Goal: Transaction & Acquisition: Purchase product/service

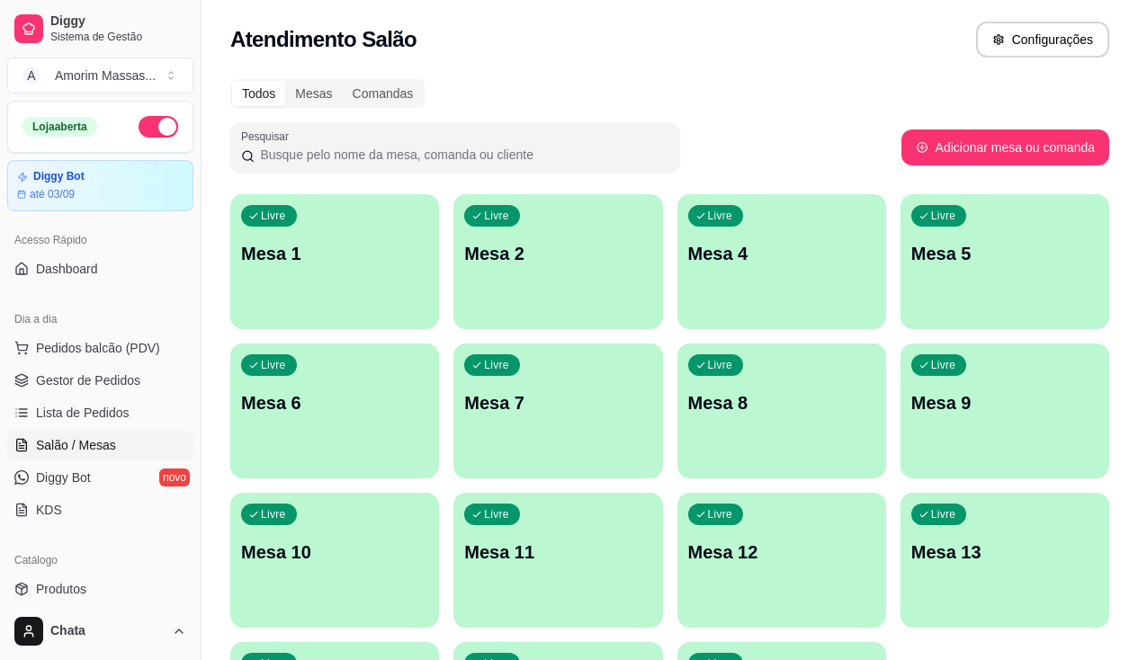
click at [453, 220] on div "Livre Mesa 2" at bounding box center [557, 250] width 209 height 113
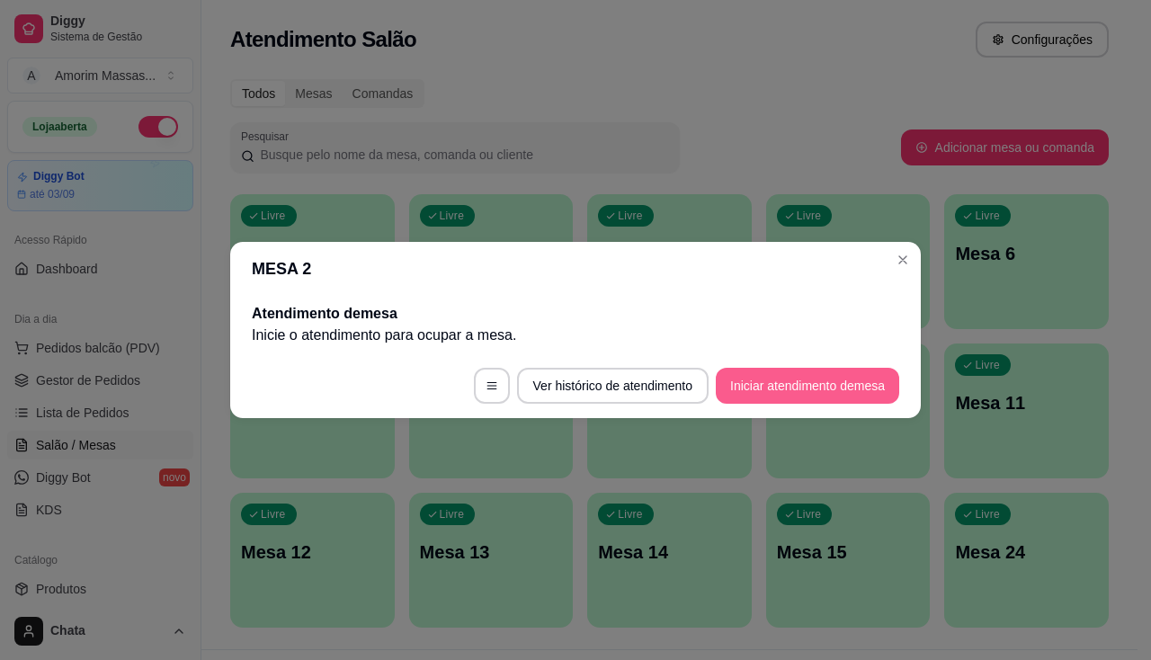
click at [793, 383] on button "Iniciar atendimento de mesa" at bounding box center [808, 386] width 184 height 36
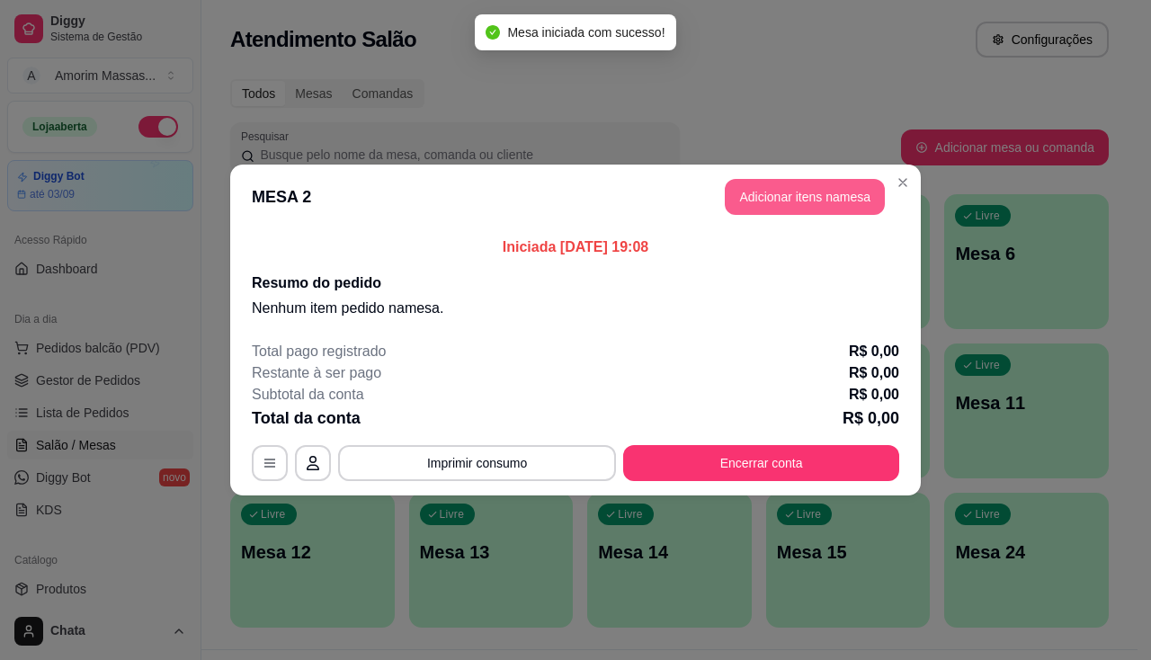
click at [807, 195] on button "Adicionar itens na mesa" at bounding box center [805, 197] width 160 height 36
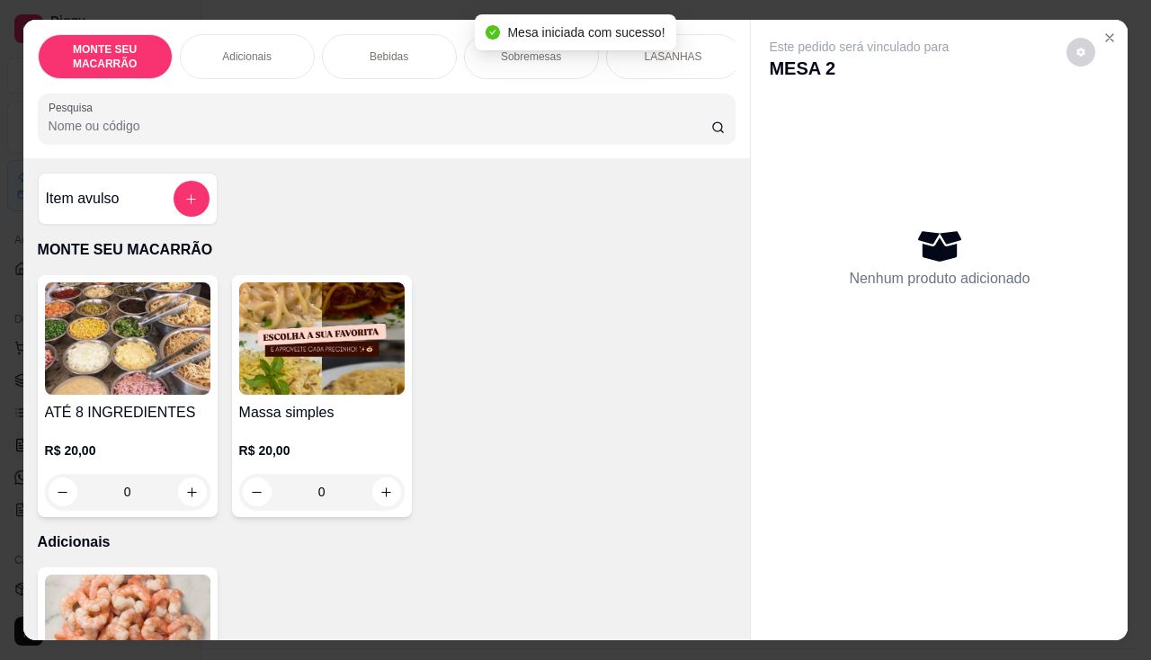
click at [382, 493] on div "0" at bounding box center [322, 492] width 166 height 36
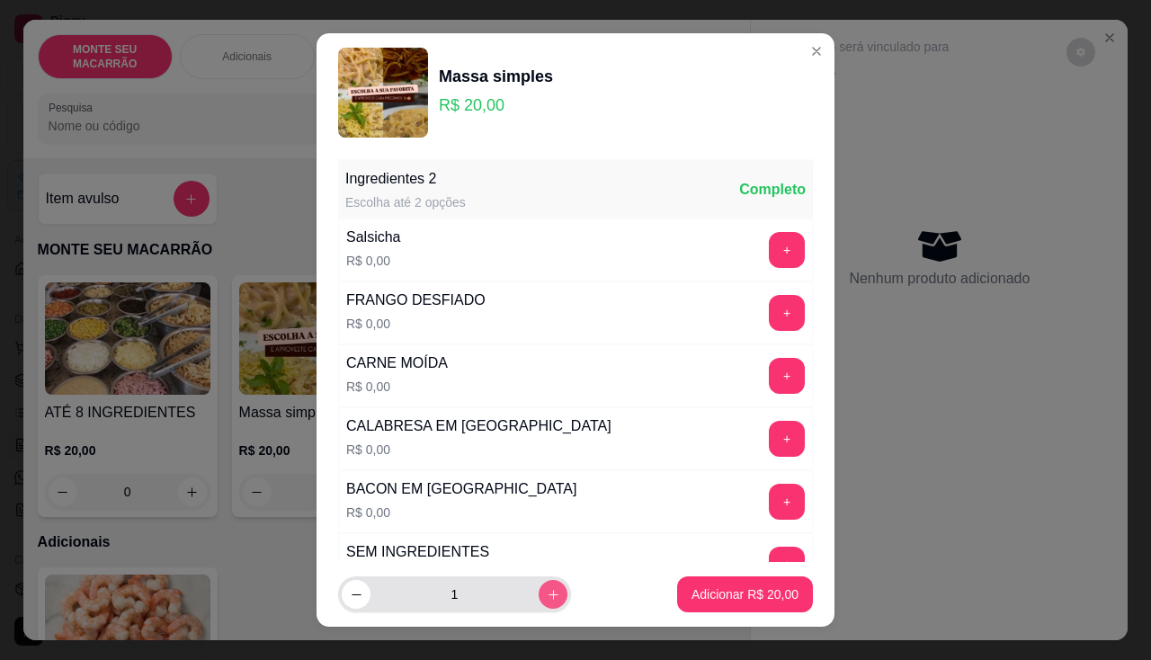
click at [547, 597] on icon "increase-product-quantity" at bounding box center [553, 594] width 13 height 13
type input "2"
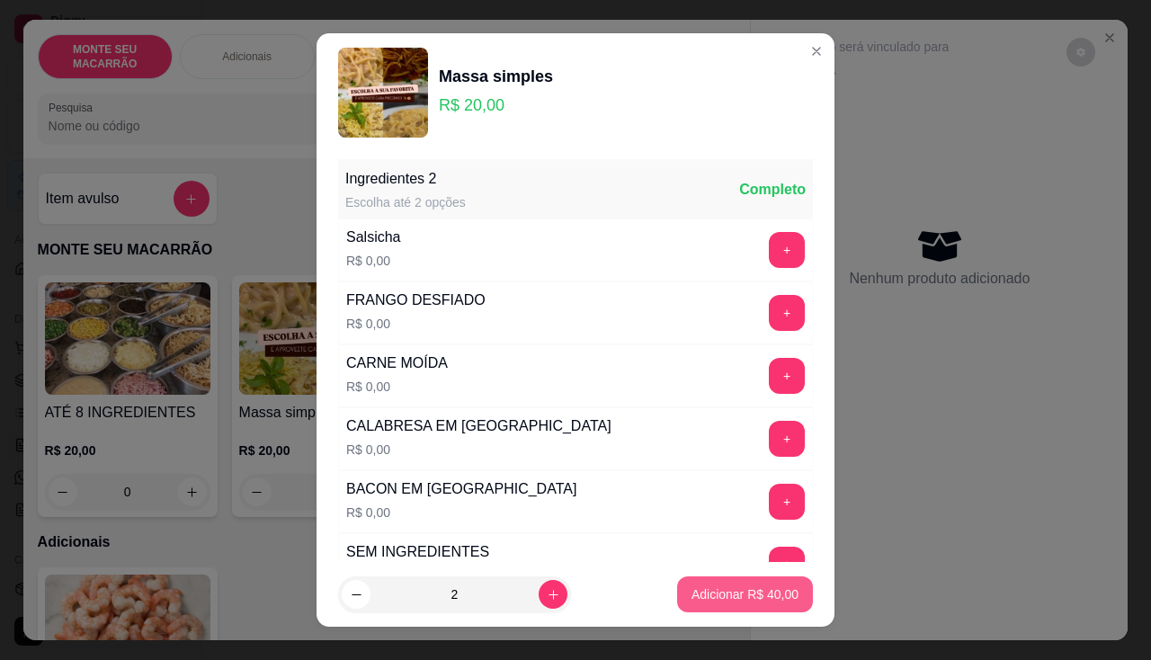
click at [778, 605] on button "Adicionar R$ 40,00" at bounding box center [745, 595] width 136 height 36
type input "2"
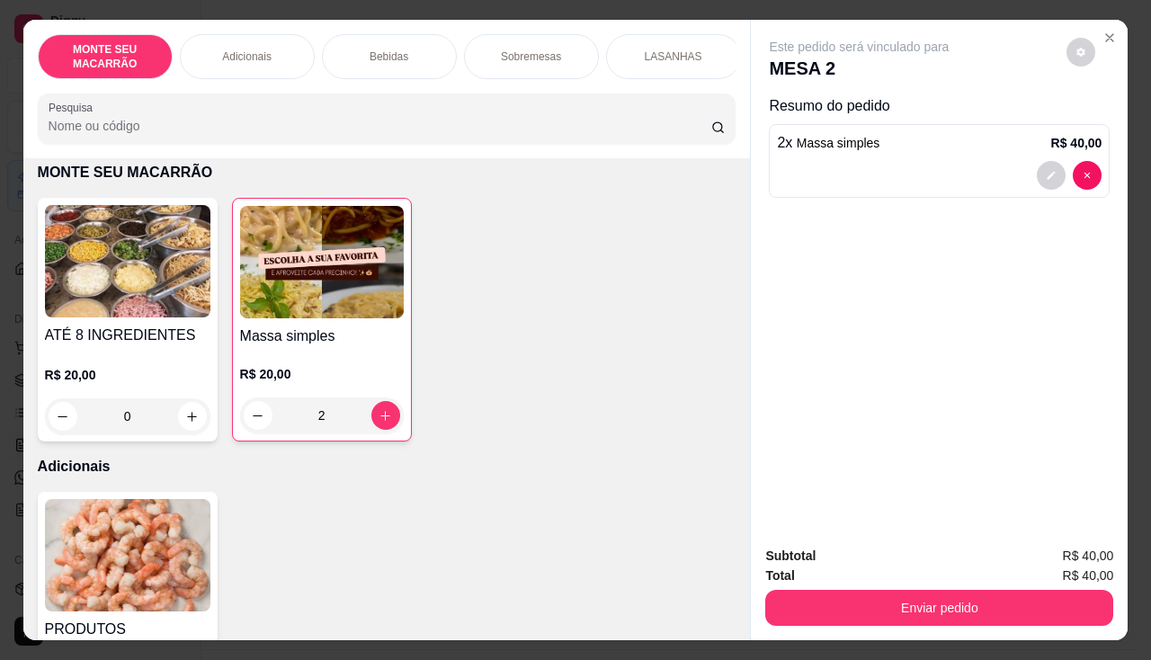
scroll to position [450, 0]
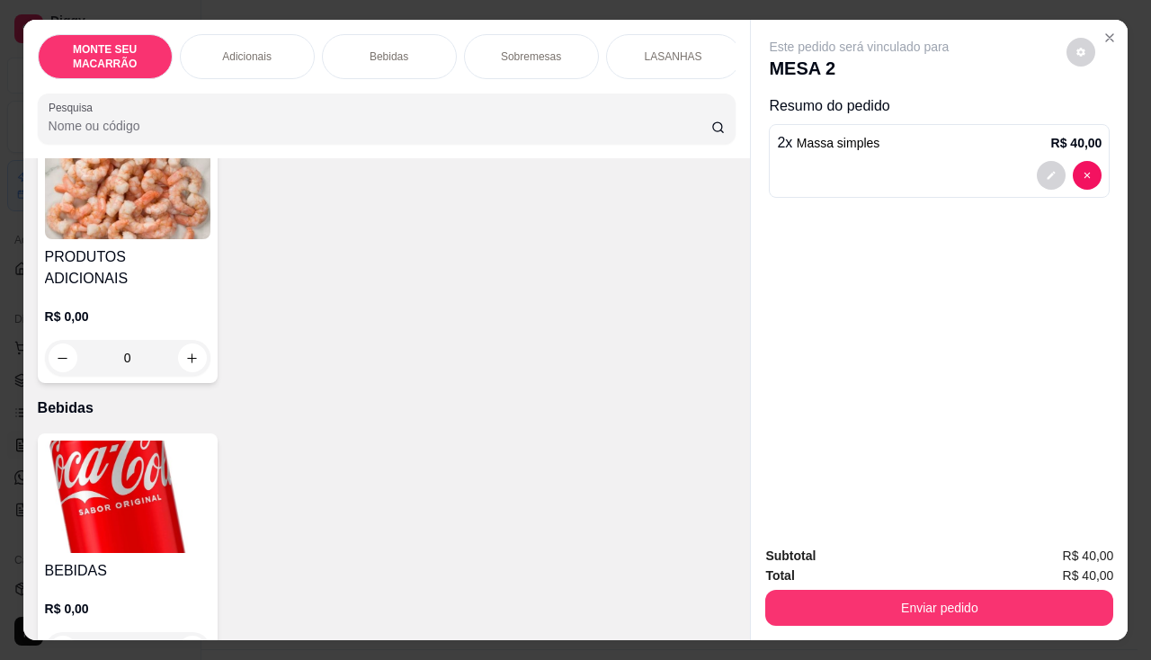
click at [98, 463] on img at bounding box center [128, 497] width 166 height 112
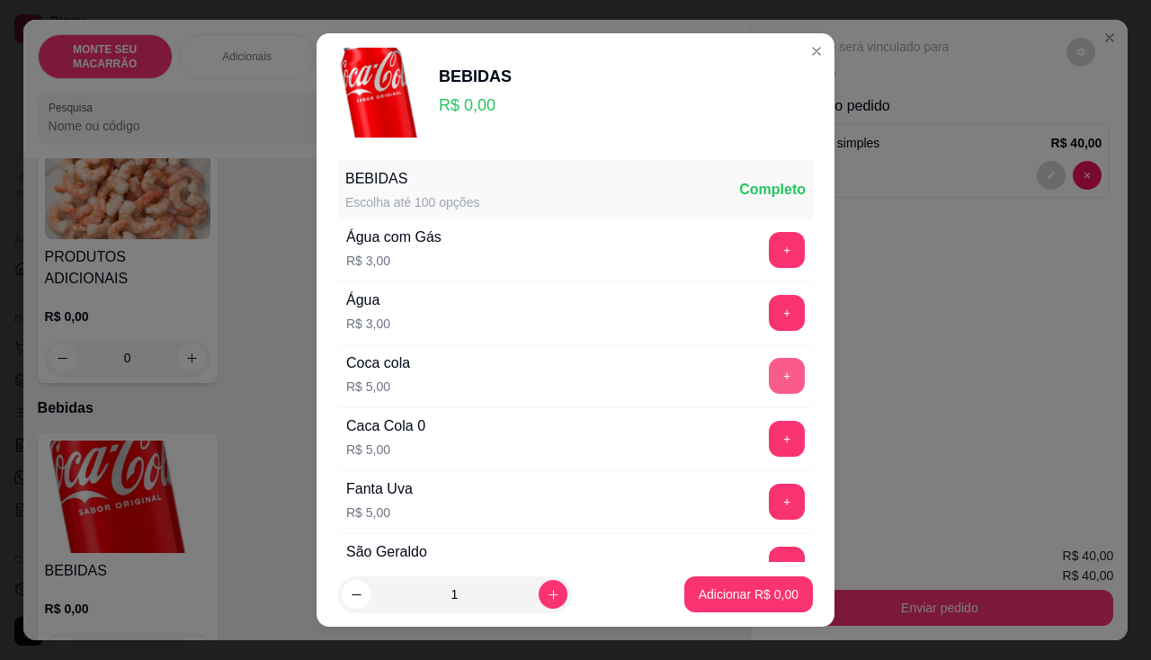
click at [769, 366] on button "+" at bounding box center [787, 376] width 36 height 36
click at [769, 499] on button "+" at bounding box center [787, 502] width 36 height 36
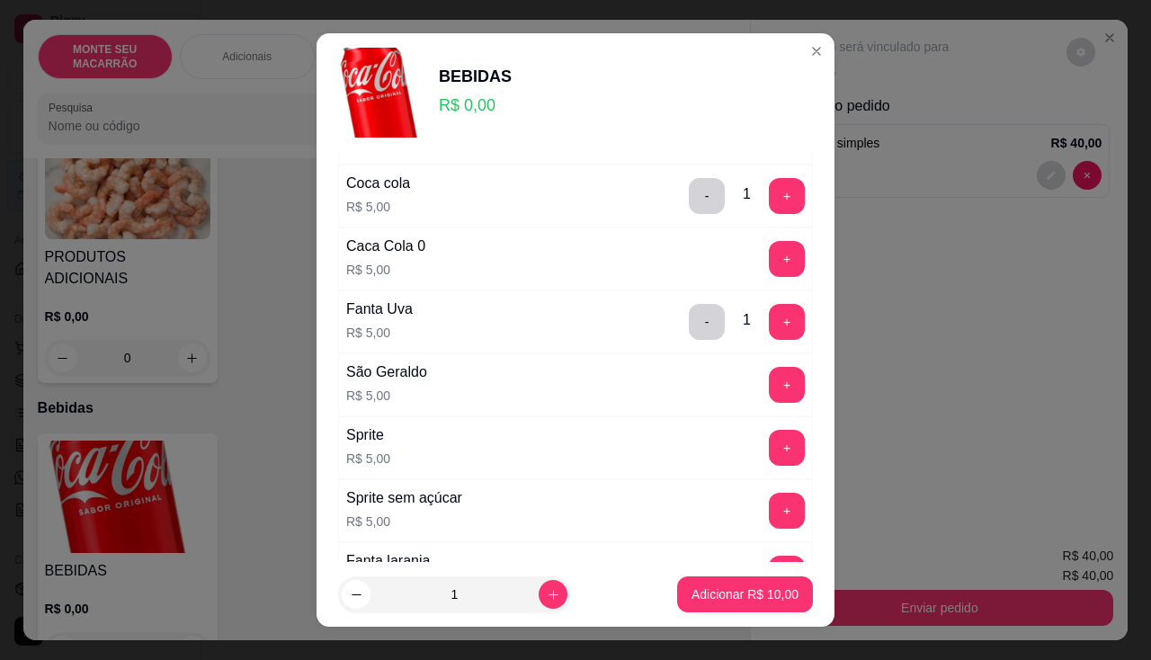
scroll to position [0, 0]
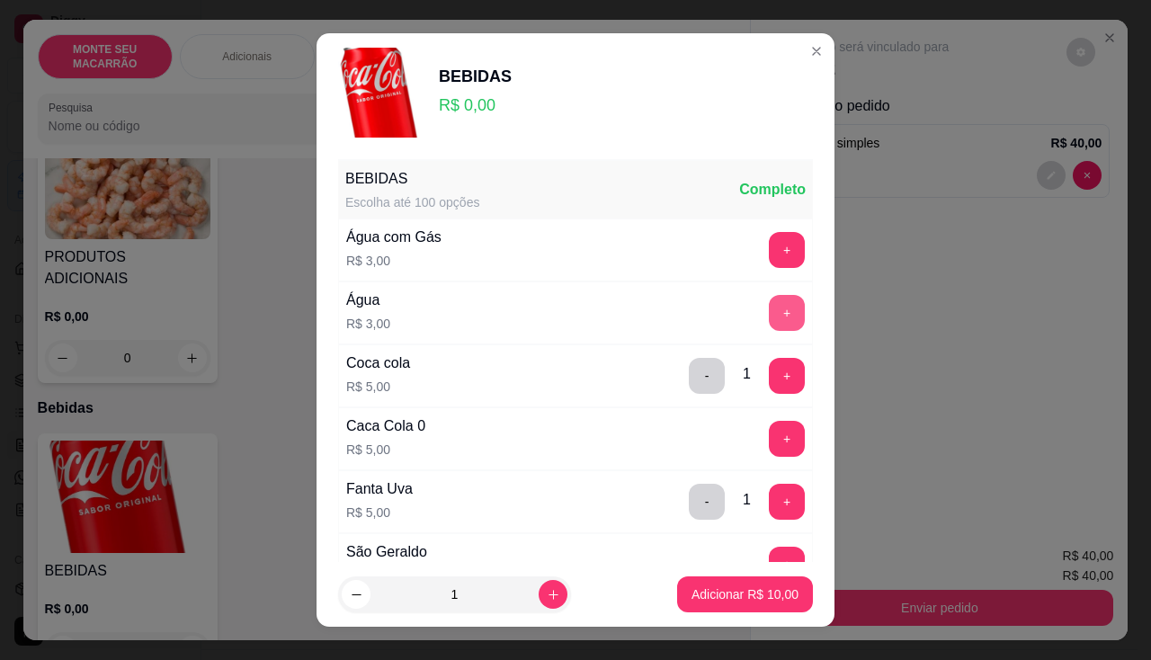
click at [769, 307] on button "+" at bounding box center [787, 313] width 36 height 36
click at [721, 597] on p "Adicionar R$ 13,00" at bounding box center [745, 595] width 107 height 18
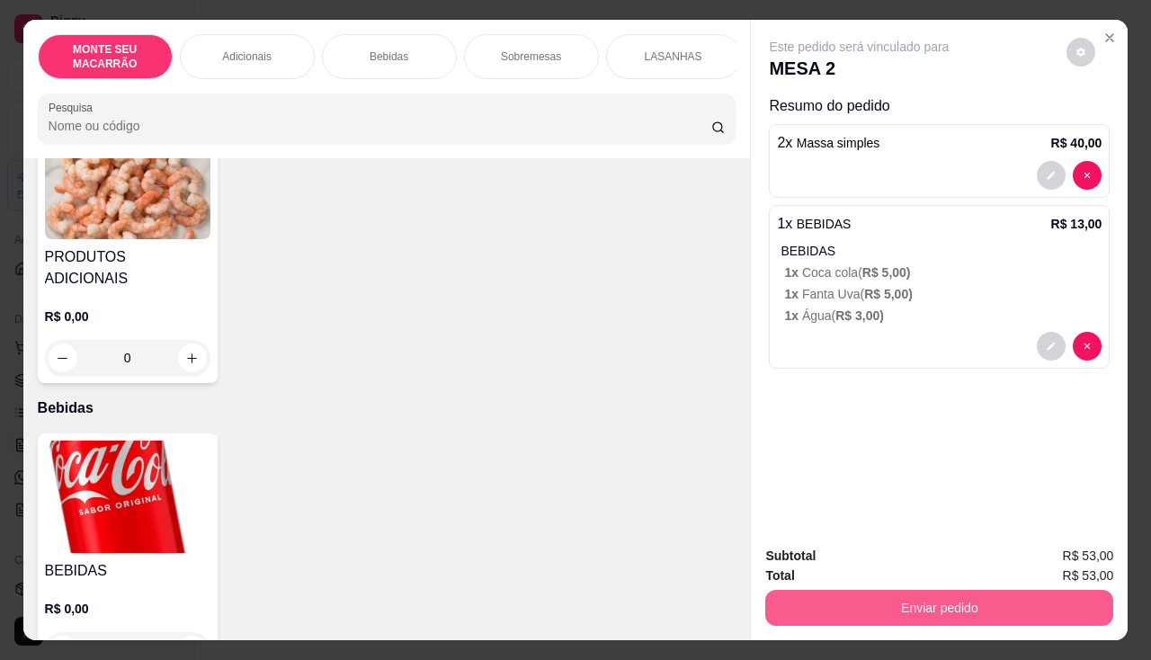
click at [872, 595] on button "Enviar pedido" at bounding box center [940, 608] width 348 height 36
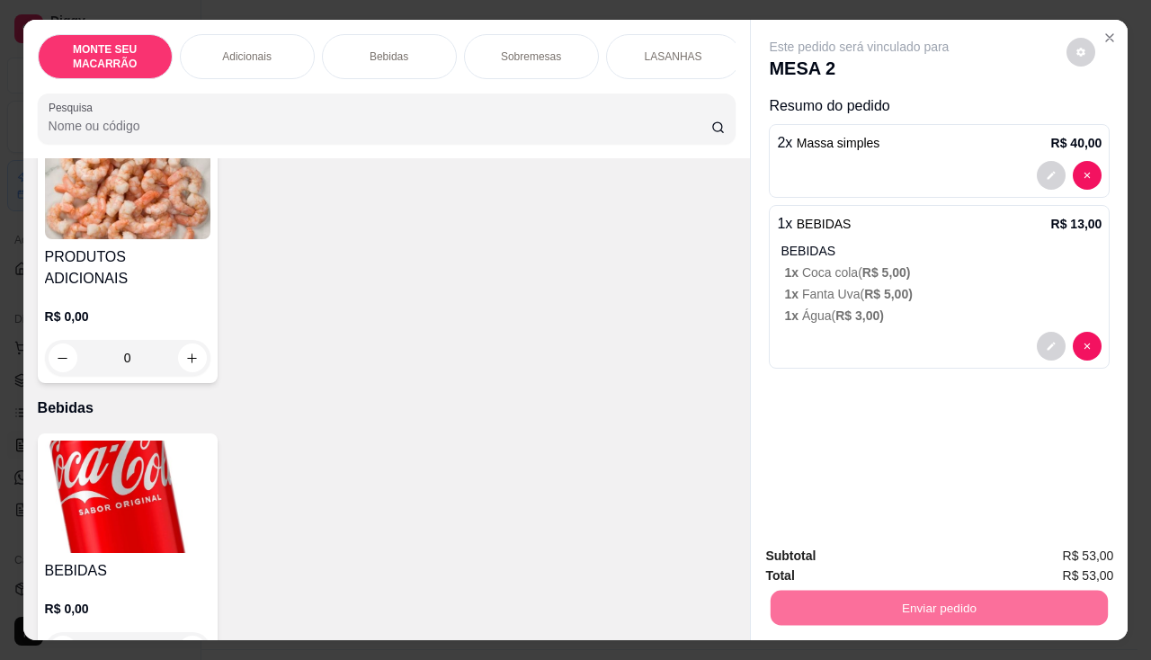
click at [1048, 560] on button "Sim, quero registrar" at bounding box center [1051, 556] width 130 height 33
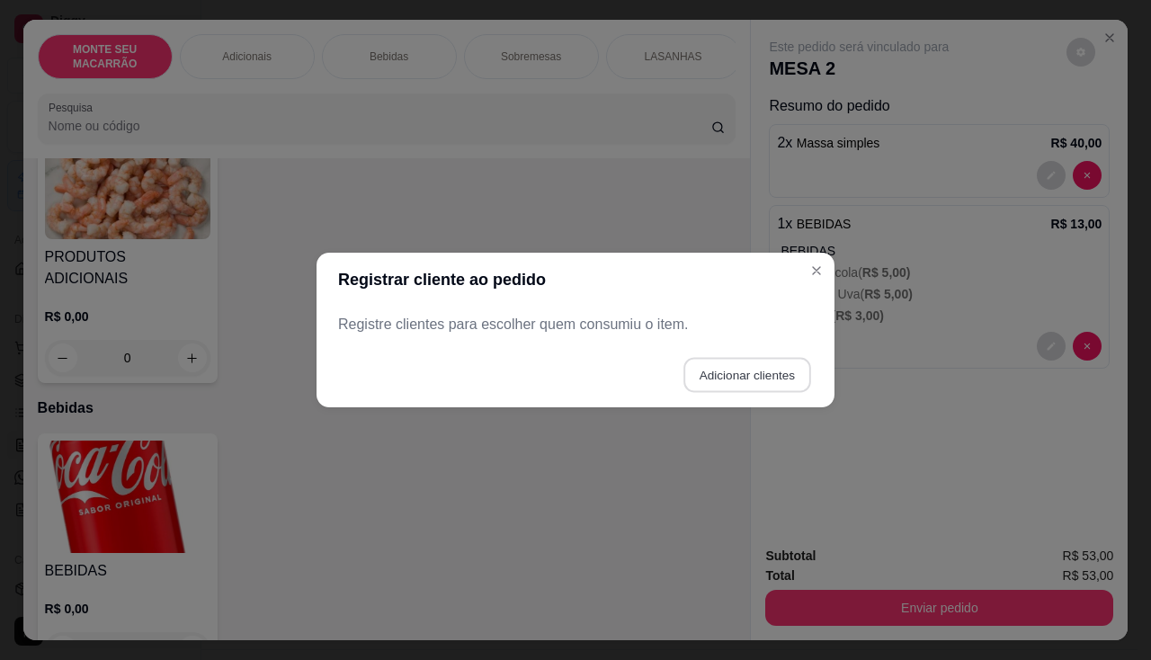
click at [750, 372] on button "Adicionar clientes" at bounding box center [747, 375] width 127 height 35
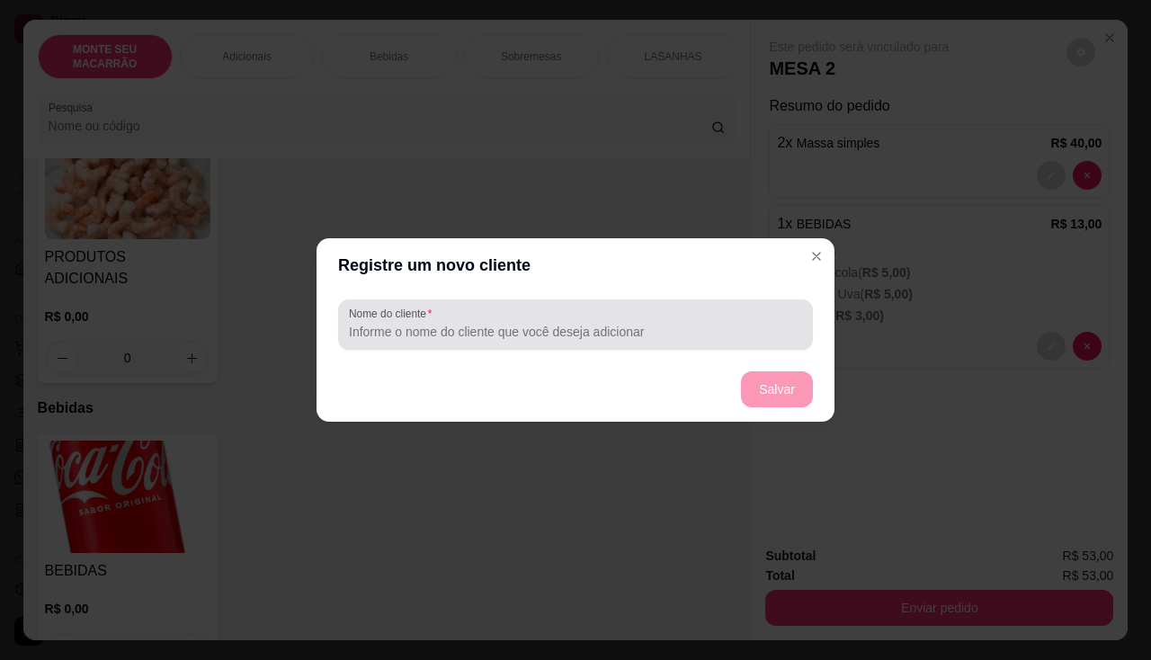
click at [419, 318] on label "Nome do cliente" at bounding box center [393, 313] width 89 height 15
click at [419, 323] on input "Nome do cliente" at bounding box center [575, 332] width 453 height 18
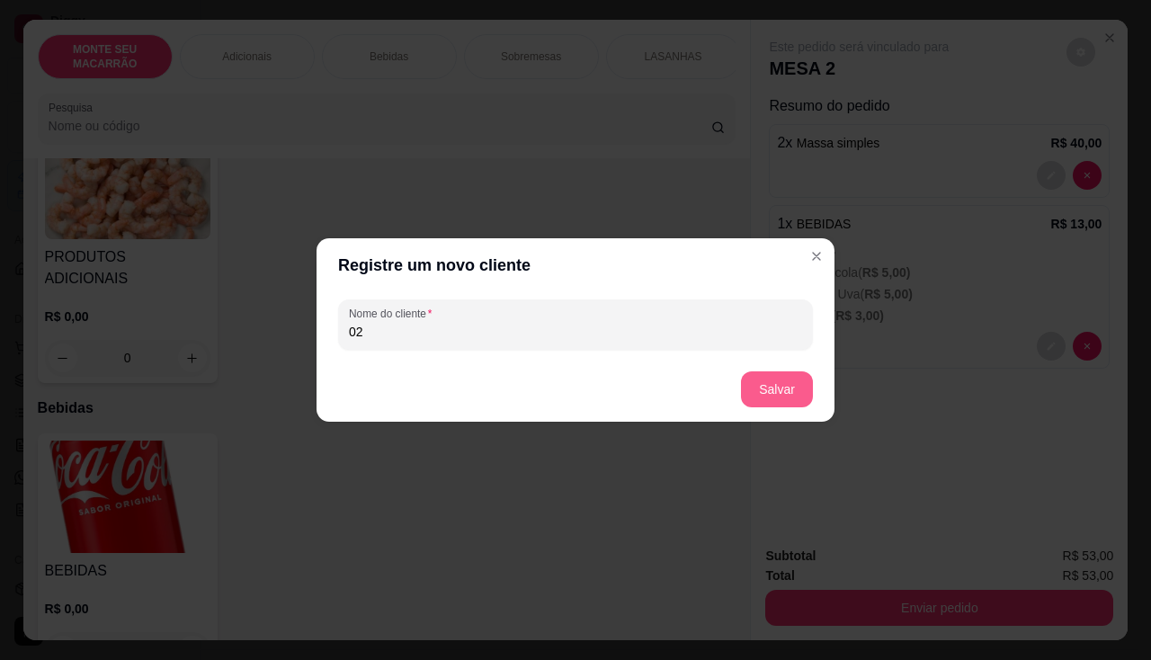
type input "02"
click at [793, 387] on button "Salvar" at bounding box center [777, 390] width 72 height 36
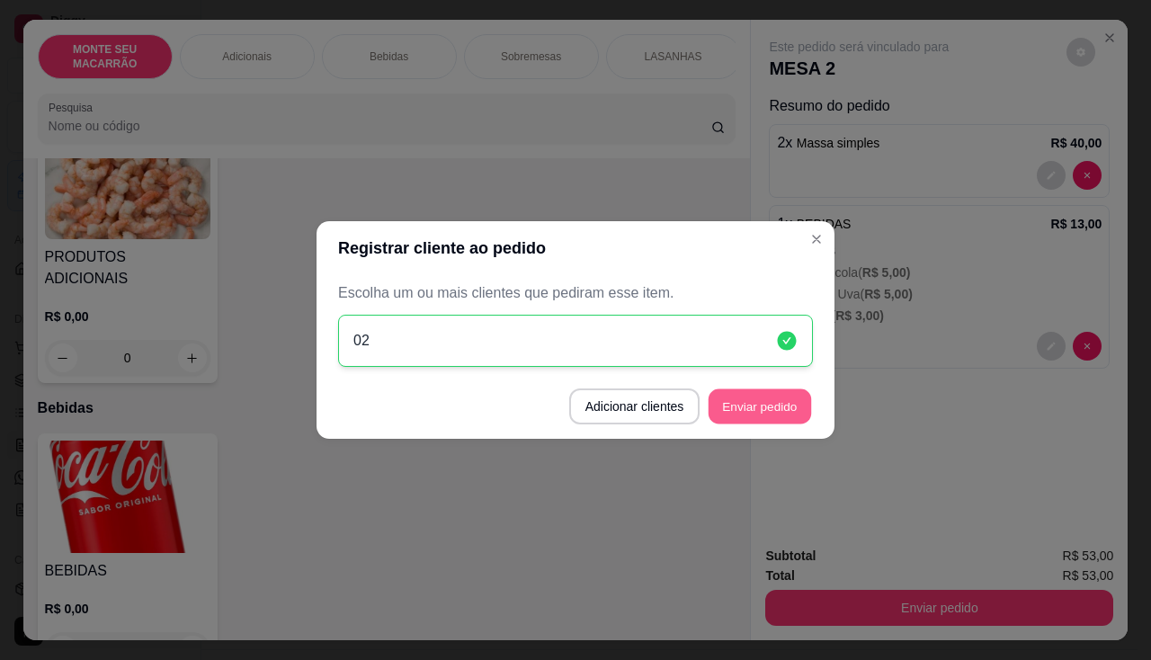
click at [757, 416] on button "Enviar pedido" at bounding box center [760, 407] width 103 height 35
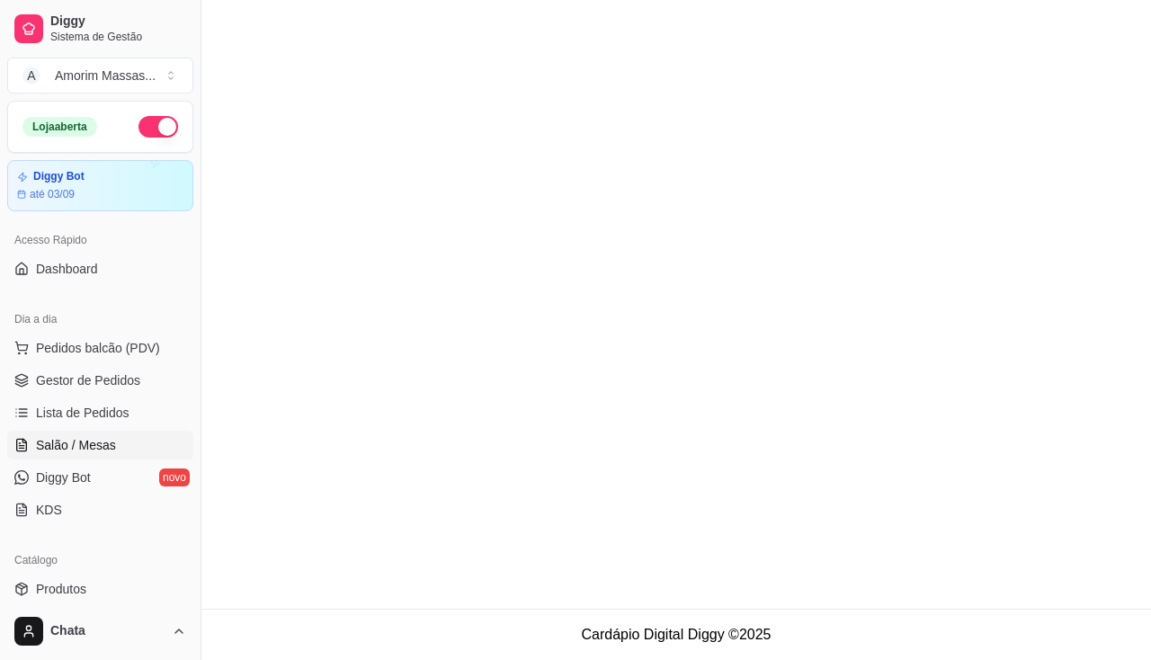
click at [734, 452] on main at bounding box center [677, 304] width 950 height 609
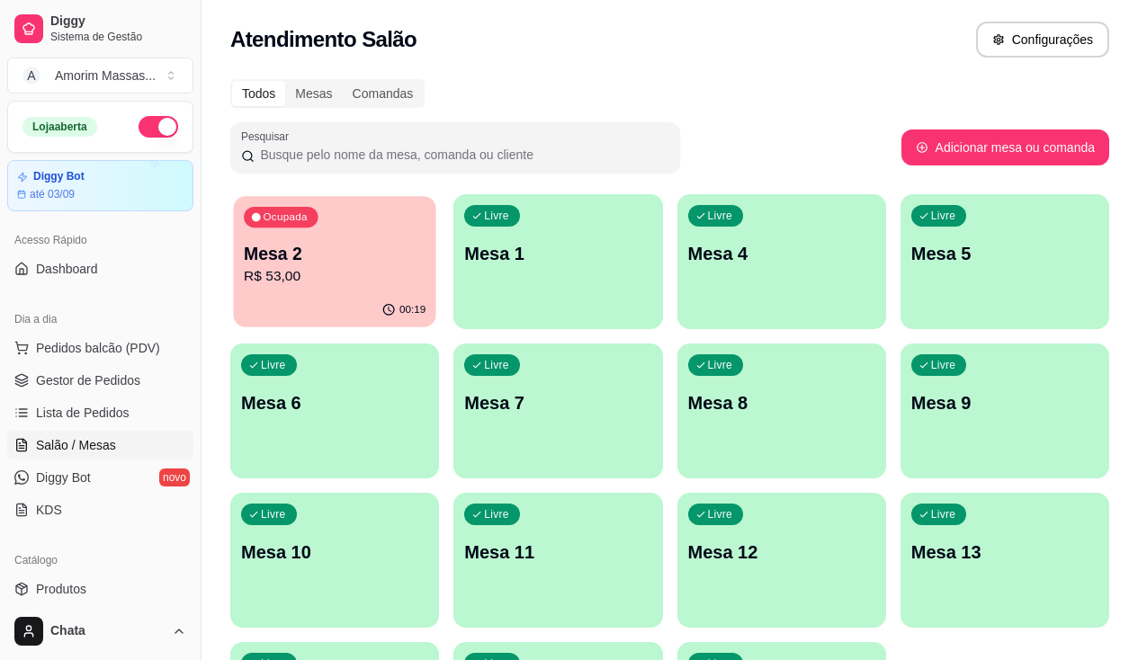
click at [291, 220] on p "Ocupada" at bounding box center [285, 217] width 44 height 14
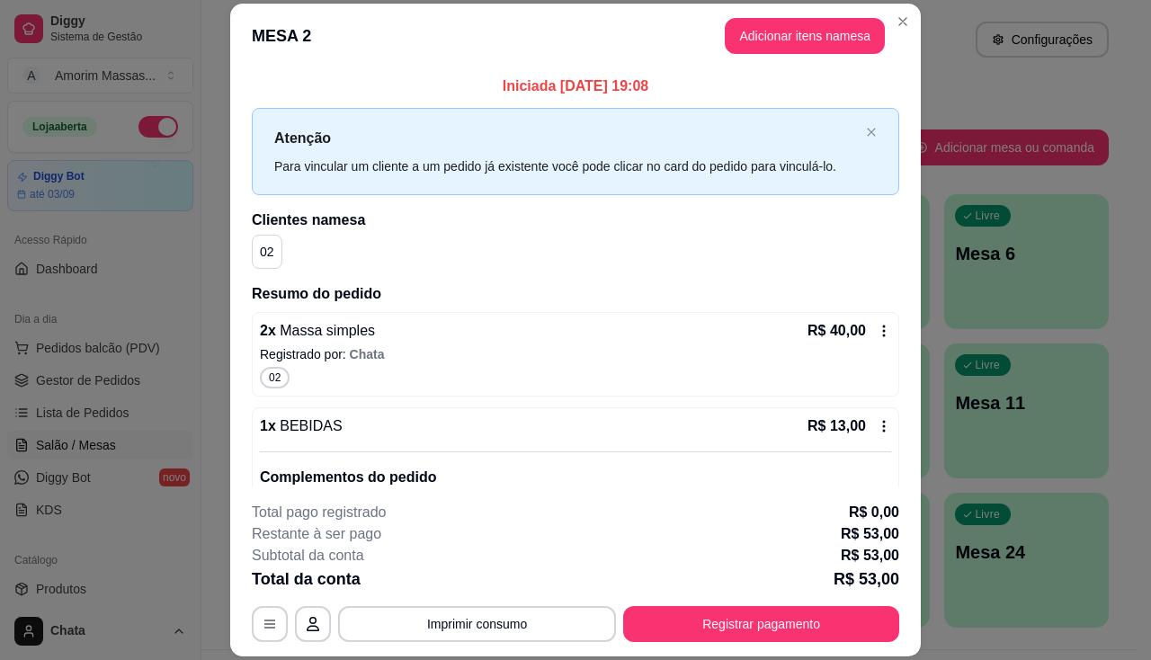
click at [799, 54] on header "MESA 2 Adicionar itens na mesa" at bounding box center [575, 36] width 691 height 65
click at [799, 27] on button "Adicionar itens na mesa" at bounding box center [805, 36] width 160 height 36
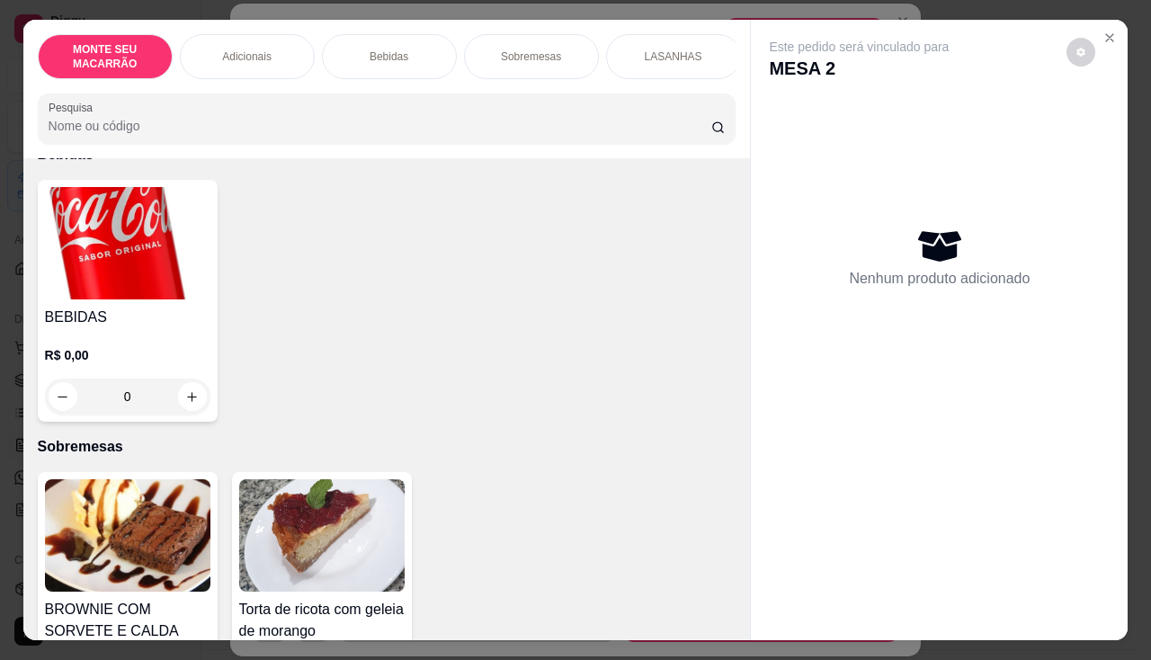
scroll to position [810, 0]
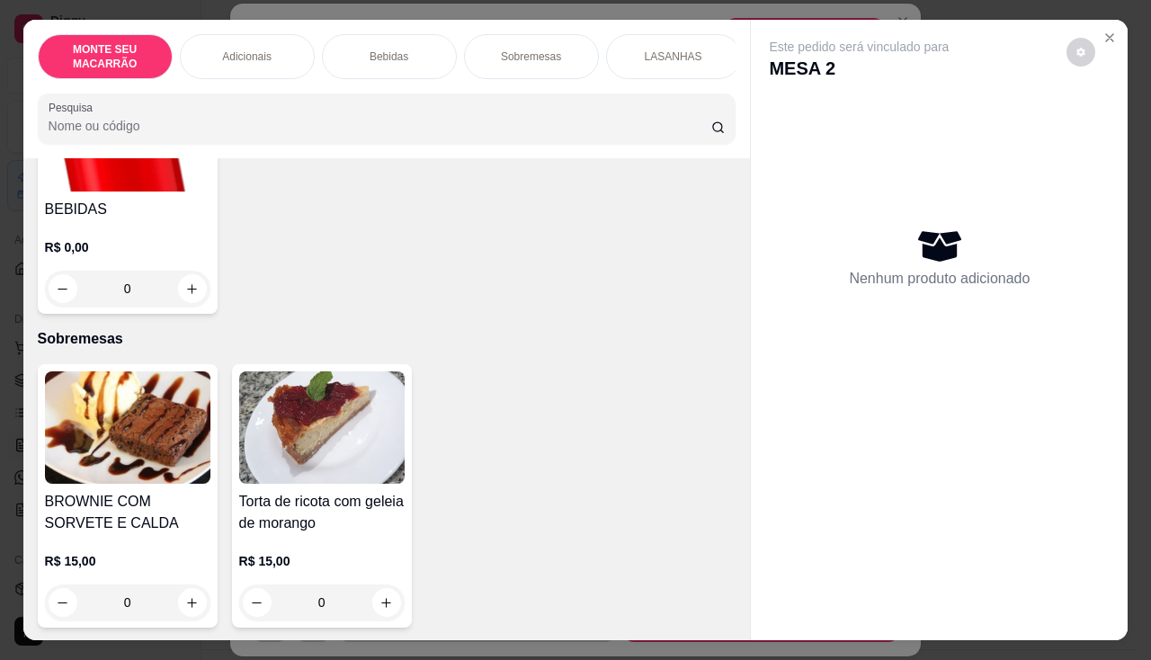
click at [118, 422] on img at bounding box center [128, 428] width 166 height 112
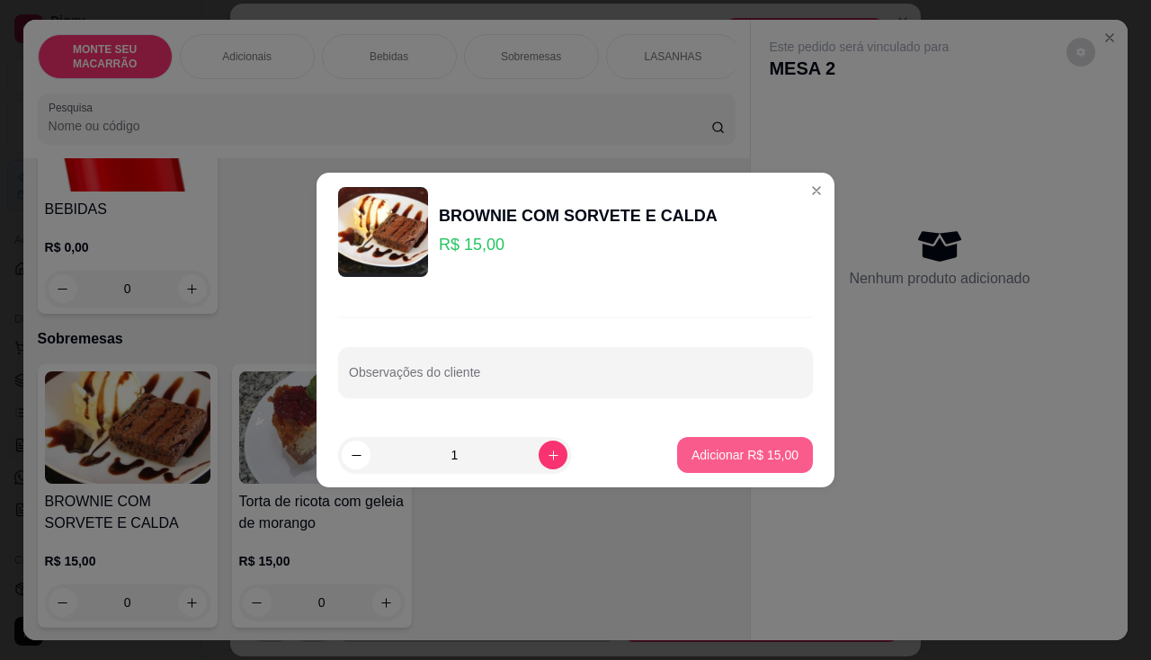
click at [766, 449] on p "Adicionar R$ 15,00" at bounding box center [745, 455] width 107 height 18
type input "1"
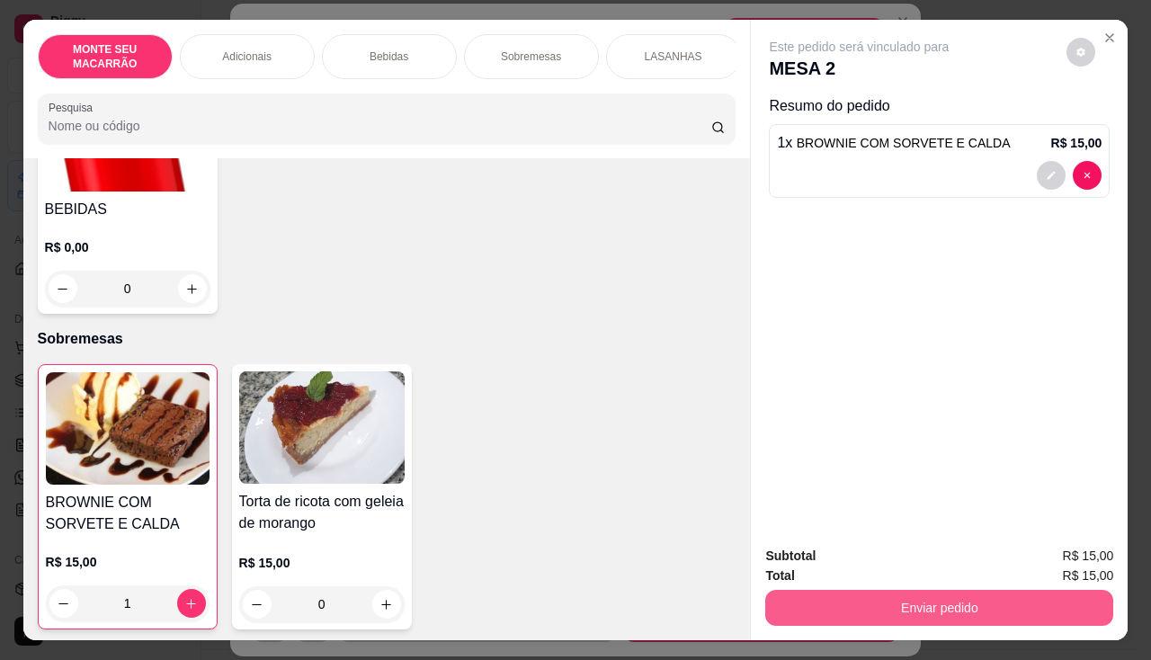
click at [881, 592] on button "Enviar pedido" at bounding box center [940, 608] width 348 height 36
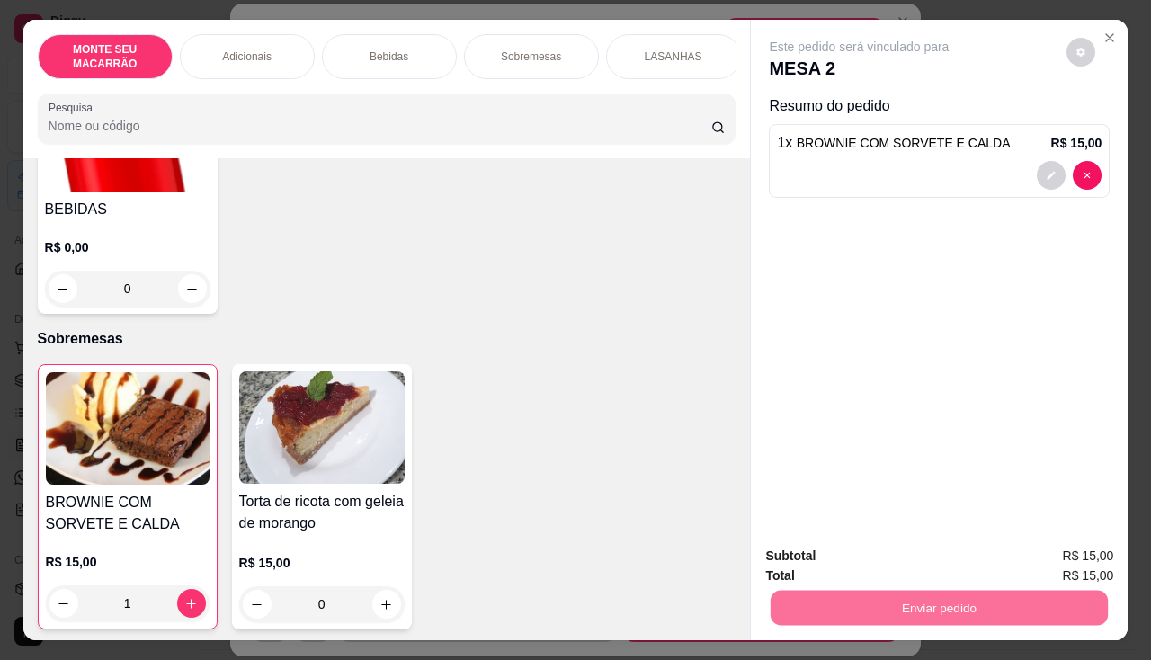
click at [1075, 549] on button "Sim, quero registrar" at bounding box center [1051, 557] width 134 height 34
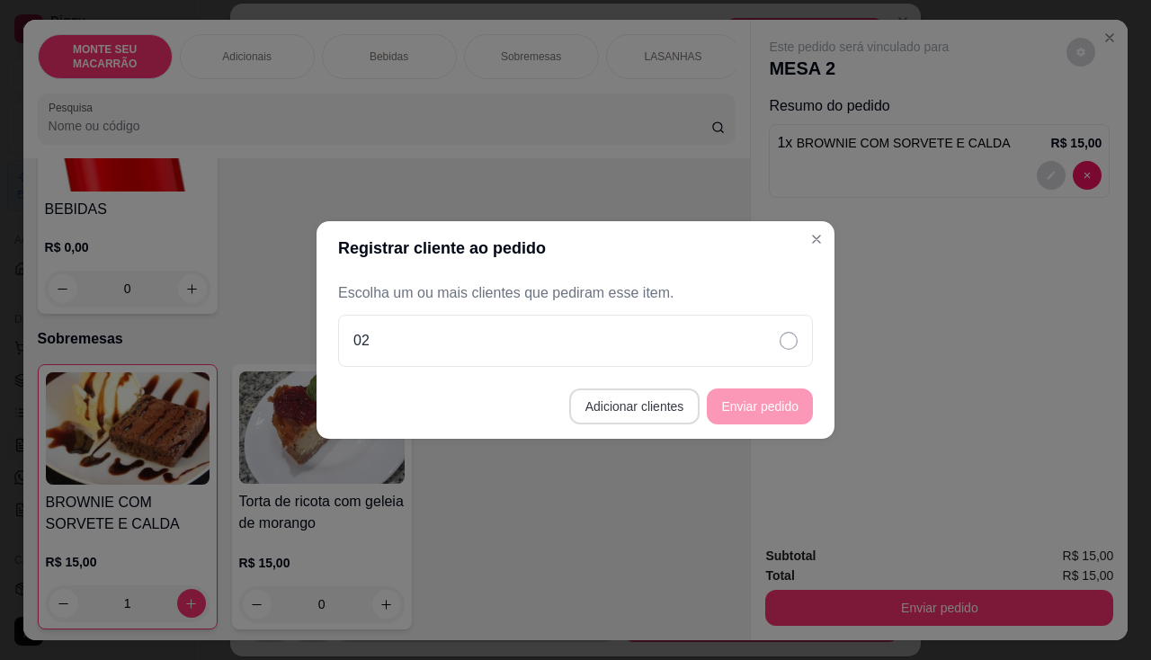
click at [668, 407] on button "Adicionar clientes" at bounding box center [634, 407] width 131 height 36
click at [753, 410] on footer "Adicionar clientes Enviar pedido" at bounding box center [576, 406] width 518 height 65
click at [784, 332] on icon at bounding box center [789, 341] width 18 height 18
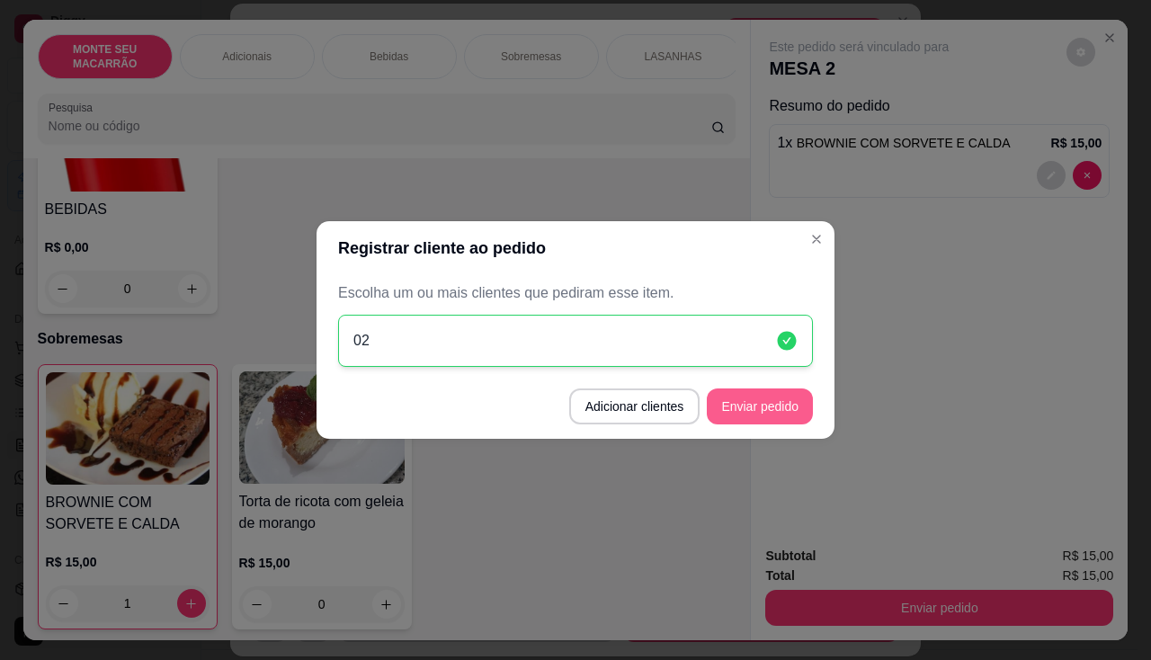
click at [765, 413] on button "Enviar pedido" at bounding box center [760, 407] width 106 height 36
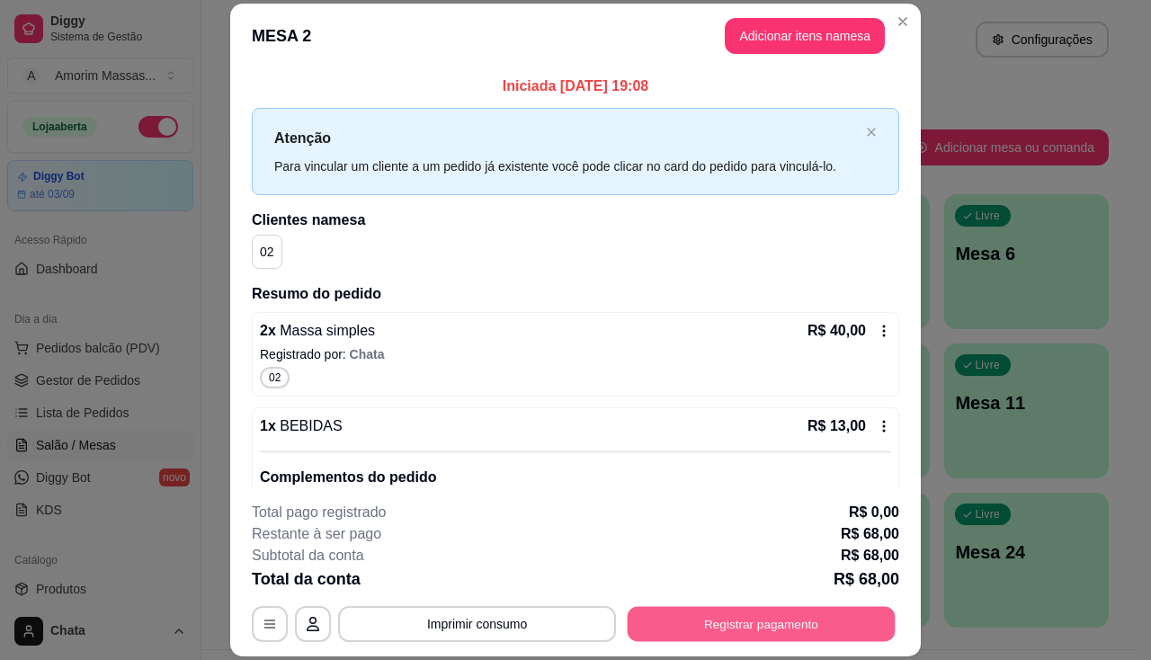
click at [676, 613] on button "Registrar pagamento" at bounding box center [762, 624] width 268 height 35
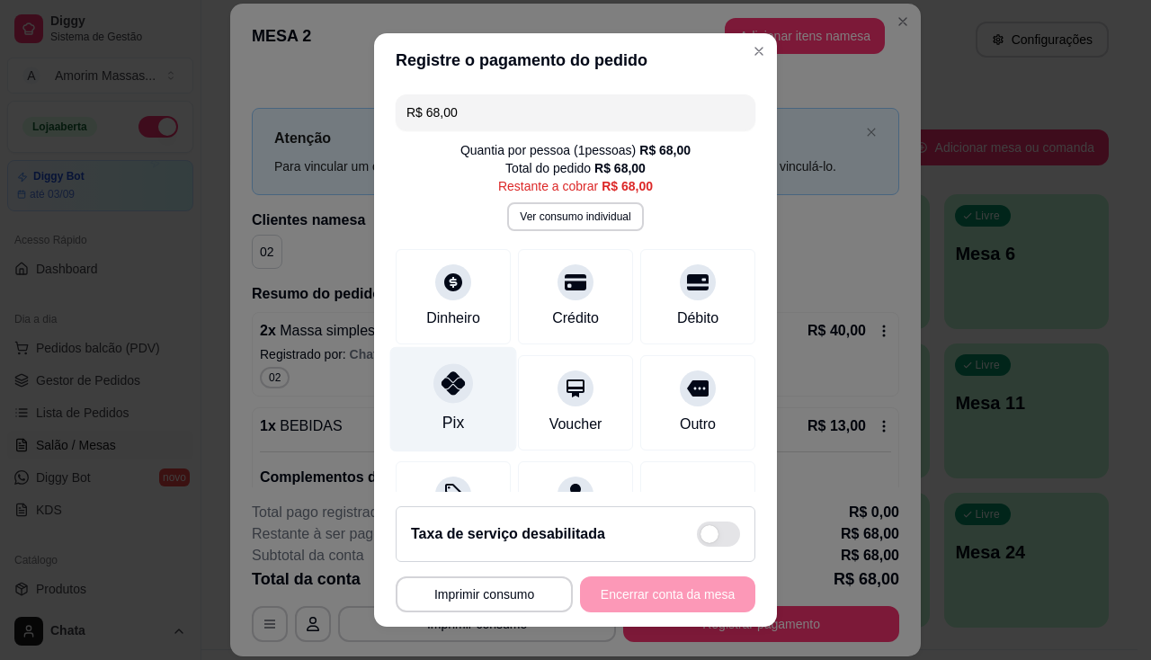
click at [432, 401] on div "Pix" at bounding box center [453, 398] width 127 height 105
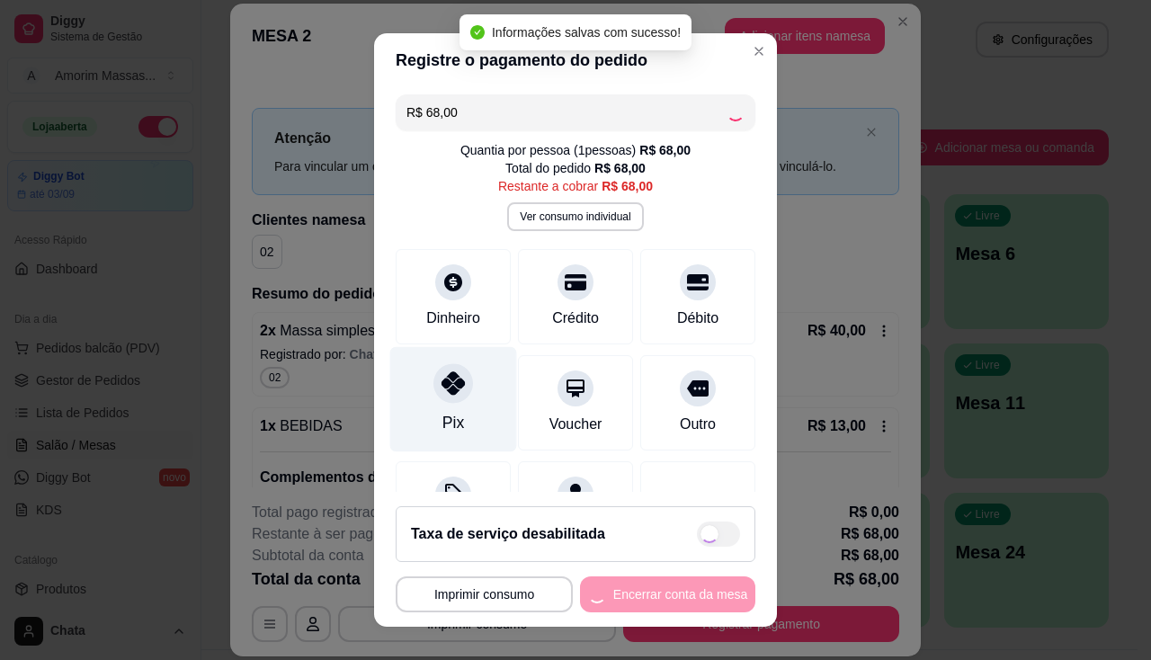
type input "R$ 0,00"
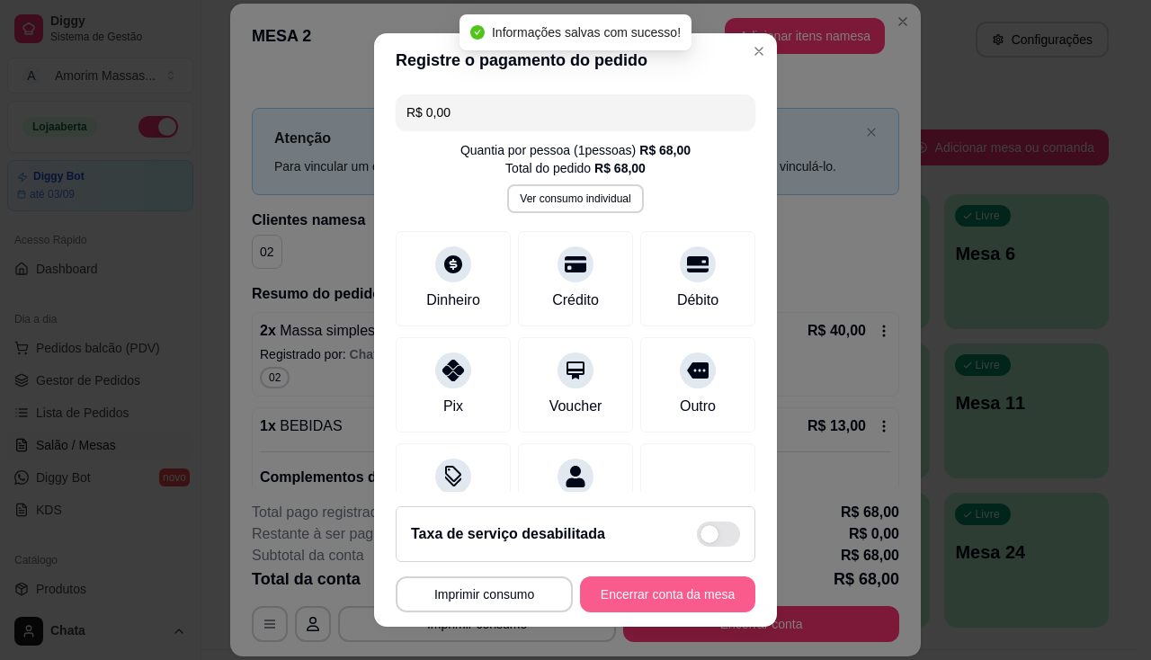
click at [623, 587] on button "Encerrar conta da mesa" at bounding box center [667, 595] width 175 height 36
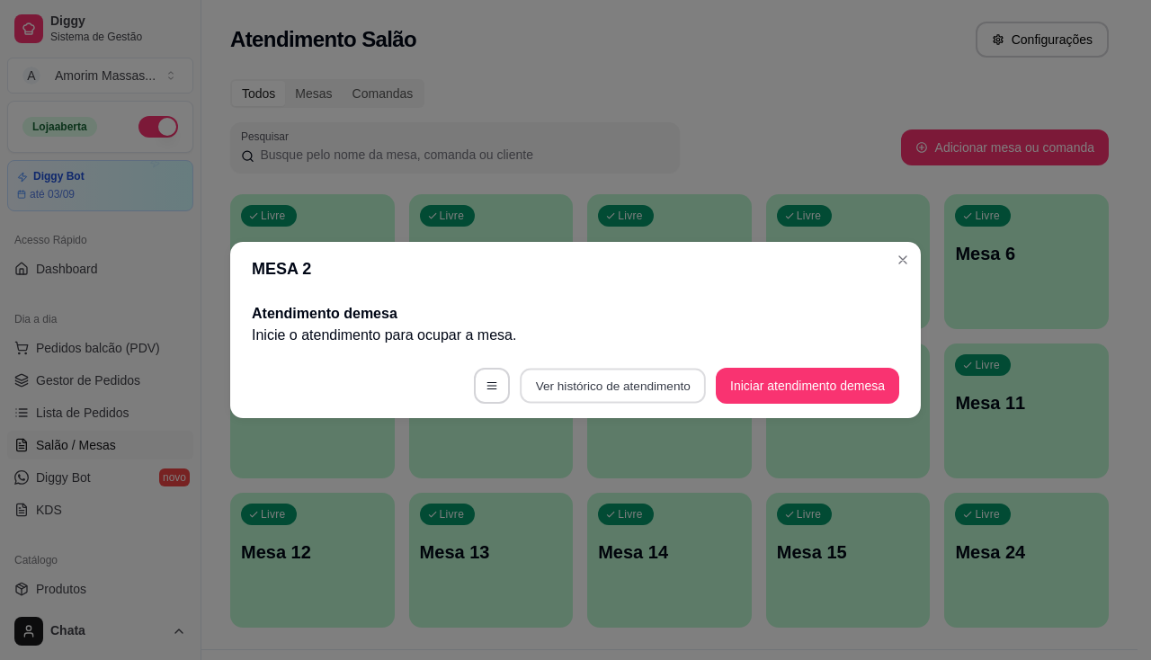
click at [621, 381] on button "Ver histórico de atendimento" at bounding box center [613, 386] width 186 height 35
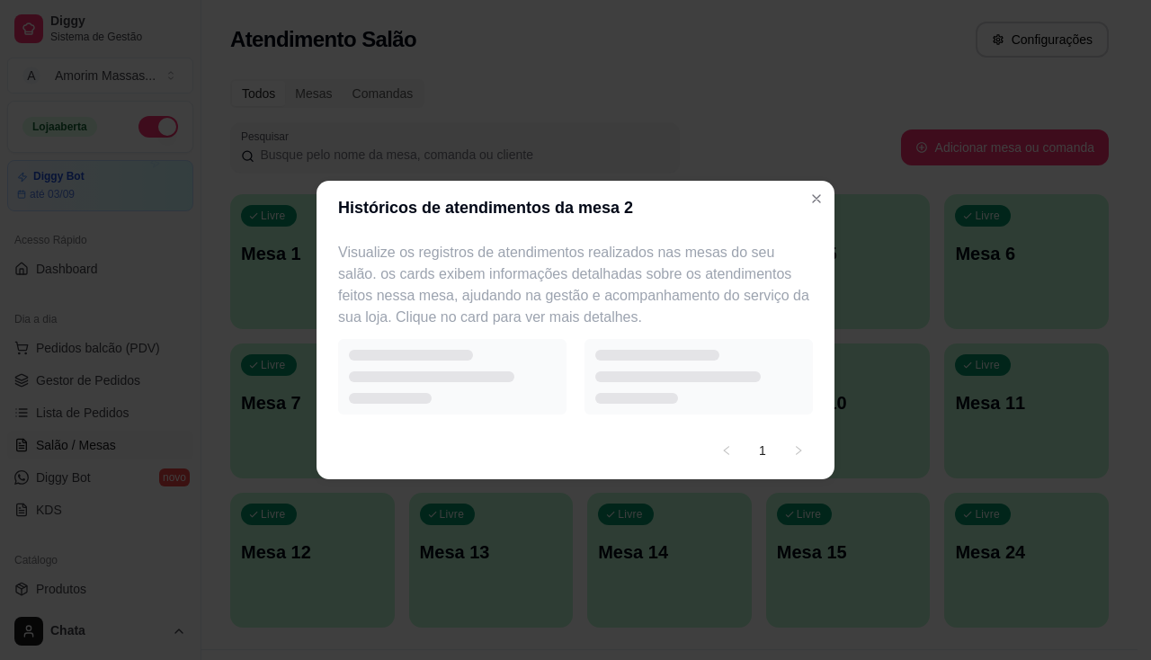
select select "7"
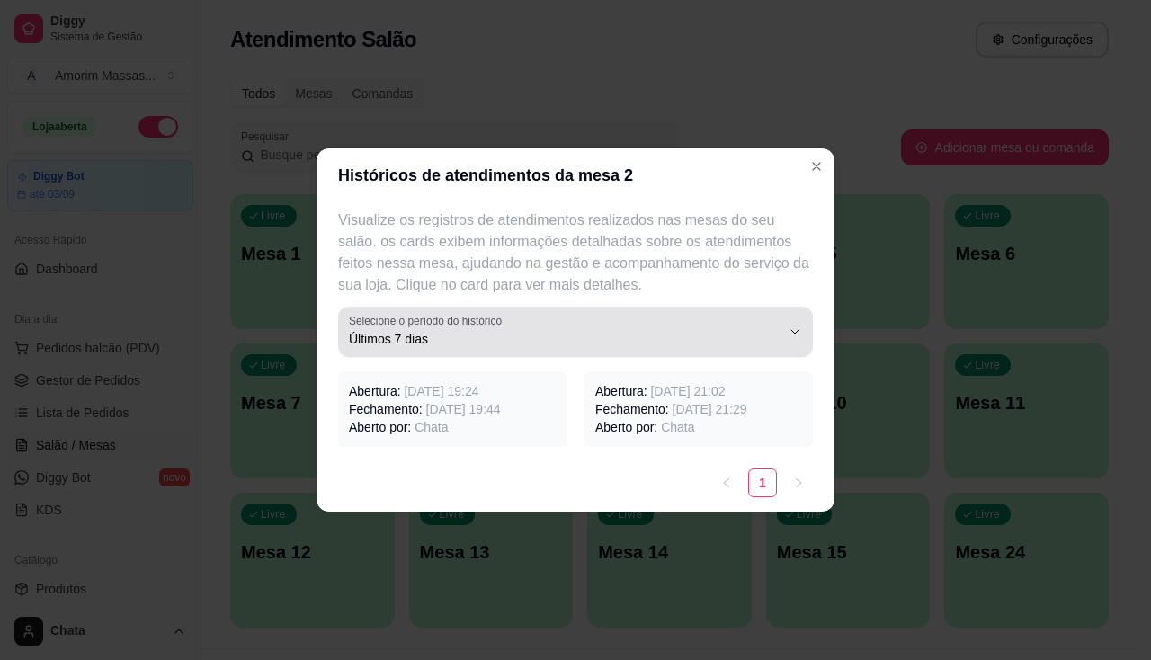
click at [797, 327] on icon "button" at bounding box center [795, 332] width 14 height 14
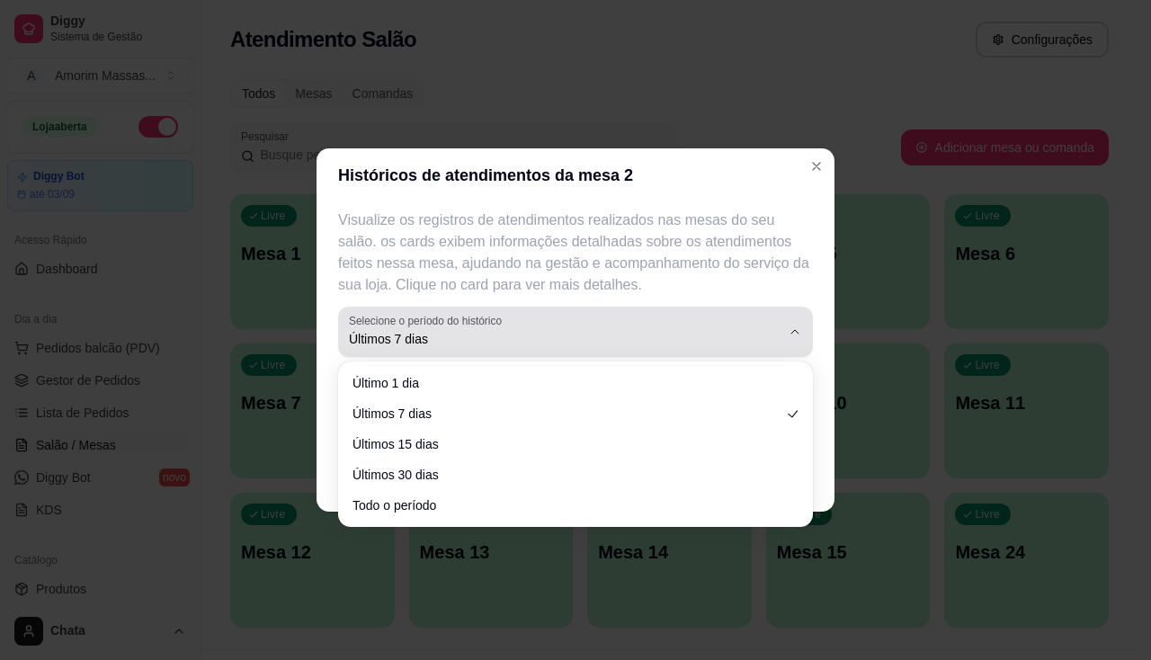
click at [797, 327] on icon "button" at bounding box center [795, 332] width 14 height 14
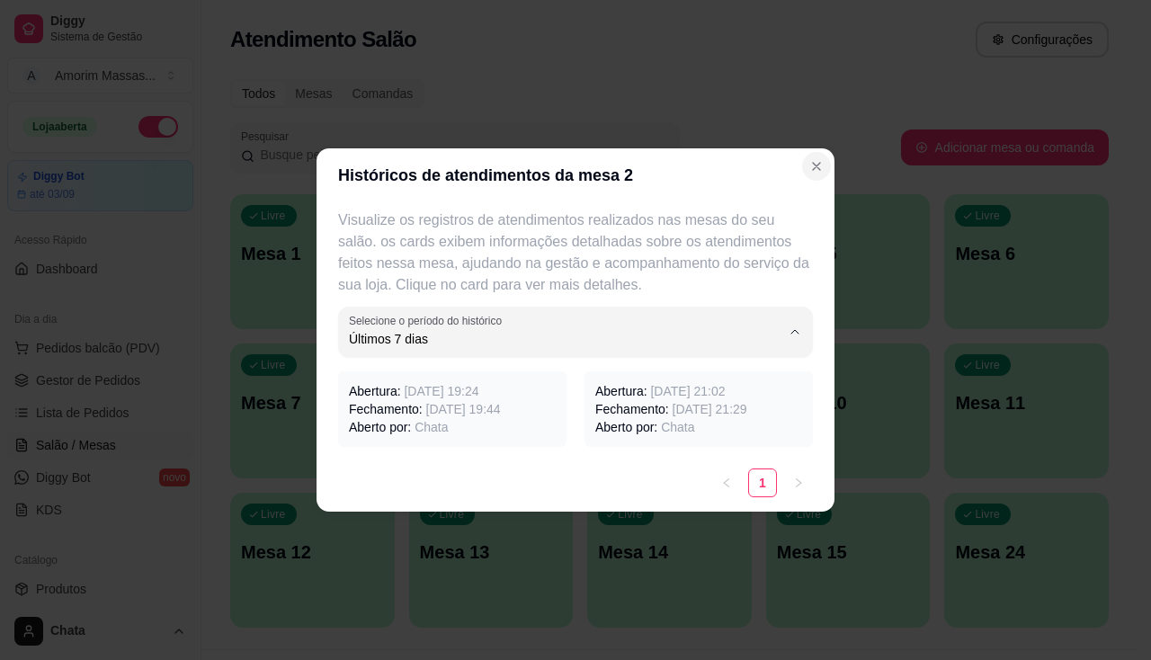
click at [819, 157] on button "Close" at bounding box center [816, 166] width 29 height 29
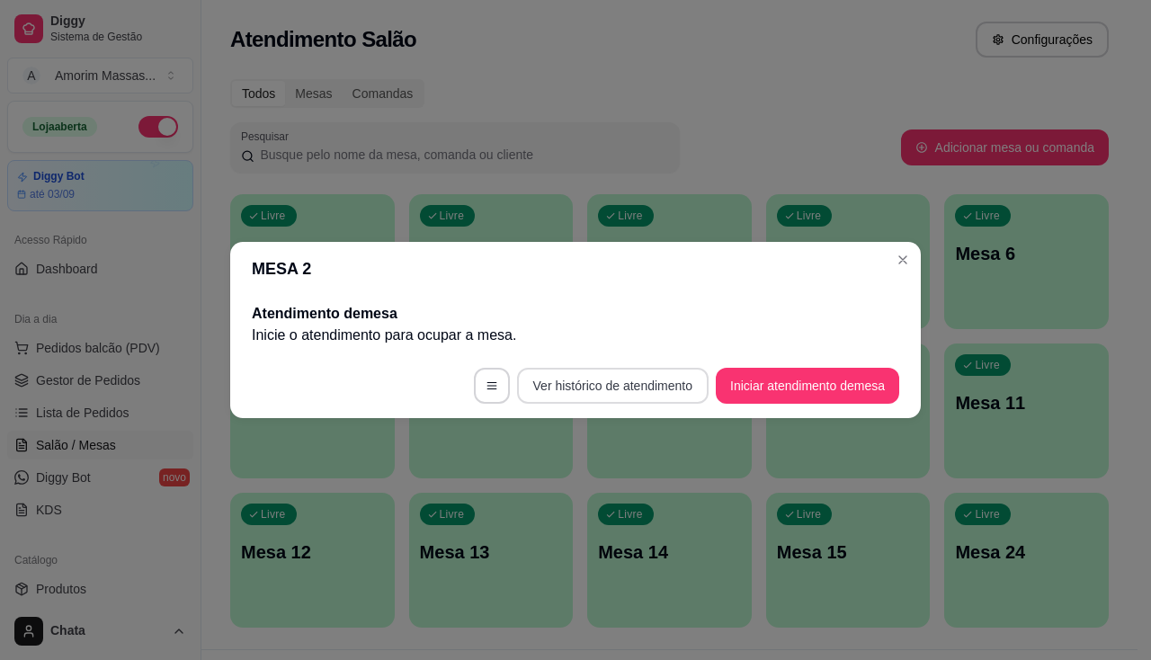
click at [611, 383] on button "Ver histórico de atendimento" at bounding box center [613, 386] width 192 height 36
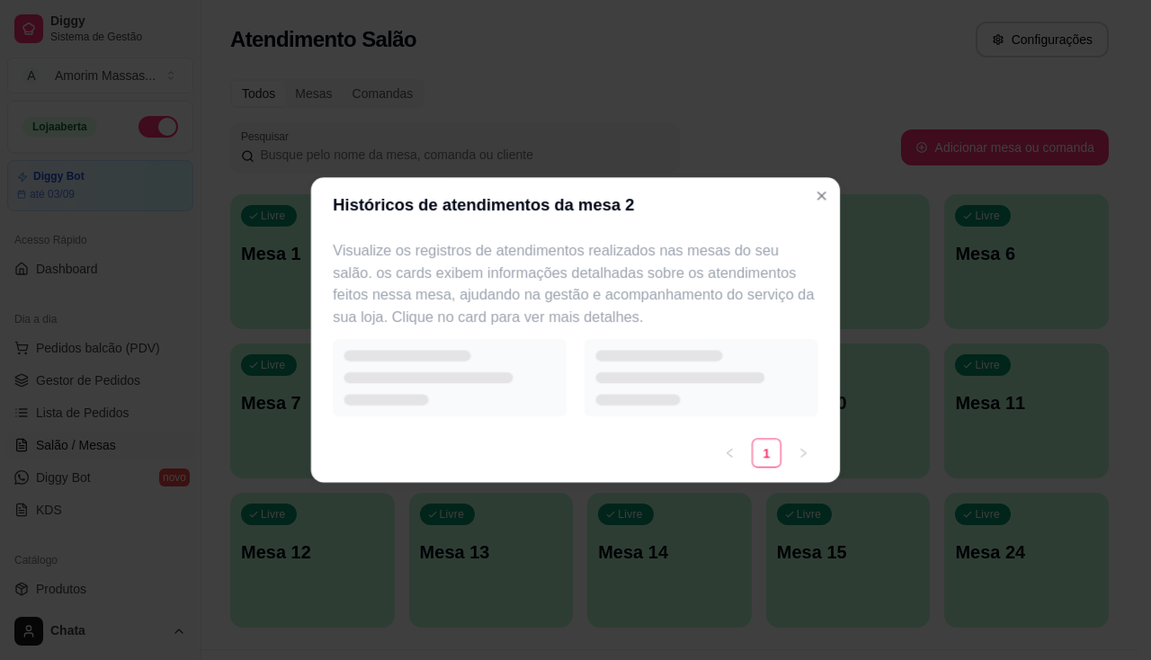
select select "7"
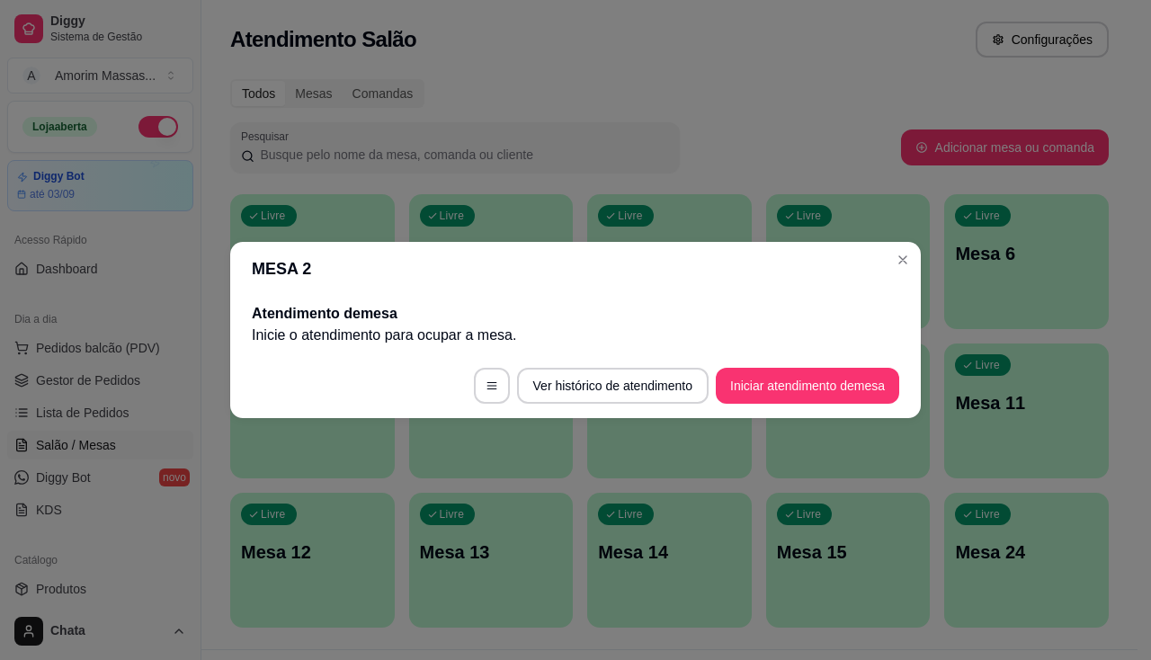
click at [706, 304] on h2 "Atendimento de mesa" at bounding box center [576, 314] width 648 height 22
click at [491, 389] on icon "button" at bounding box center [492, 386] width 13 height 13
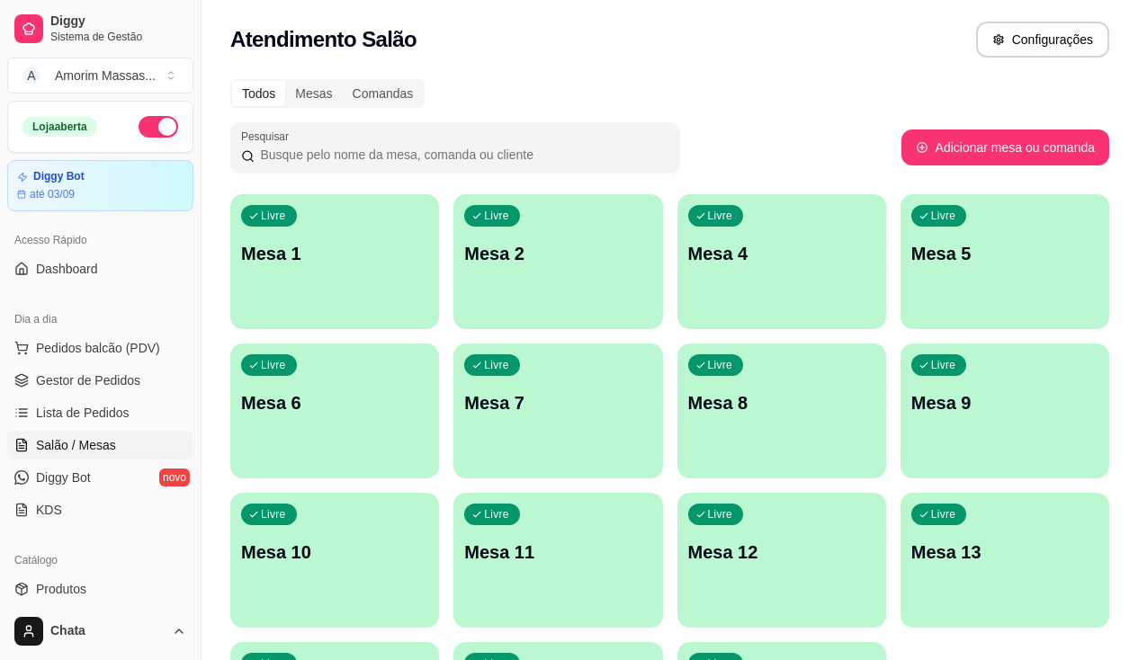
click at [456, 240] on div "Livre Mesa 2" at bounding box center [557, 250] width 209 height 113
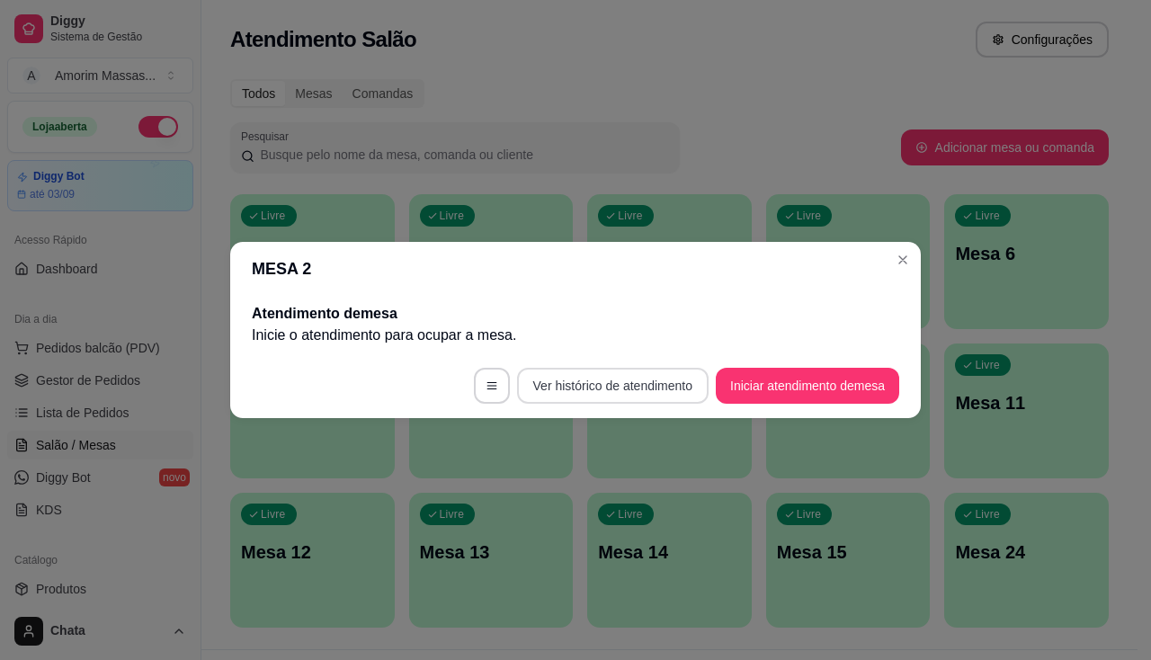
click at [595, 390] on button "Ver histórico de atendimento" at bounding box center [613, 386] width 192 height 36
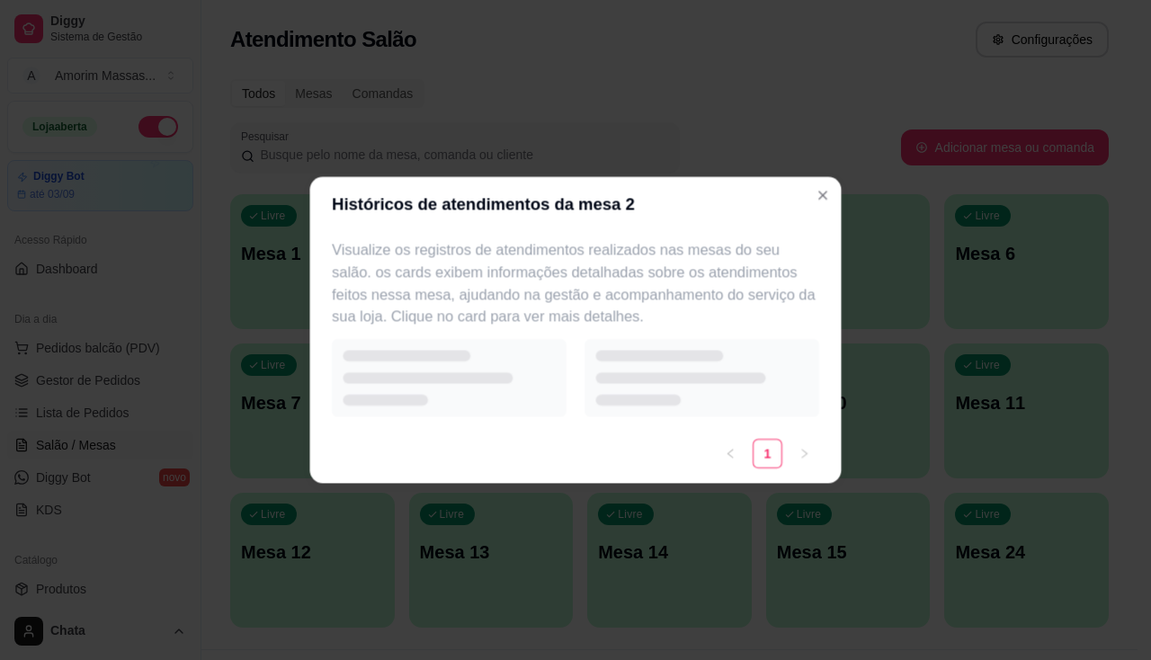
select select "7"
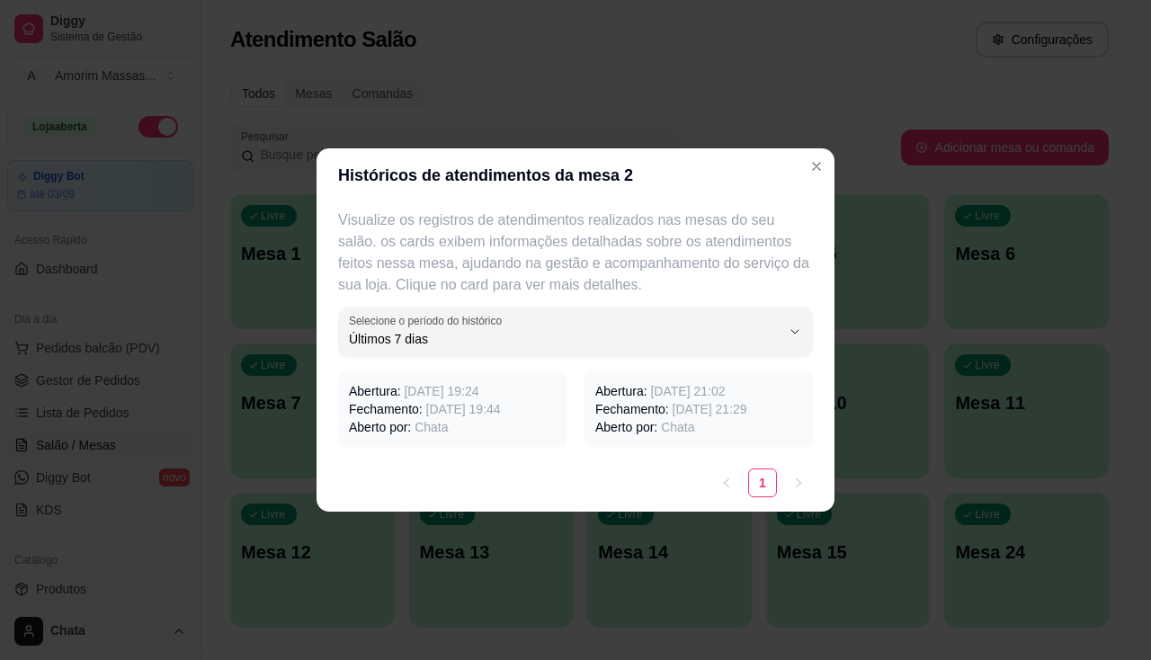
click at [480, 413] on span "[DATE] 19:44" at bounding box center [463, 409] width 75 height 14
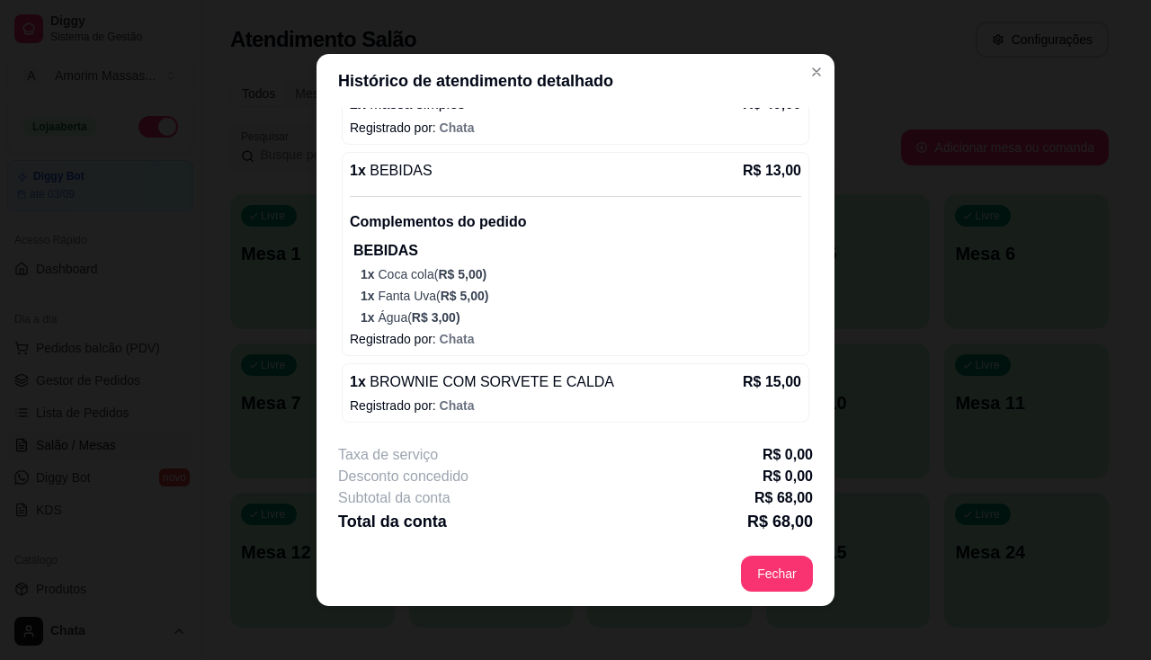
scroll to position [4, 0]
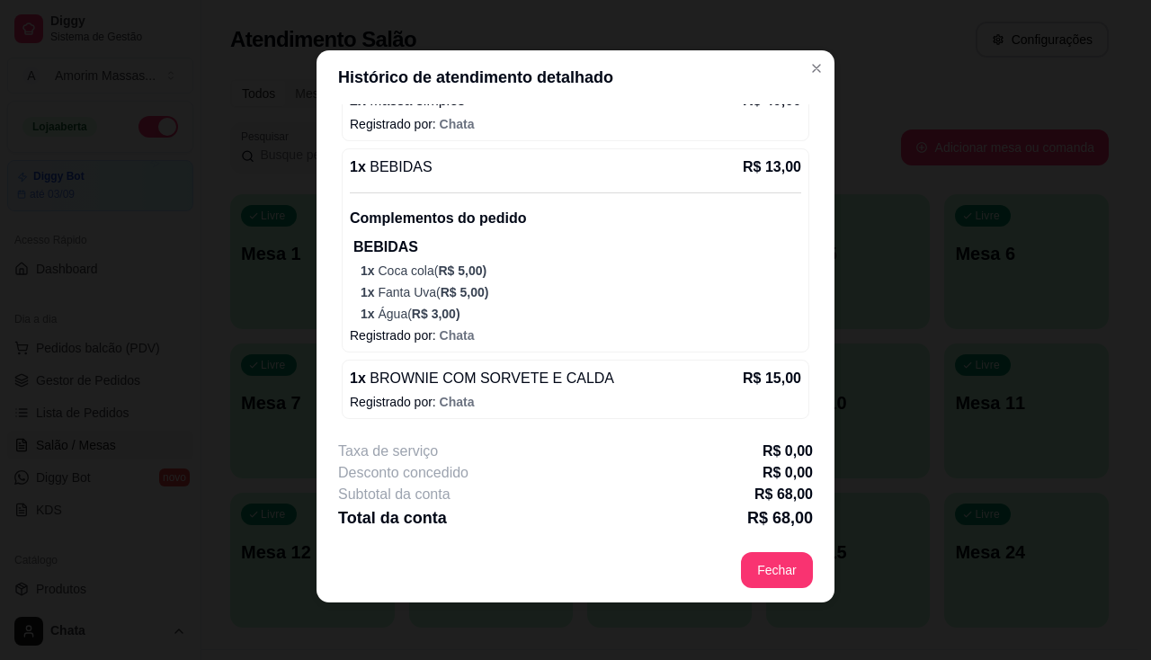
click at [688, 400] on p "Registrado por: Chata" at bounding box center [576, 402] width 452 height 18
click at [652, 364] on div "1 x BROWNIE COM SORVETE E CALDA R$ 15,00 Registrado por: Chata" at bounding box center [576, 389] width 468 height 59
click at [652, 363] on div "1 x BROWNIE COM SORVETE E CALDA R$ 15,00 Registrado por: Chata" at bounding box center [576, 389] width 468 height 59
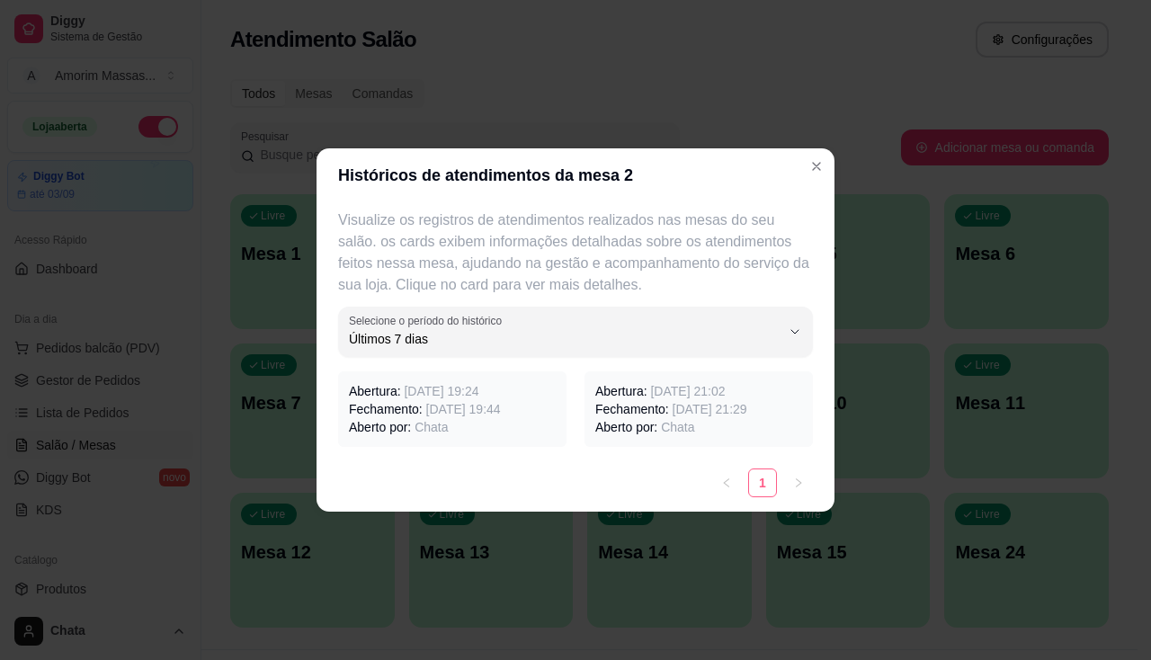
click at [762, 481] on link "1" at bounding box center [762, 483] width 27 height 27
click at [639, 217] on p "Visualize os registros de atendimentos realizados nas mesas do seu salão. os ca…" at bounding box center [575, 253] width 475 height 86
click at [698, 243] on p "Visualize os registros de atendimentos realizados nas mesas do seu salão. os ca…" at bounding box center [575, 253] width 475 height 86
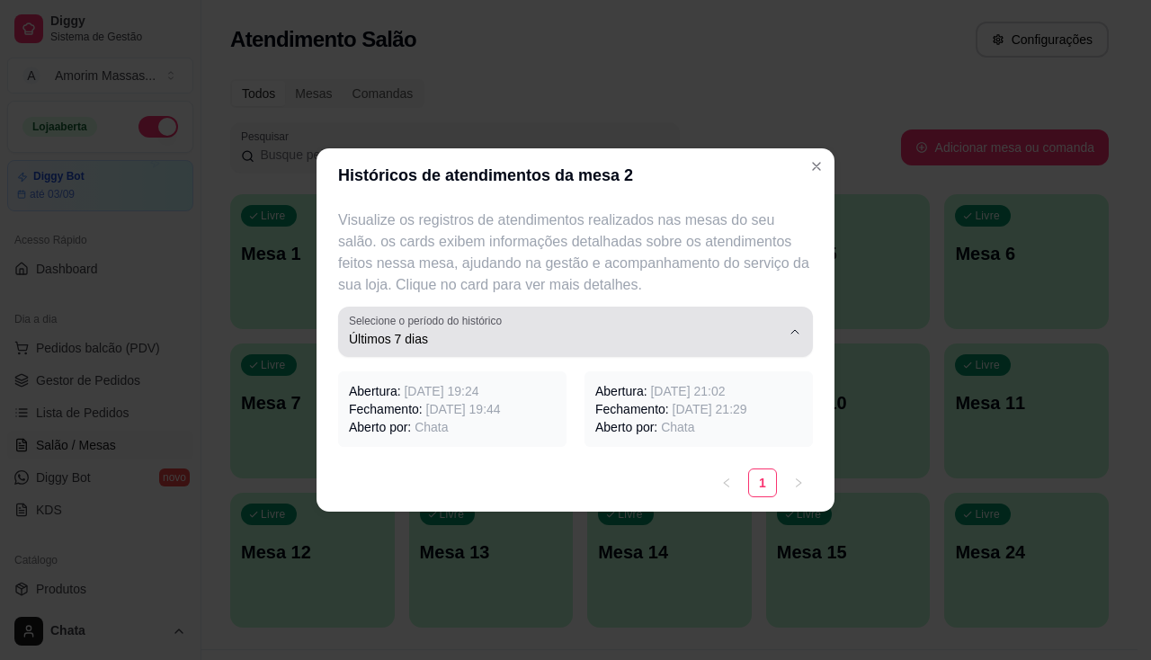
click at [802, 318] on button "Selecione o período do histórico Últimos 7 dias" at bounding box center [575, 332] width 475 height 50
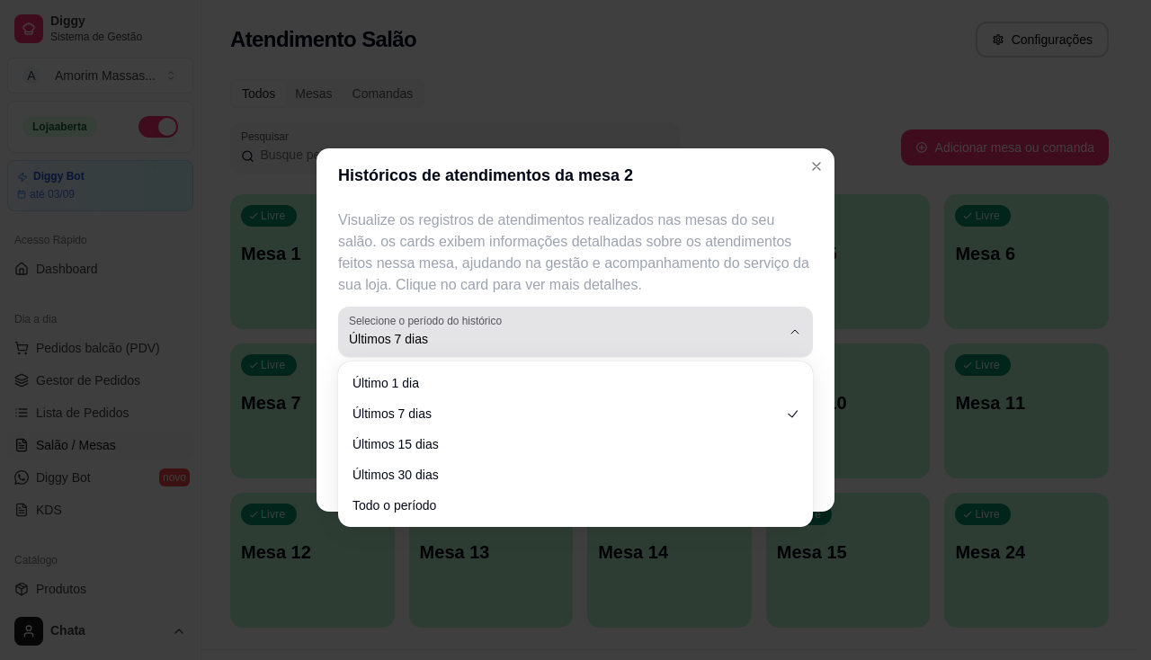
click at [802, 318] on button "Selecione o período do histórico Últimos 7 dias" at bounding box center [575, 332] width 475 height 50
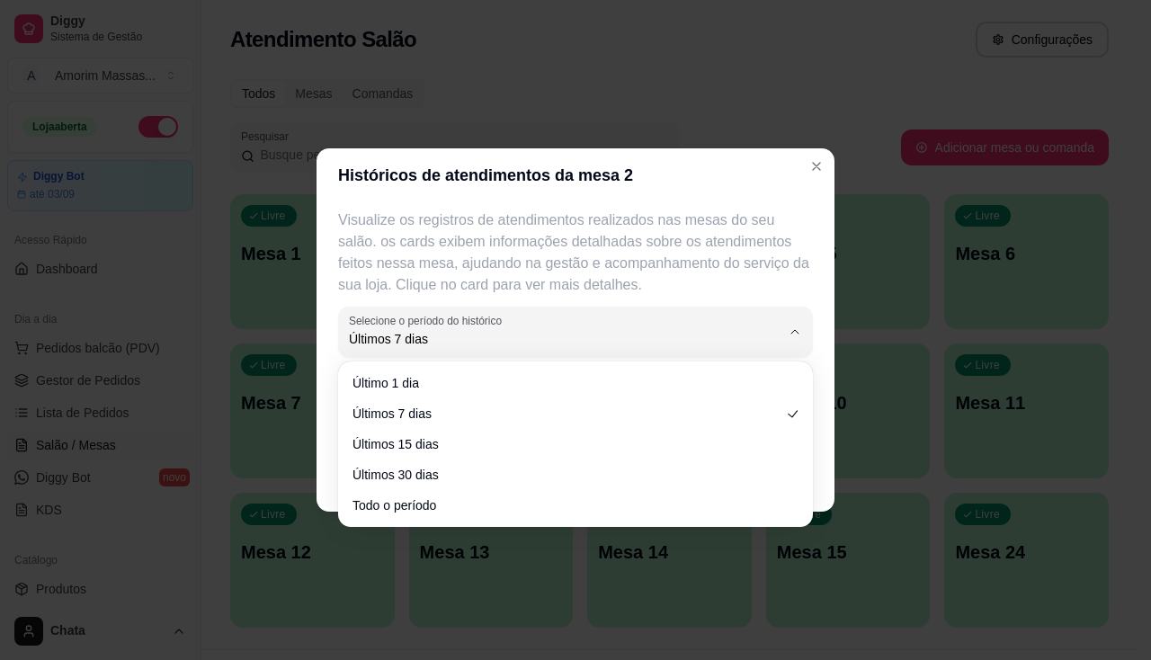
drag, startPoint x: 538, startPoint y: 365, endPoint x: 553, endPoint y: 332, distance: 36.6
click at [539, 365] on div "Último 1 dia Últimos 7 dias Últimos 15 dias Últimos 30 dias Todo o período" at bounding box center [576, 444] width 468 height 158
click at [579, 246] on p "Visualize os registros de atendimentos realizados nas mesas do seu salão. os ca…" at bounding box center [575, 253] width 475 height 86
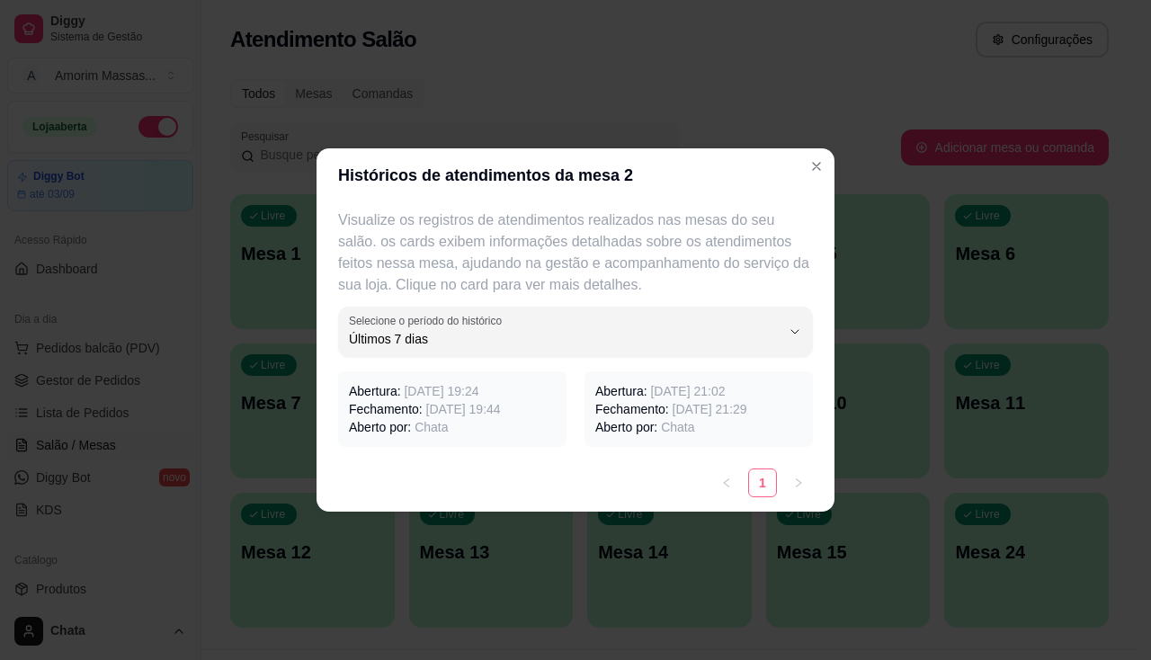
click at [767, 479] on link "1" at bounding box center [762, 483] width 27 height 27
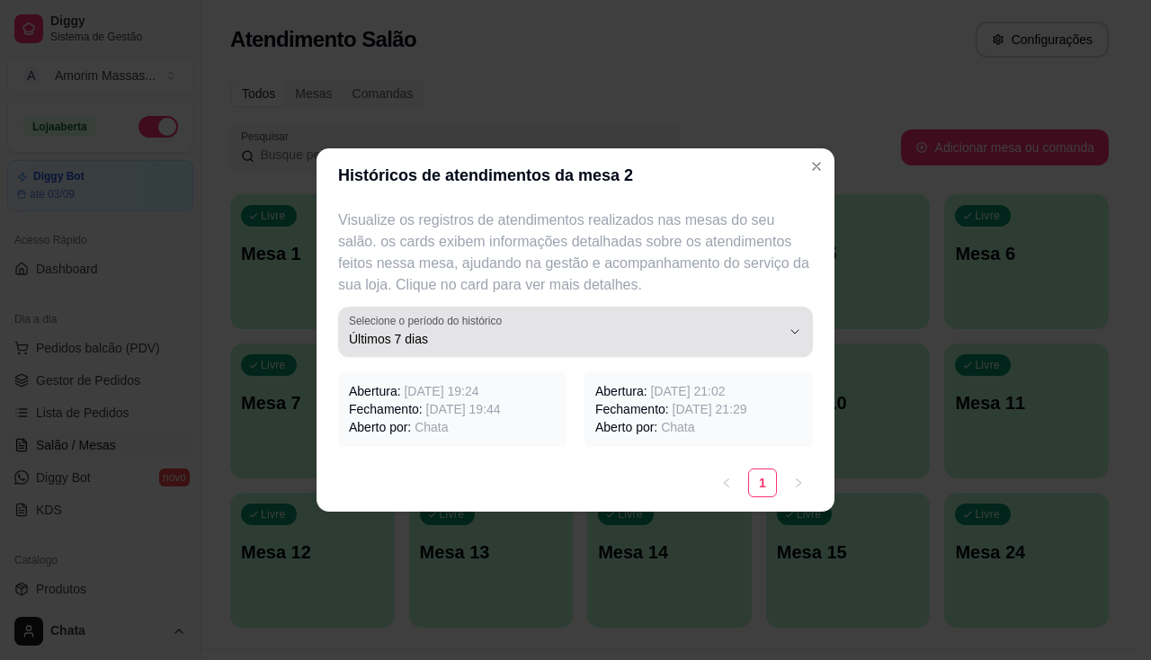
click at [772, 327] on div "Últimos 7 dias" at bounding box center [565, 332] width 432 height 36
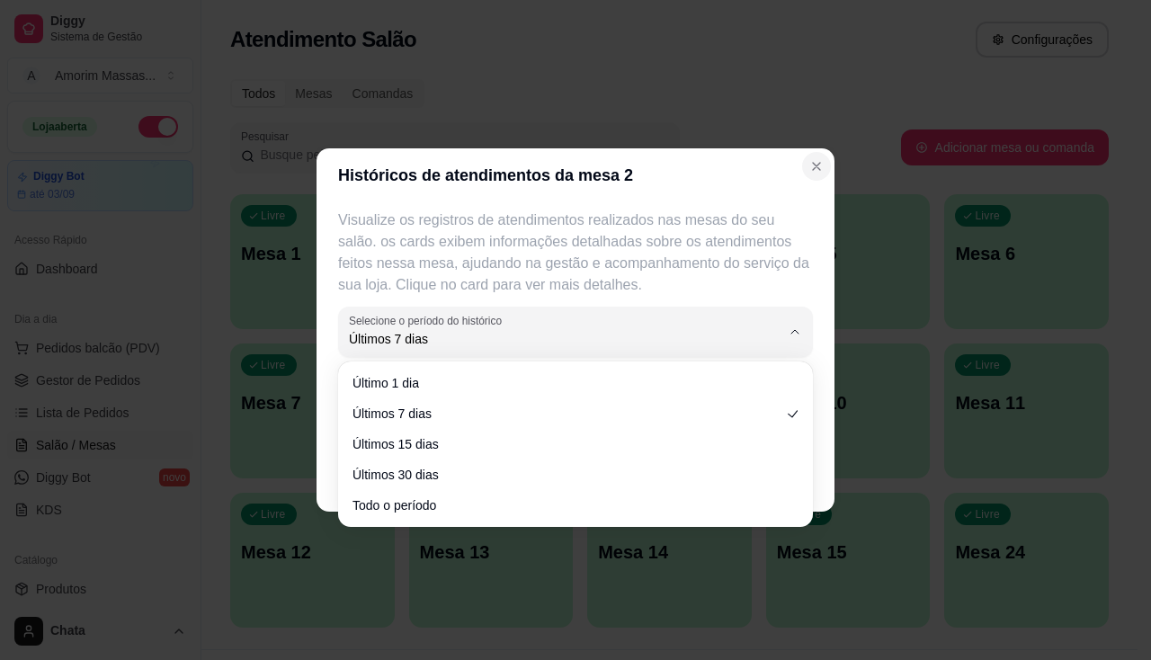
click at [811, 166] on icon "Close" at bounding box center [817, 166] width 14 height 14
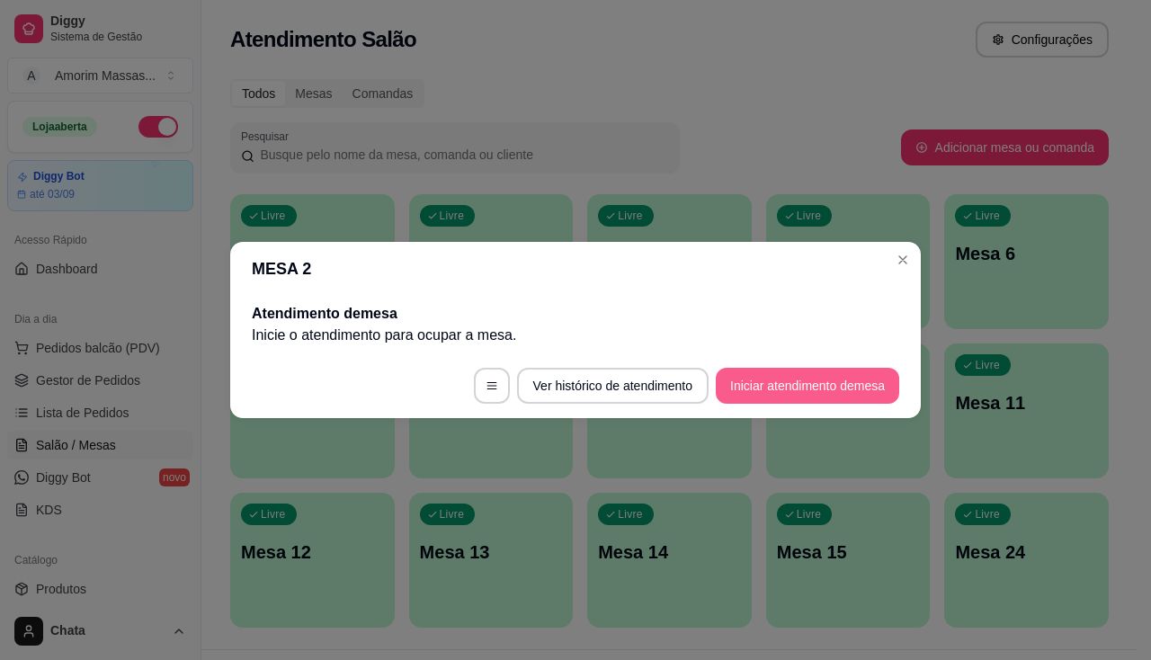
click at [811, 388] on button "Iniciar atendimento de mesa" at bounding box center [808, 386] width 184 height 36
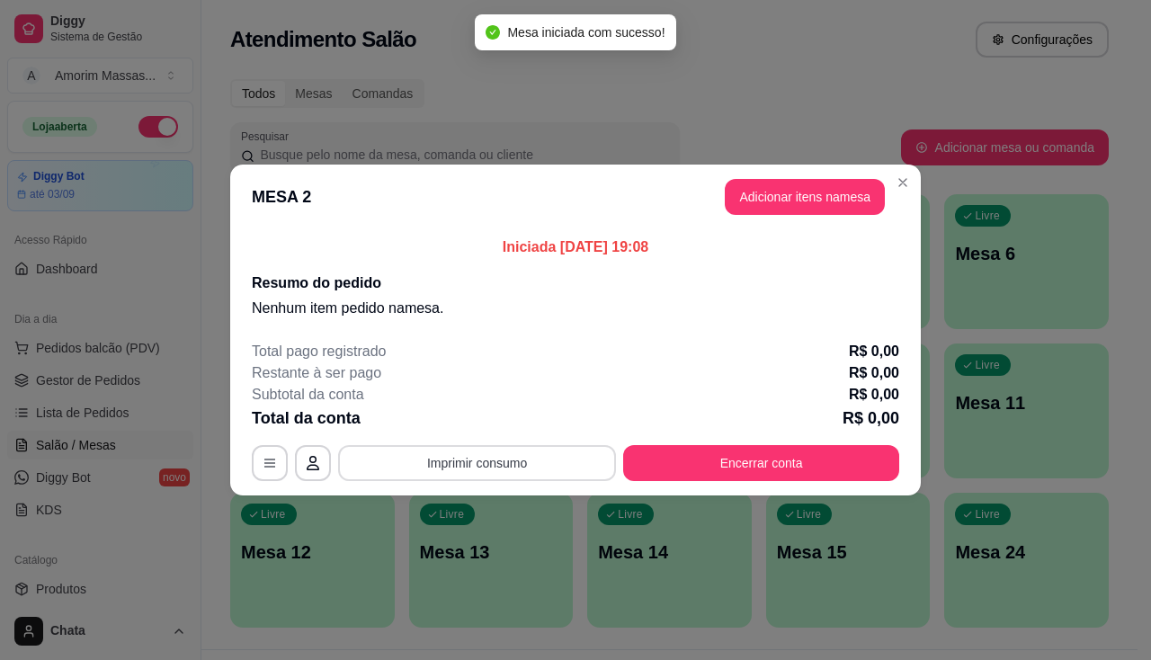
click at [482, 459] on button "Imprimir consumo" at bounding box center [477, 463] width 278 height 36
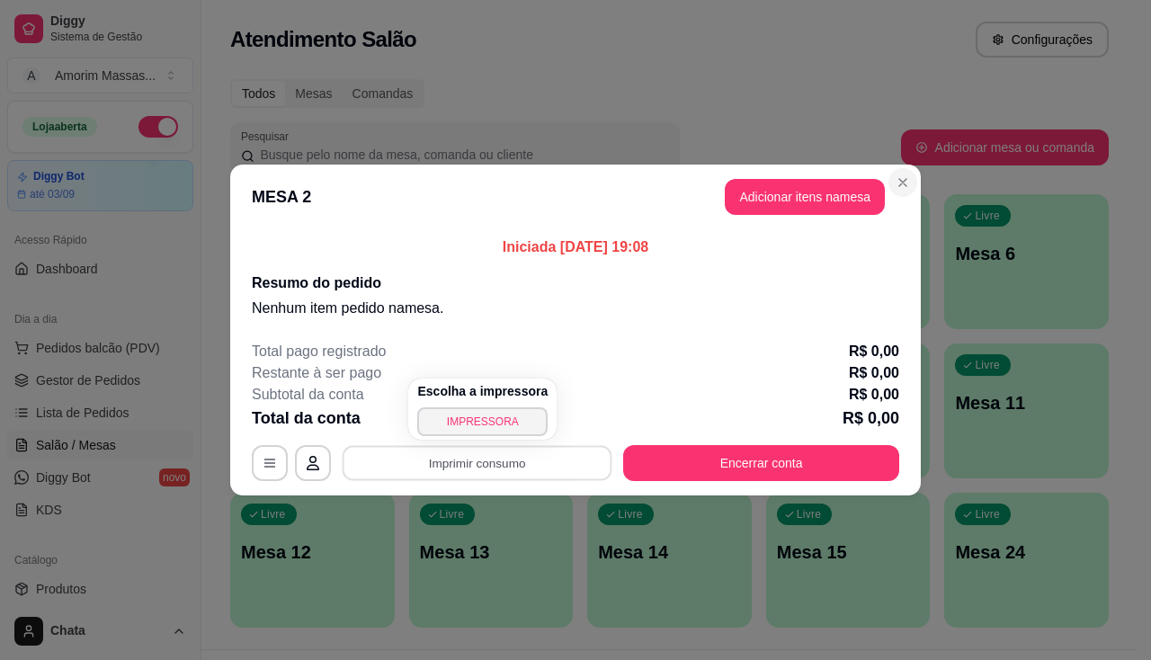
click at [899, 181] on icon "Close" at bounding box center [903, 182] width 14 height 14
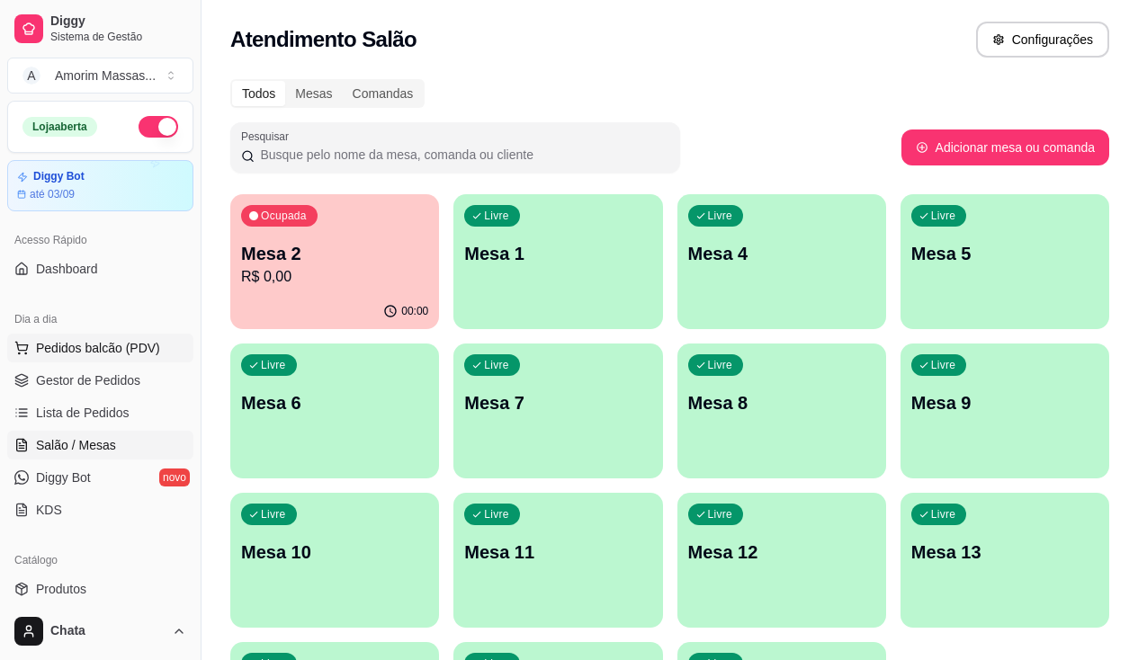
click at [93, 340] on span "Pedidos balcão (PDV)" at bounding box center [98, 348] width 124 height 18
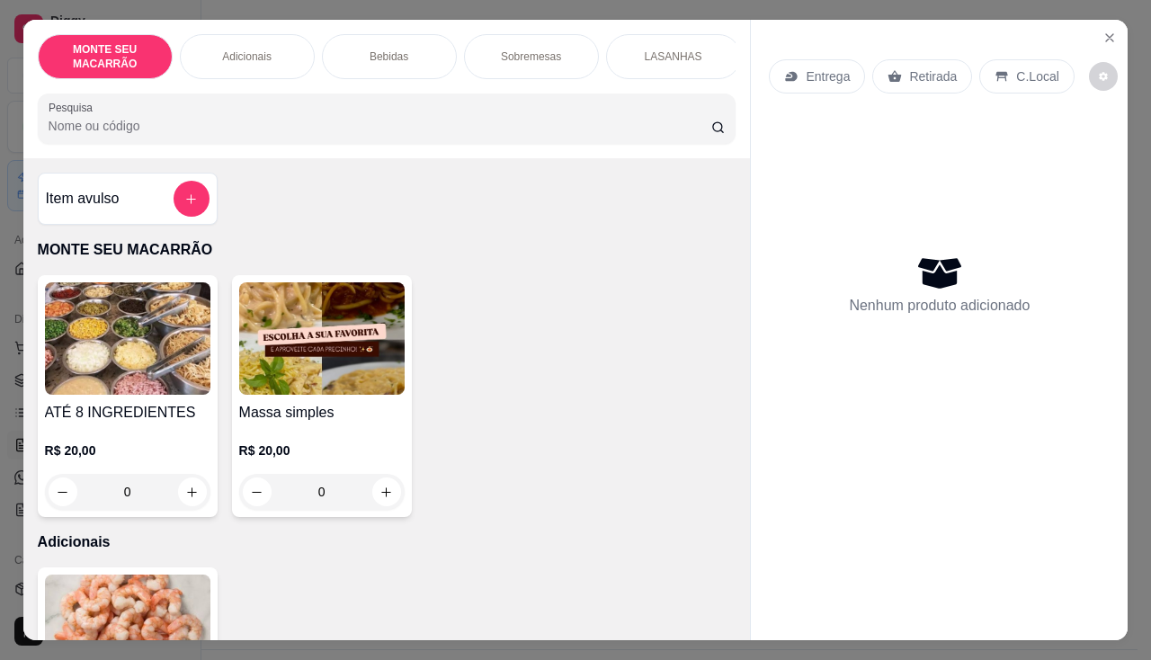
click at [287, 327] on img at bounding box center [322, 338] width 166 height 112
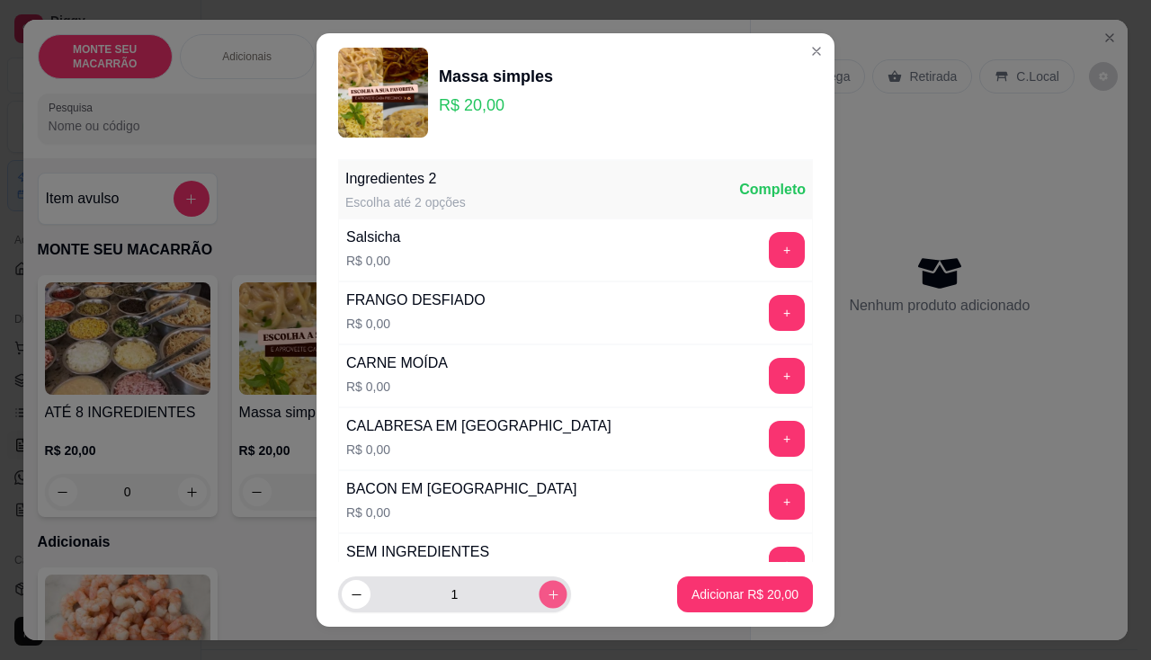
click at [547, 596] on icon "increase-product-quantity" at bounding box center [553, 594] width 13 height 13
type input "2"
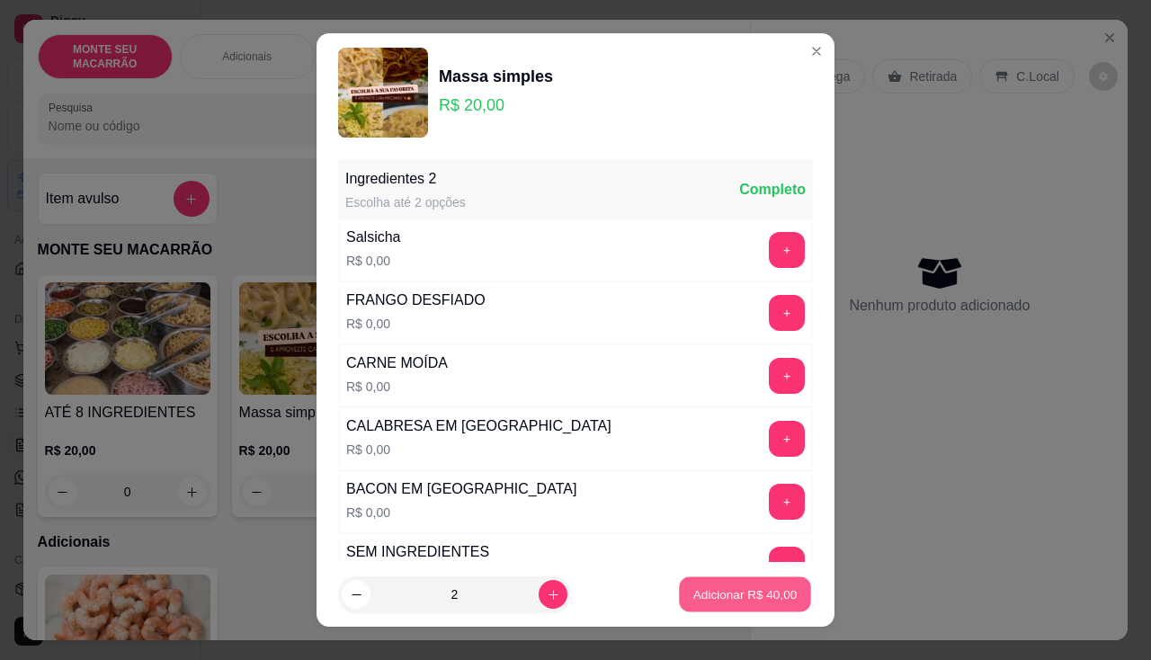
click at [706, 599] on p "Adicionar R$ 40,00" at bounding box center [746, 595] width 104 height 17
type input "2"
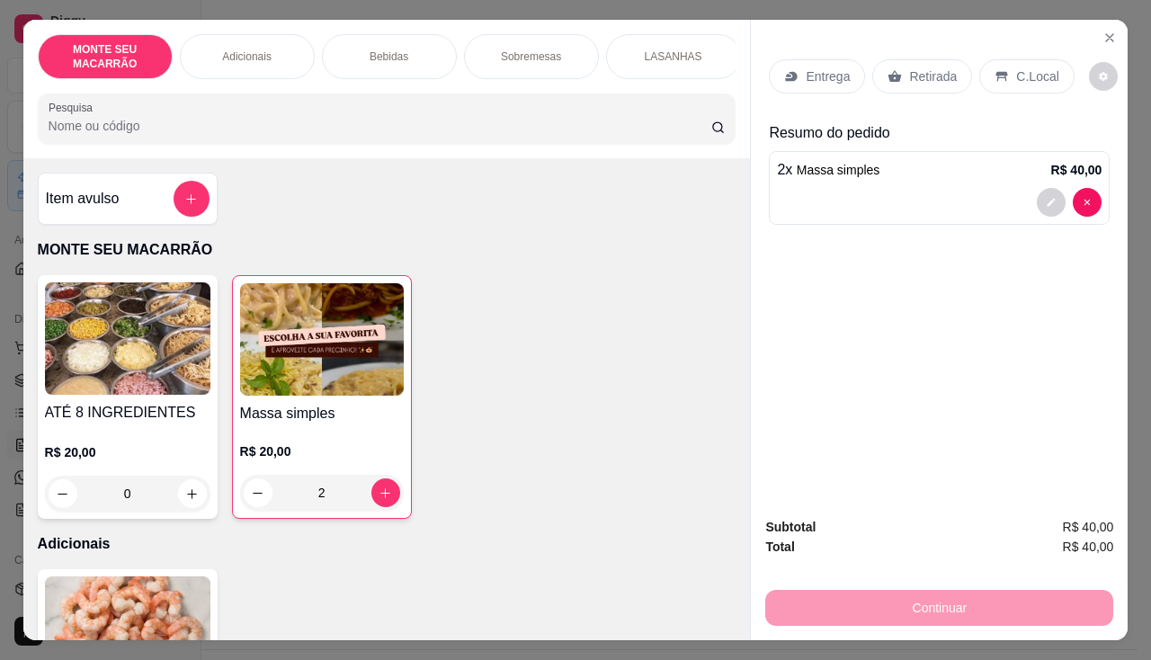
scroll to position [540, 0]
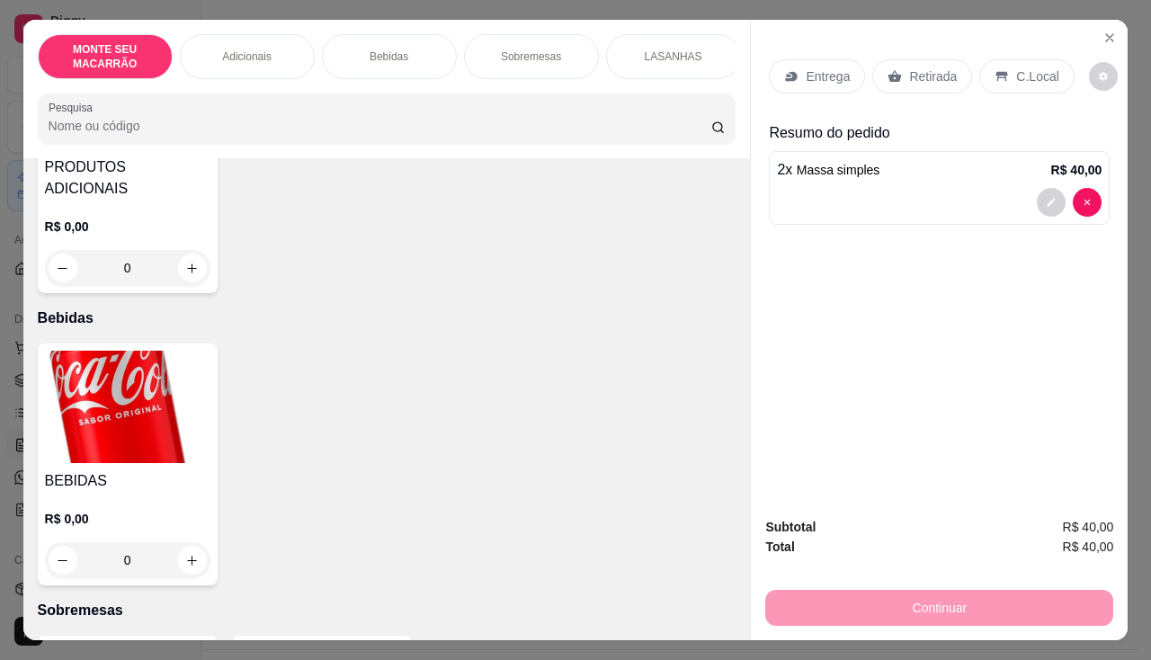
click at [127, 392] on img at bounding box center [128, 407] width 166 height 112
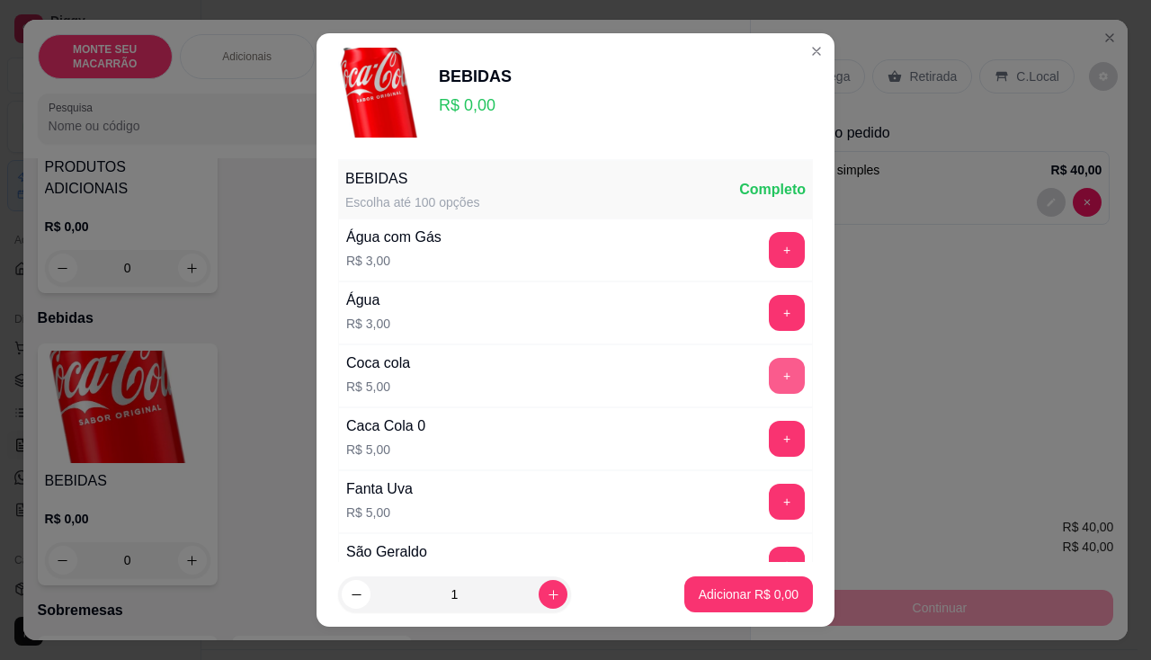
click at [769, 372] on button "+" at bounding box center [787, 376] width 36 height 36
click at [755, 600] on p "Adicionar R$ 5,00" at bounding box center [749, 595] width 100 height 18
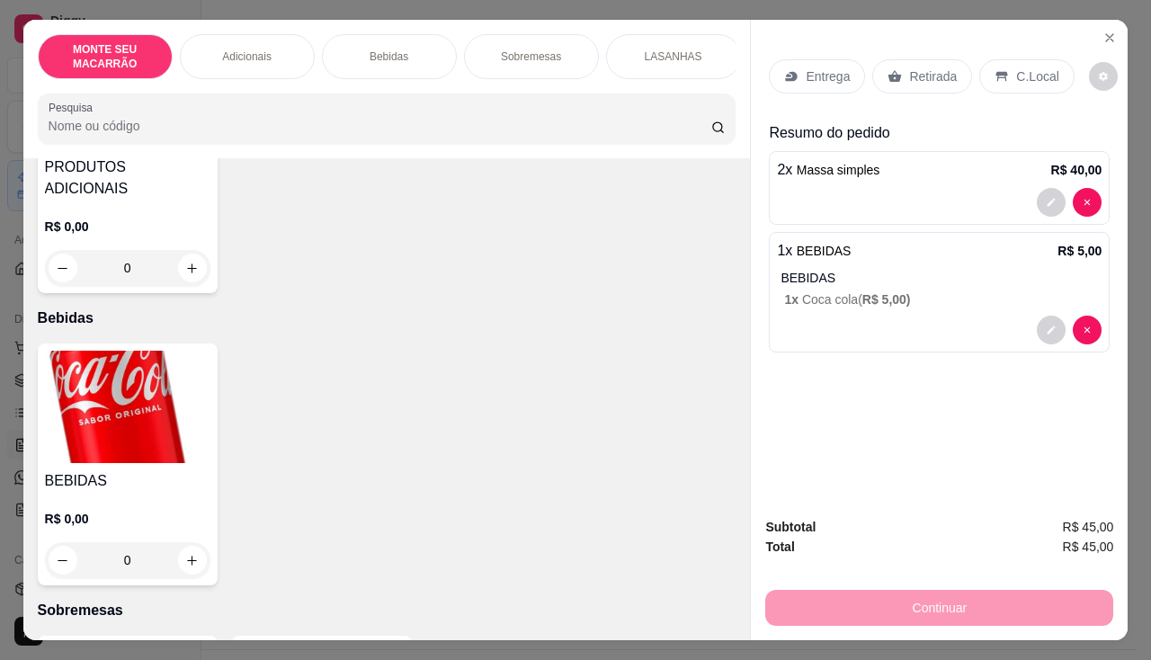
click at [125, 406] on img at bounding box center [128, 407] width 166 height 112
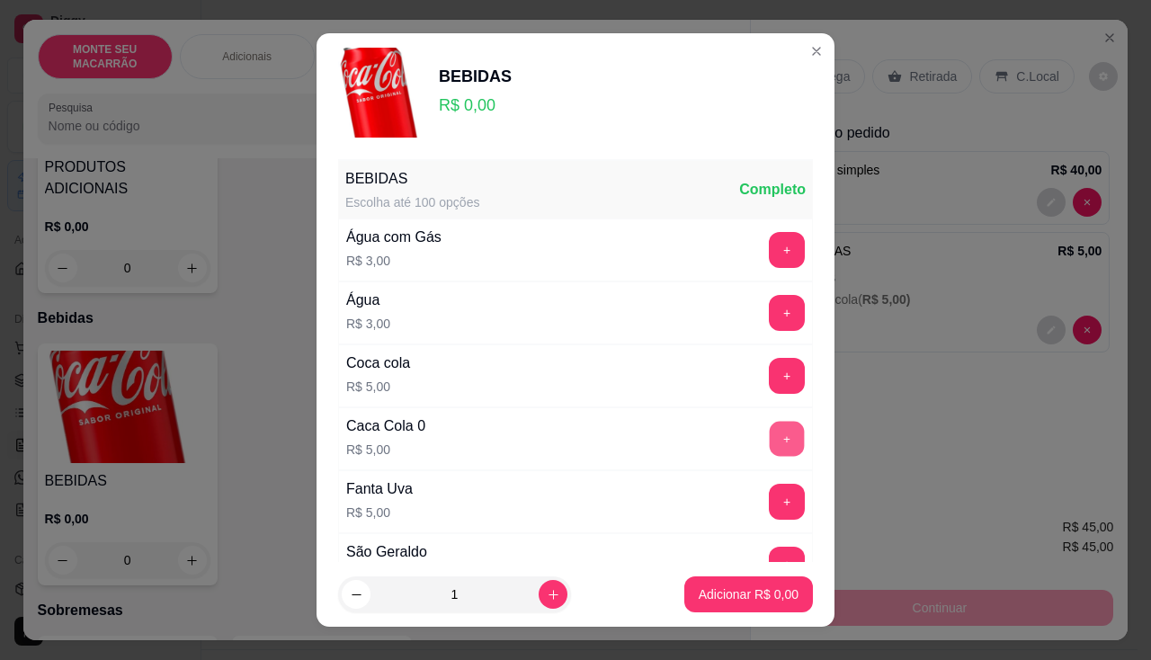
click at [770, 446] on button "+" at bounding box center [787, 438] width 35 height 35
click at [729, 582] on button "Adicionar R$ 5,00" at bounding box center [748, 595] width 125 height 35
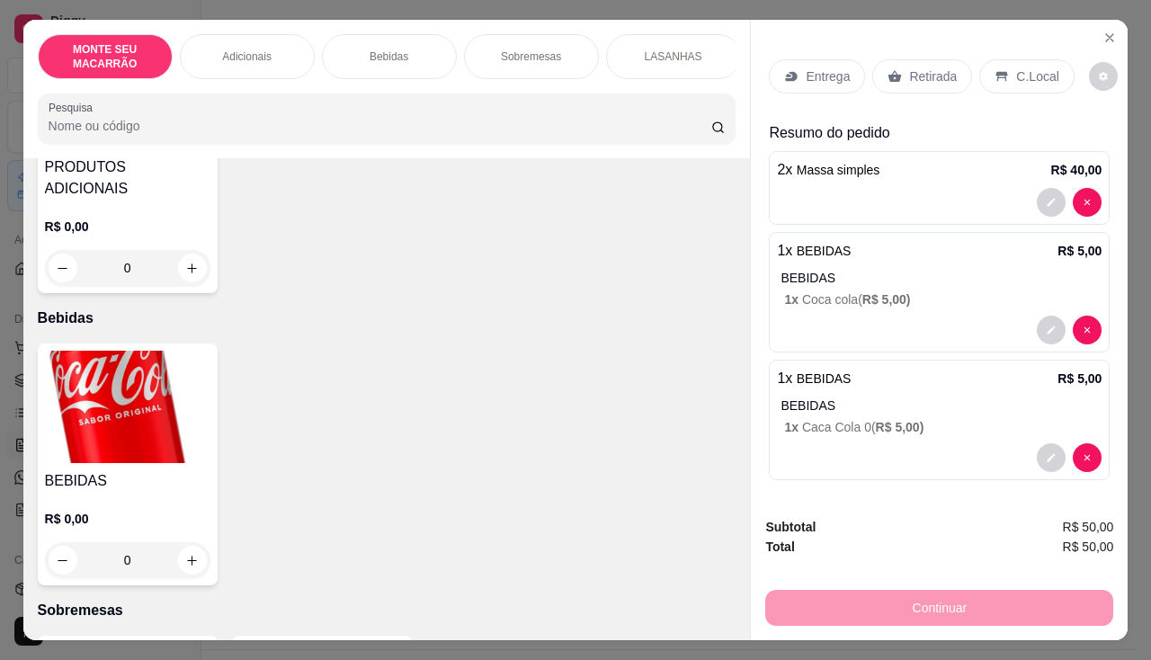
click at [139, 414] on img at bounding box center [128, 407] width 166 height 112
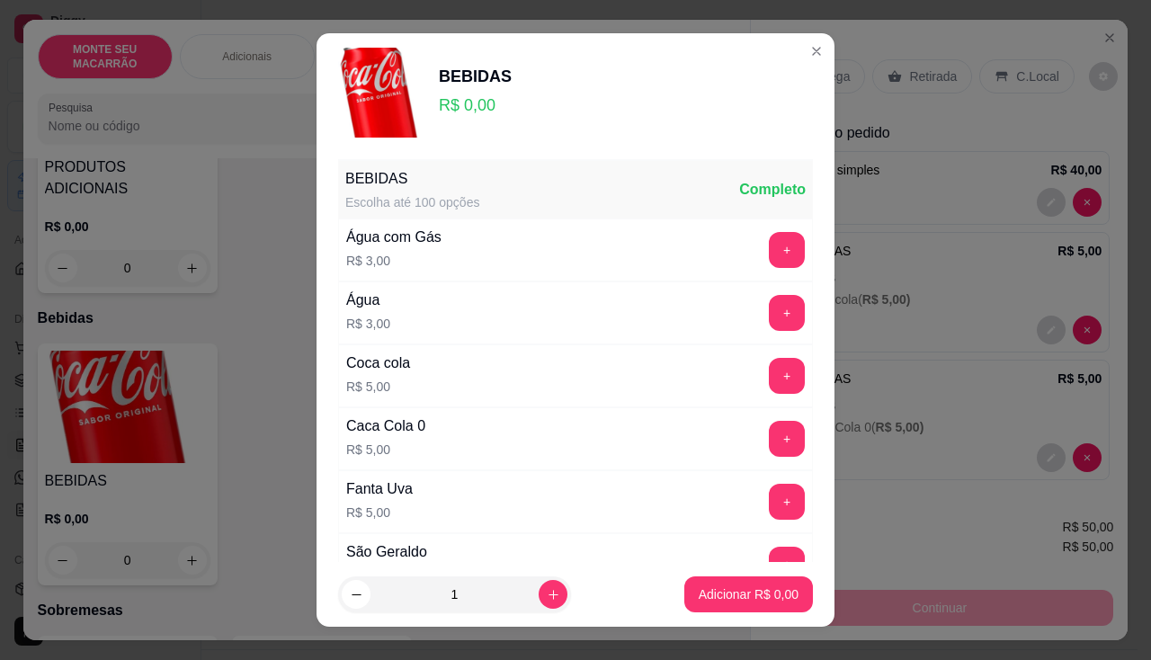
click at [762, 296] on div "+" at bounding box center [787, 313] width 50 height 36
click at [769, 303] on button "+" at bounding box center [787, 313] width 36 height 36
click at [731, 591] on p "Adicionar R$ 3,00" at bounding box center [749, 595] width 100 height 18
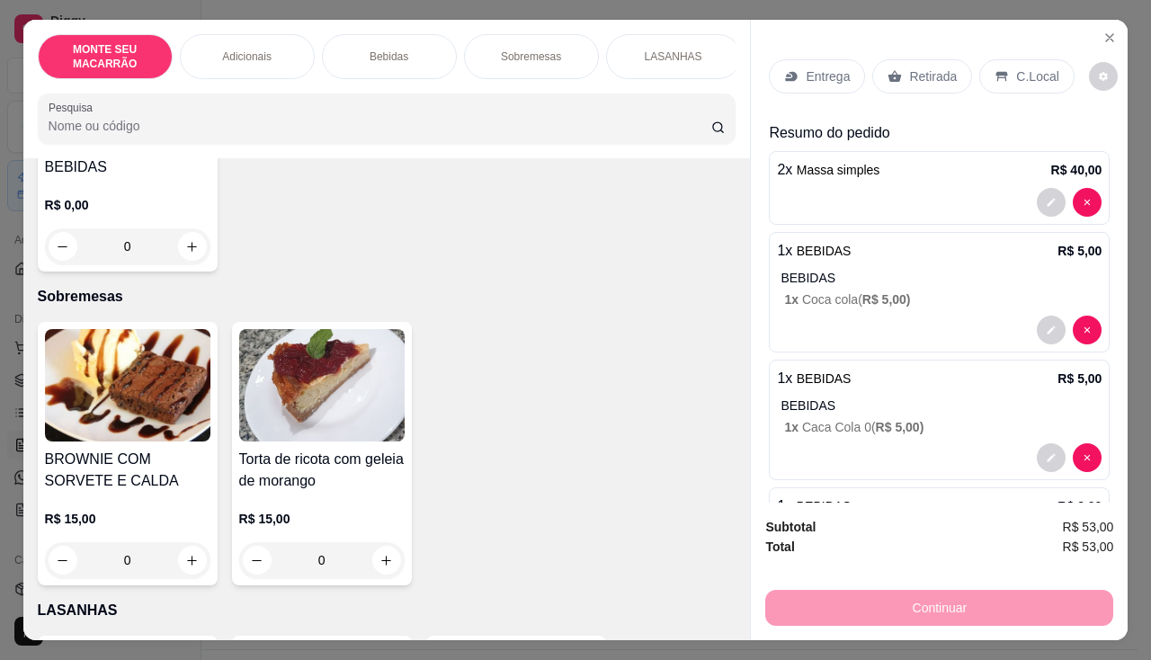
scroll to position [990, 0]
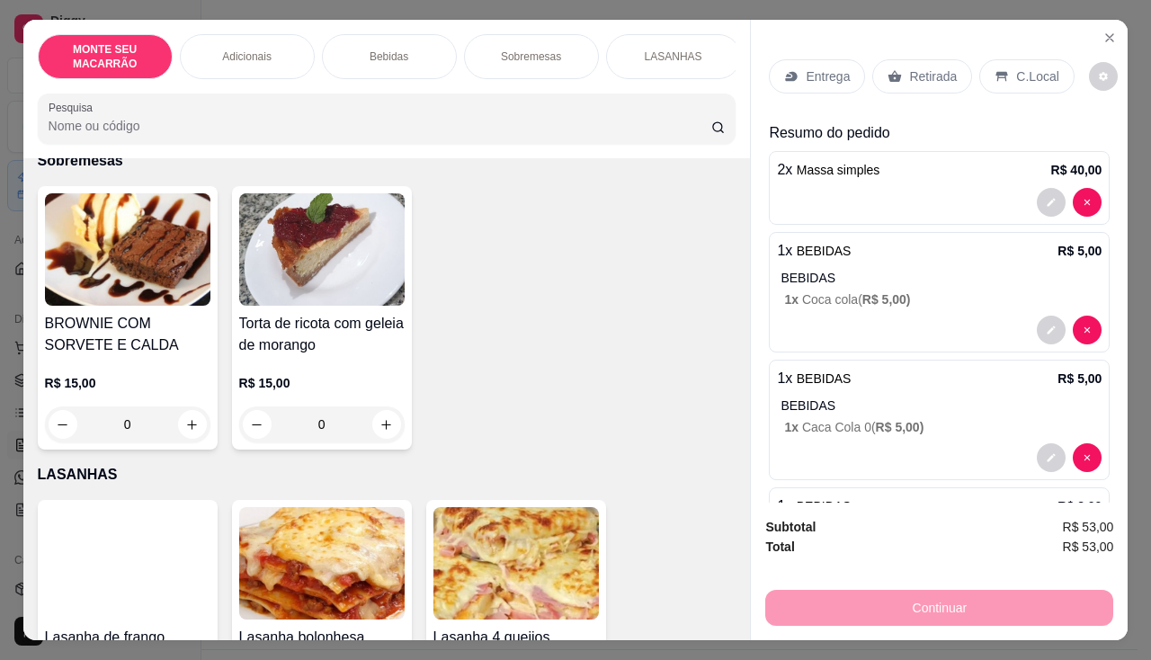
click at [121, 282] on img at bounding box center [128, 249] width 166 height 112
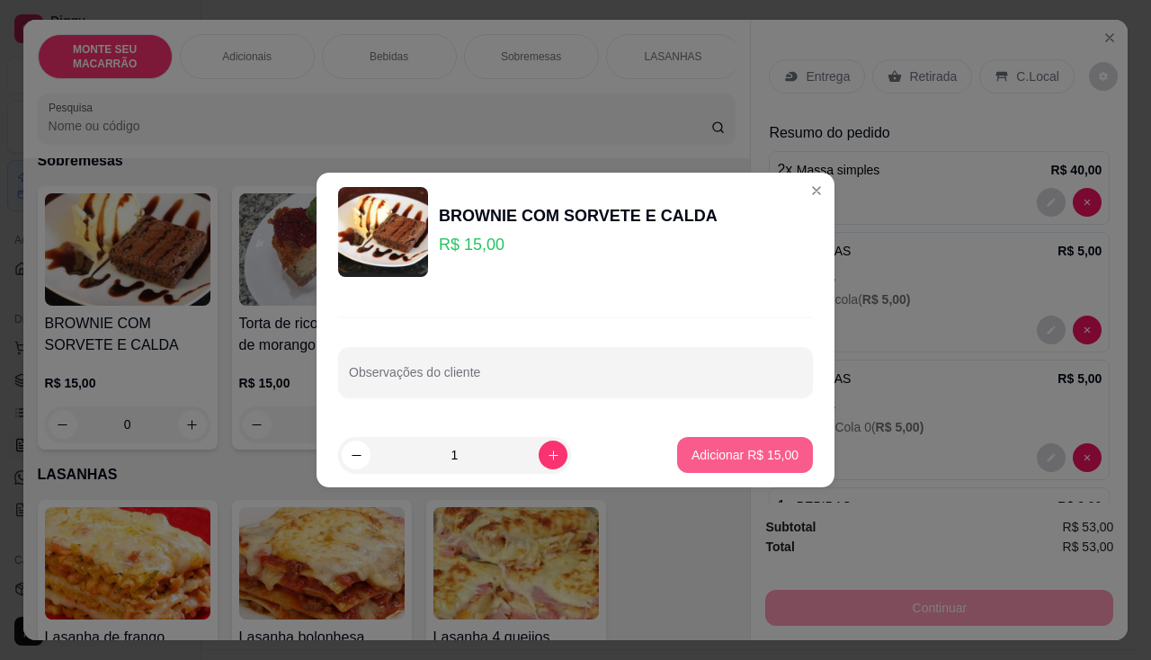
click at [757, 457] on p "Adicionar R$ 15,00" at bounding box center [745, 455] width 107 height 18
type input "1"
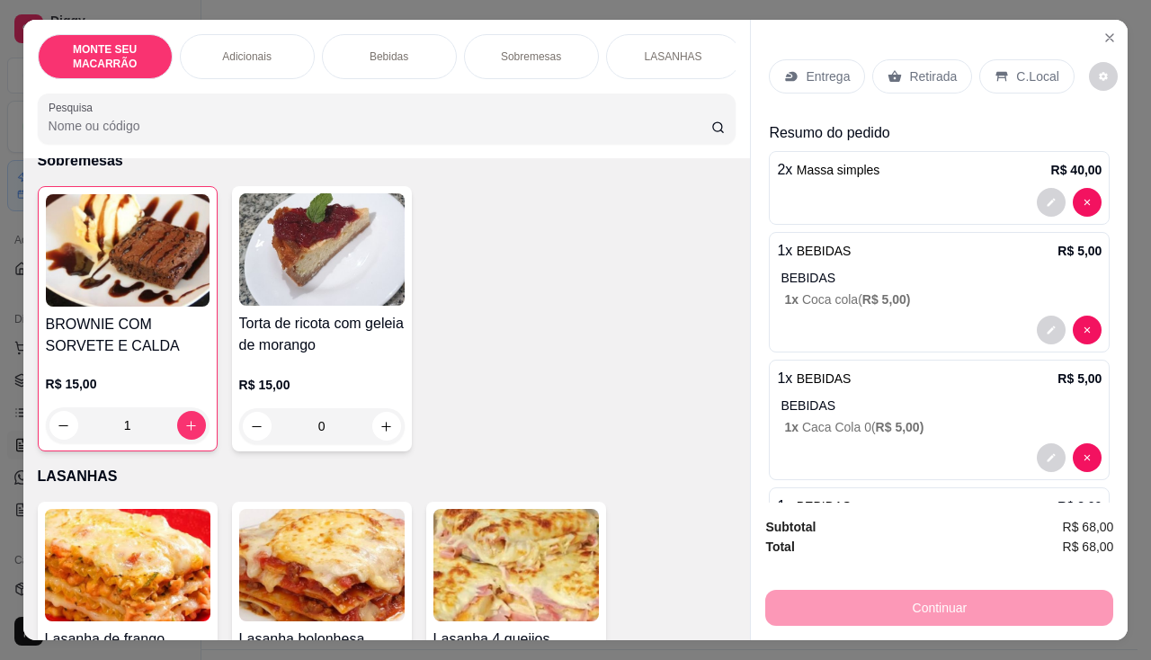
click at [1034, 67] on p "C.Local" at bounding box center [1037, 76] width 42 height 18
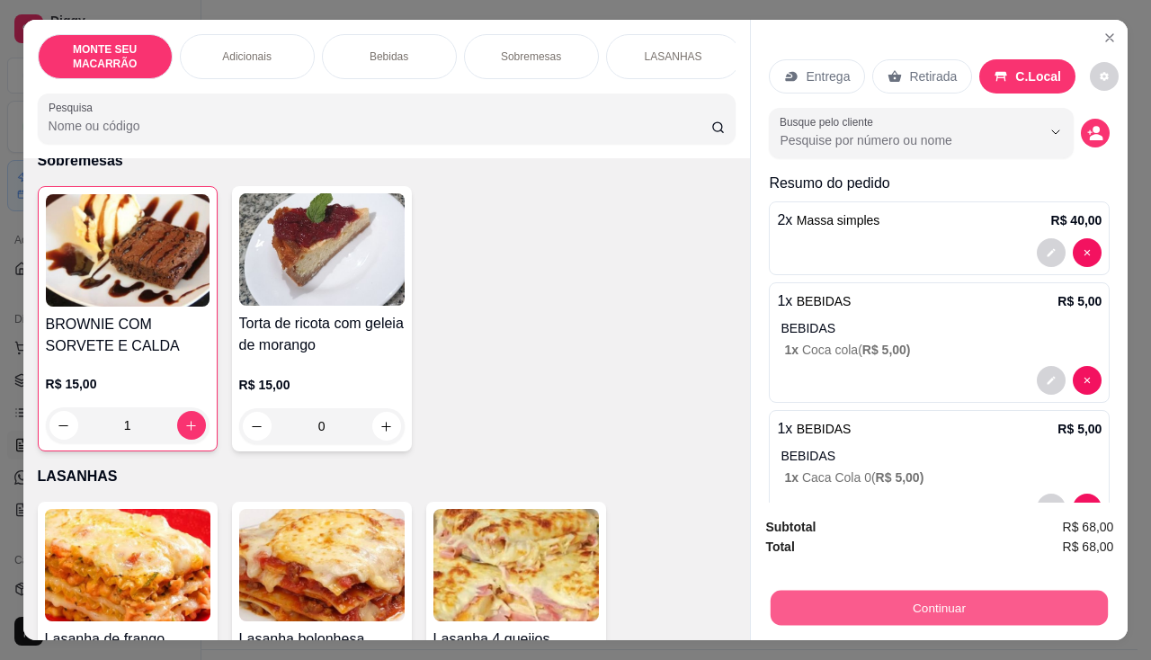
click at [954, 592] on button "Continuar" at bounding box center [939, 608] width 337 height 35
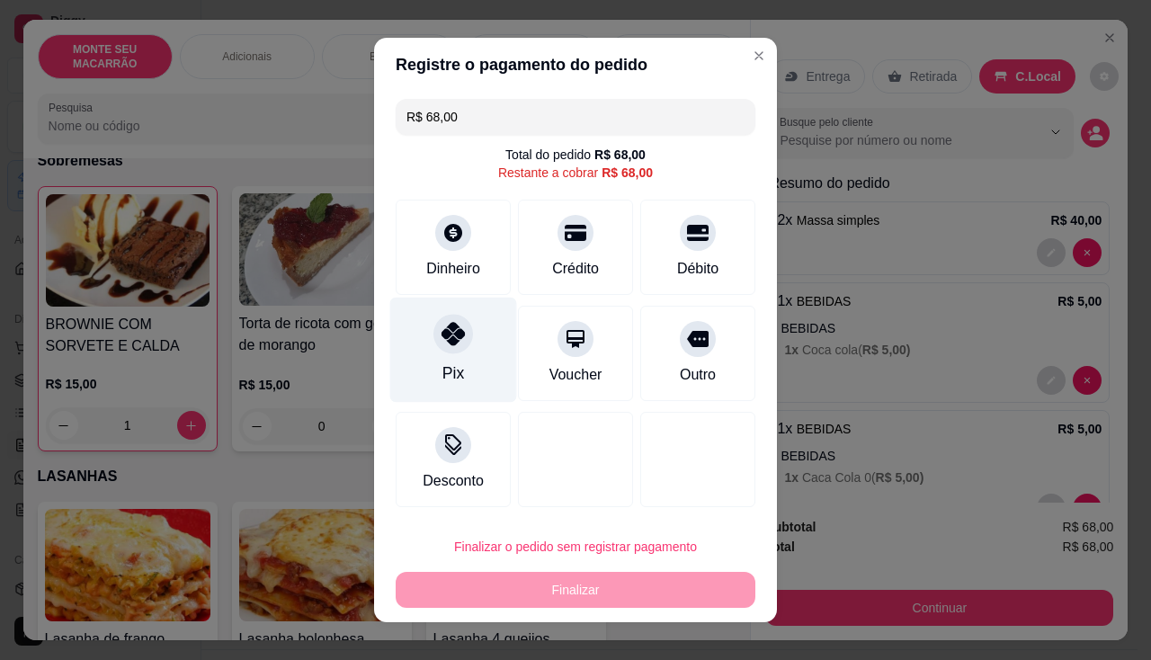
click at [450, 334] on icon at bounding box center [453, 333] width 23 height 23
type input "R$ 0,00"
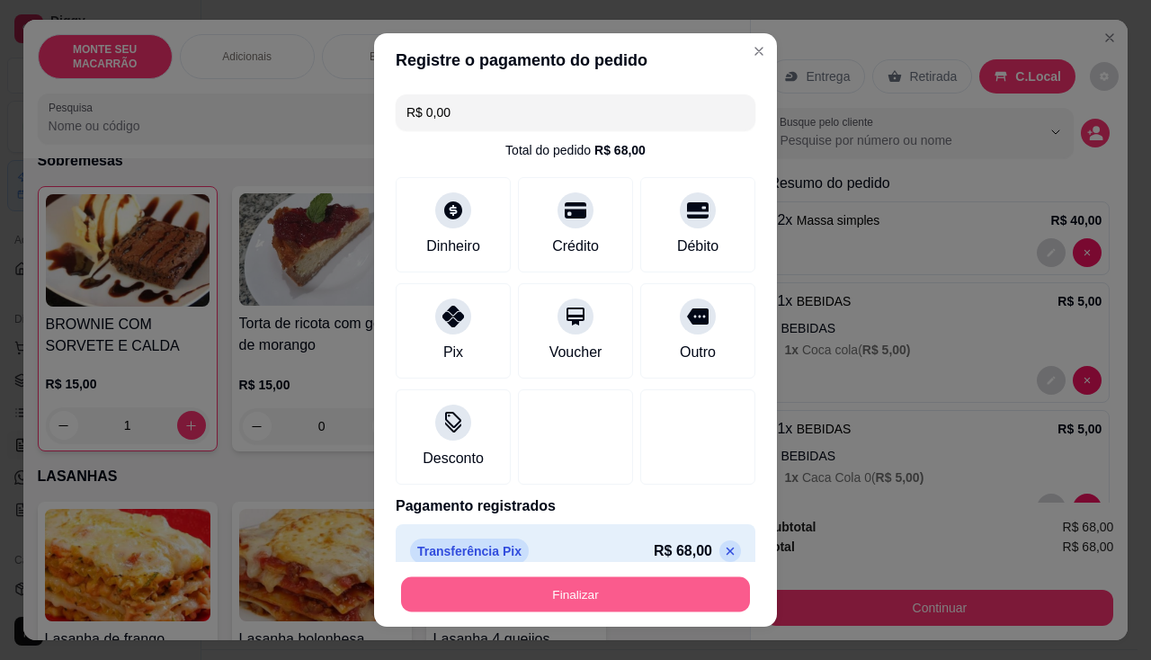
click at [551, 587] on button "Finalizar" at bounding box center [575, 595] width 349 height 35
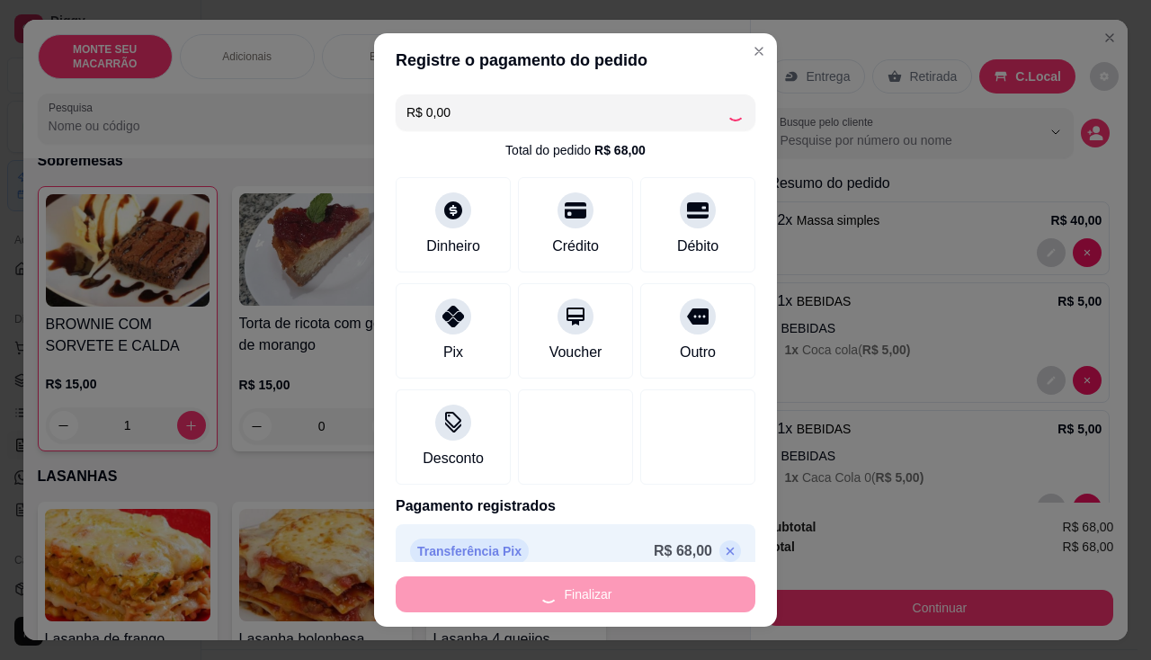
type input "0"
type input "-R$ 68,00"
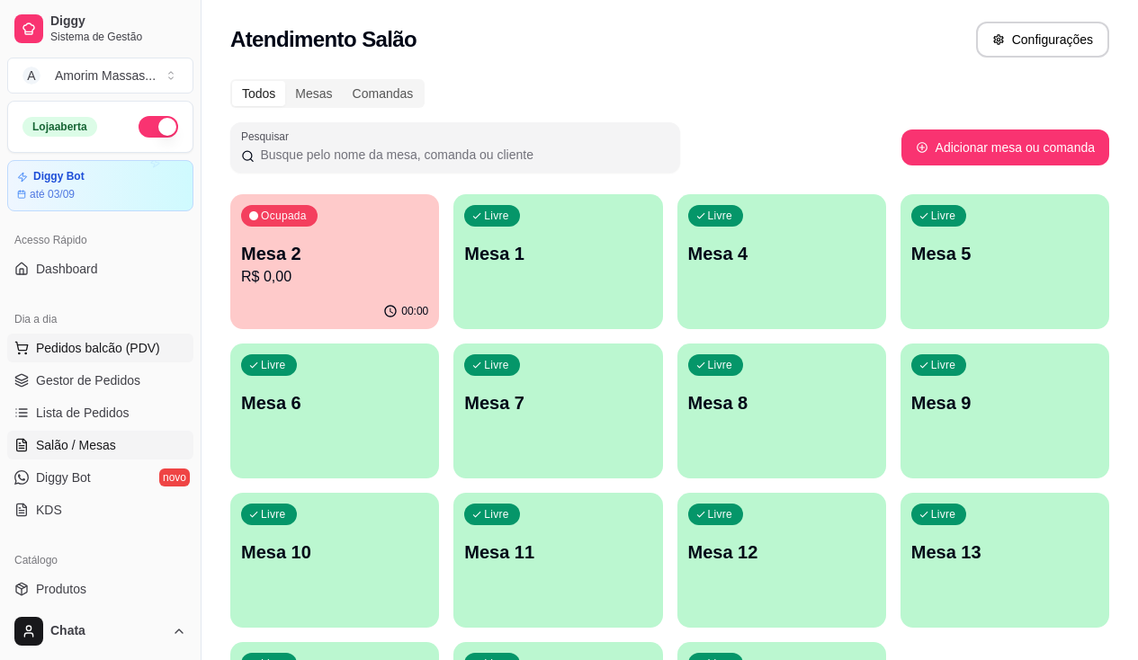
click at [142, 336] on button "Pedidos balcão (PDV)" at bounding box center [100, 348] width 186 height 29
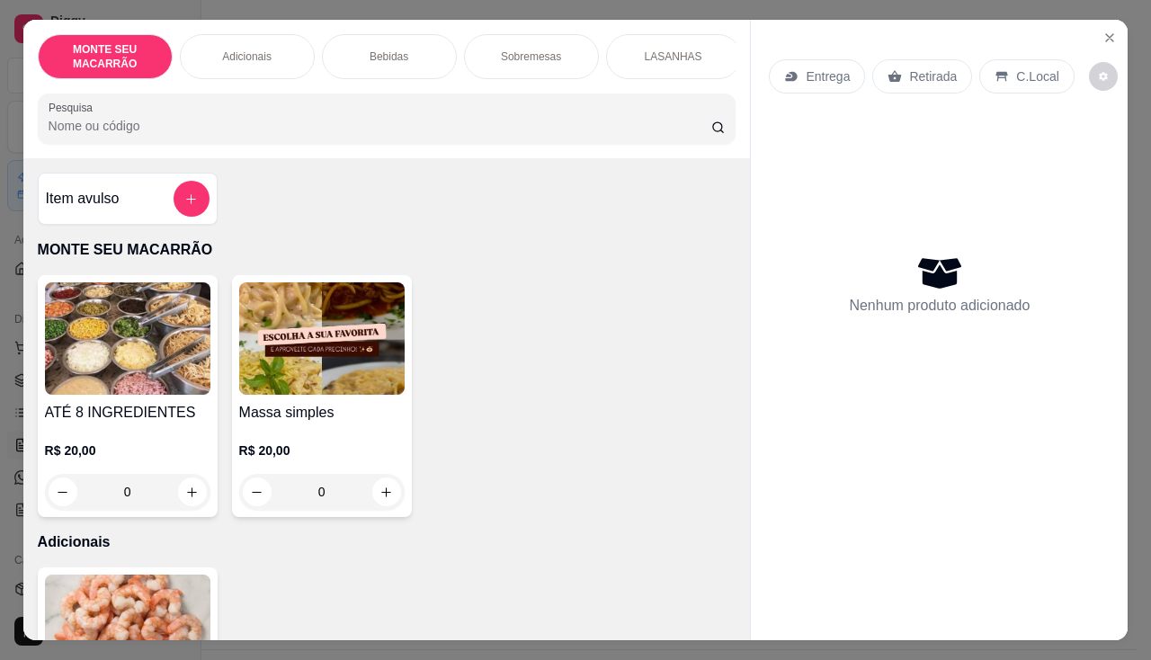
click at [379, 488] on div "0" at bounding box center [322, 492] width 166 height 36
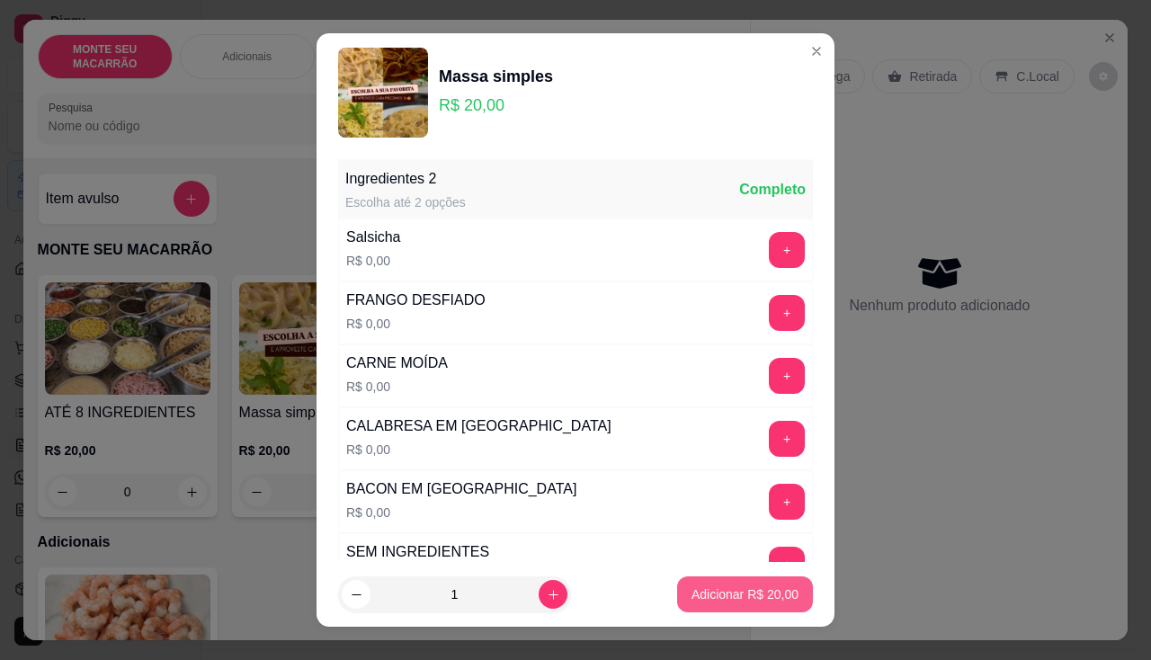
click at [766, 587] on p "Adicionar R$ 20,00" at bounding box center [745, 595] width 107 height 18
type input "1"
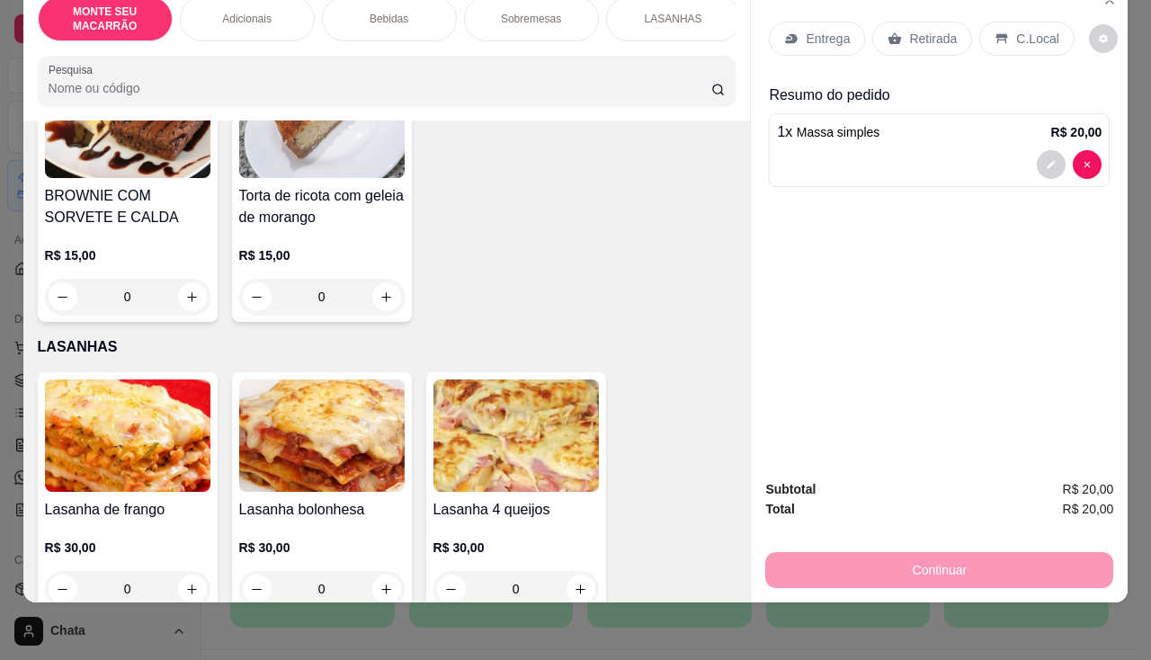
scroll to position [900, 0]
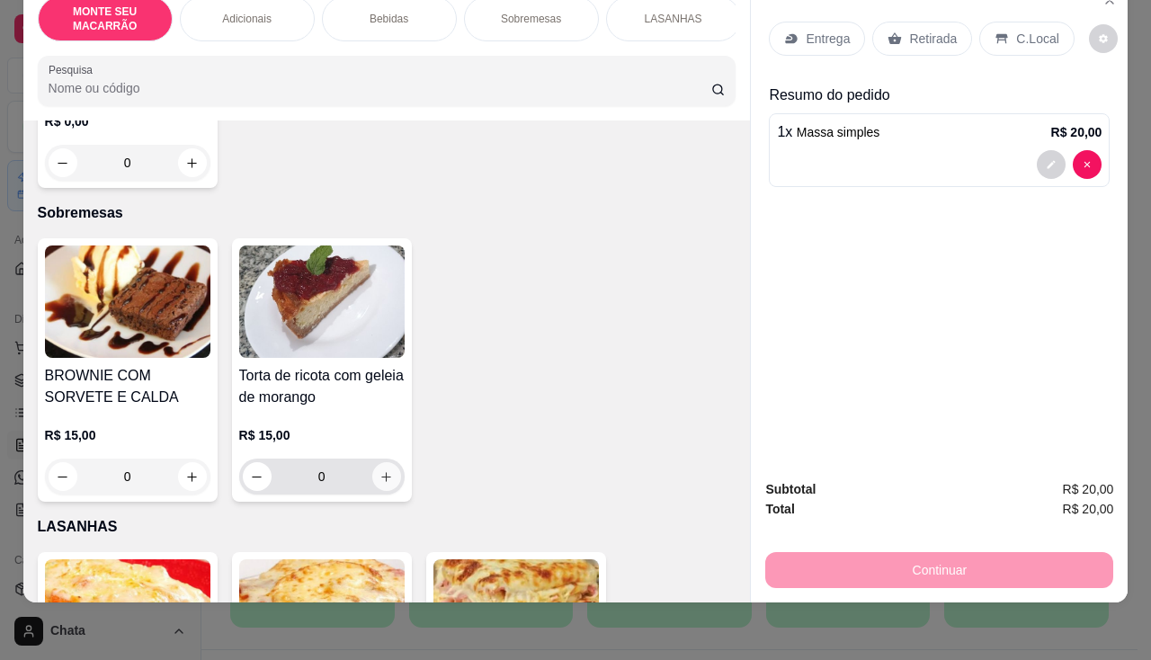
click at [383, 470] on icon "increase-product-quantity" at bounding box center [386, 476] width 13 height 13
type input "1"
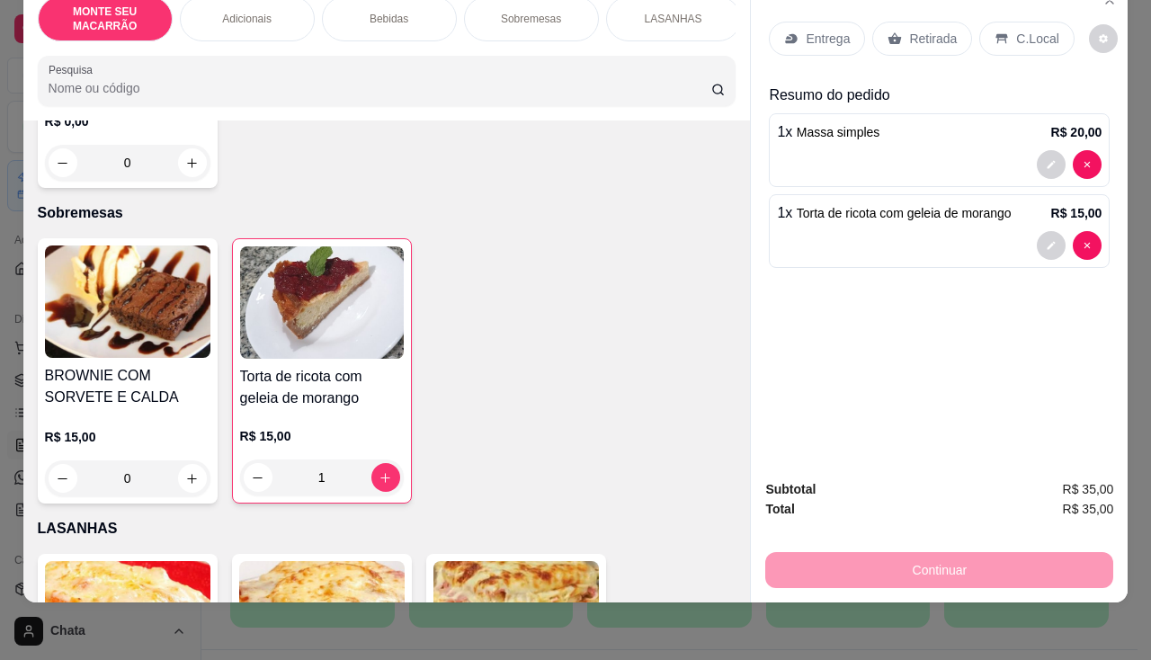
click at [918, 22] on div "Retirada" at bounding box center [923, 39] width 100 height 34
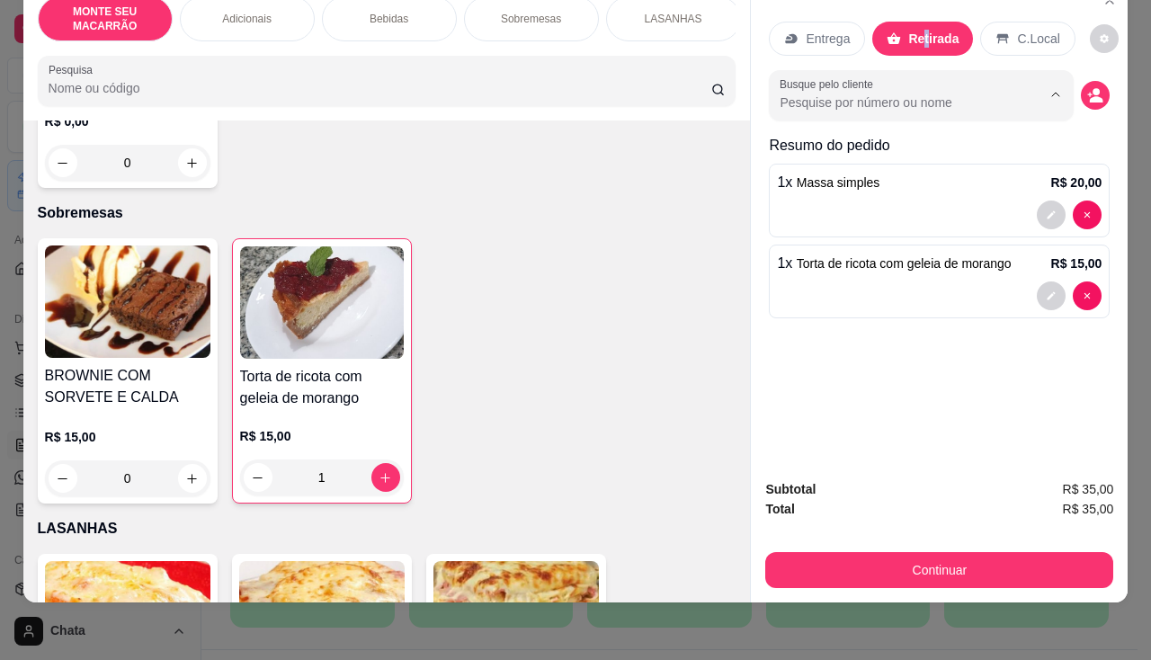
click at [981, 94] on input "Busque pelo cliente" at bounding box center [896, 103] width 233 height 18
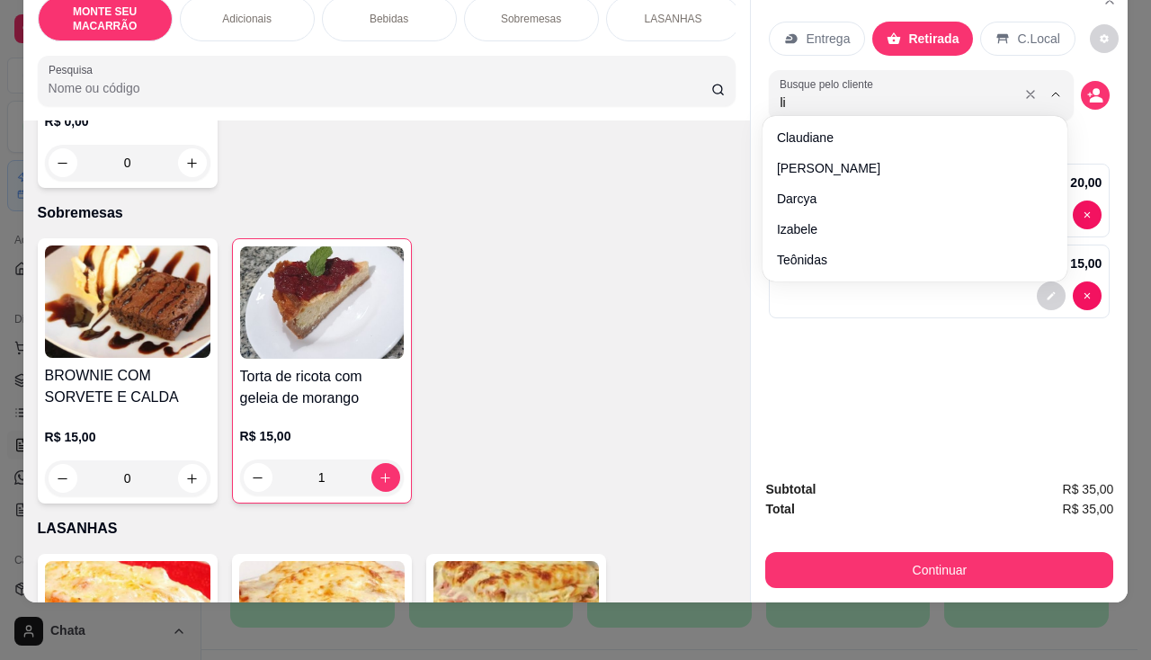
type input "lis"
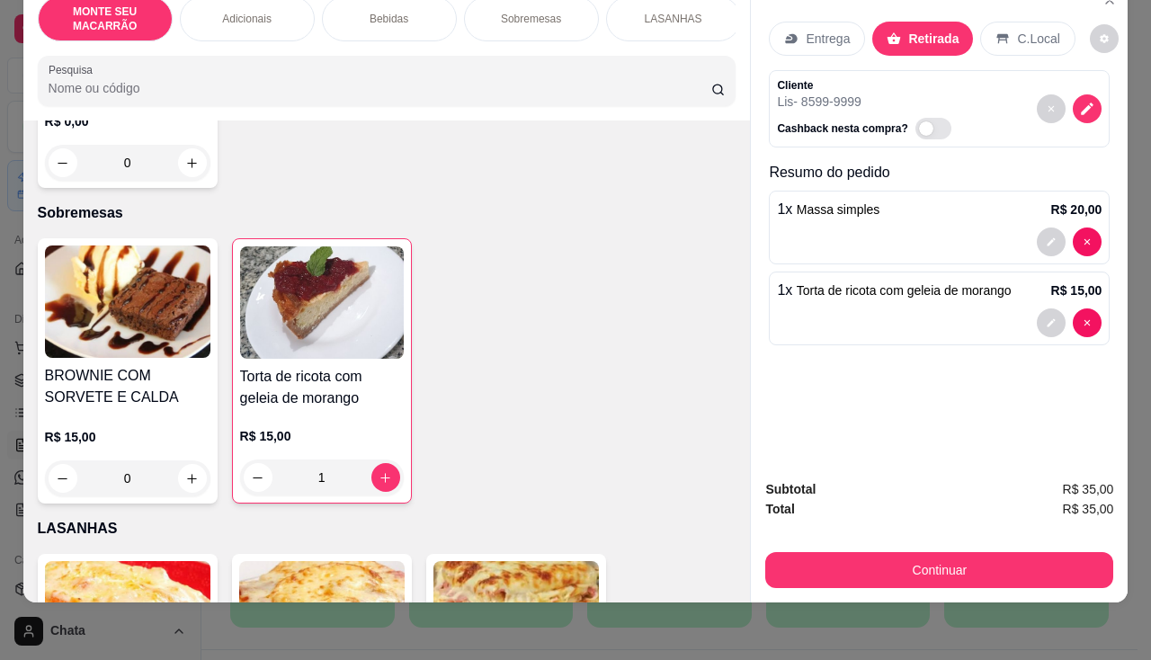
click at [970, 537] on div "Subtotal R$ 35,00 Total R$ 35,00 Continuar" at bounding box center [940, 533] width 348 height 109
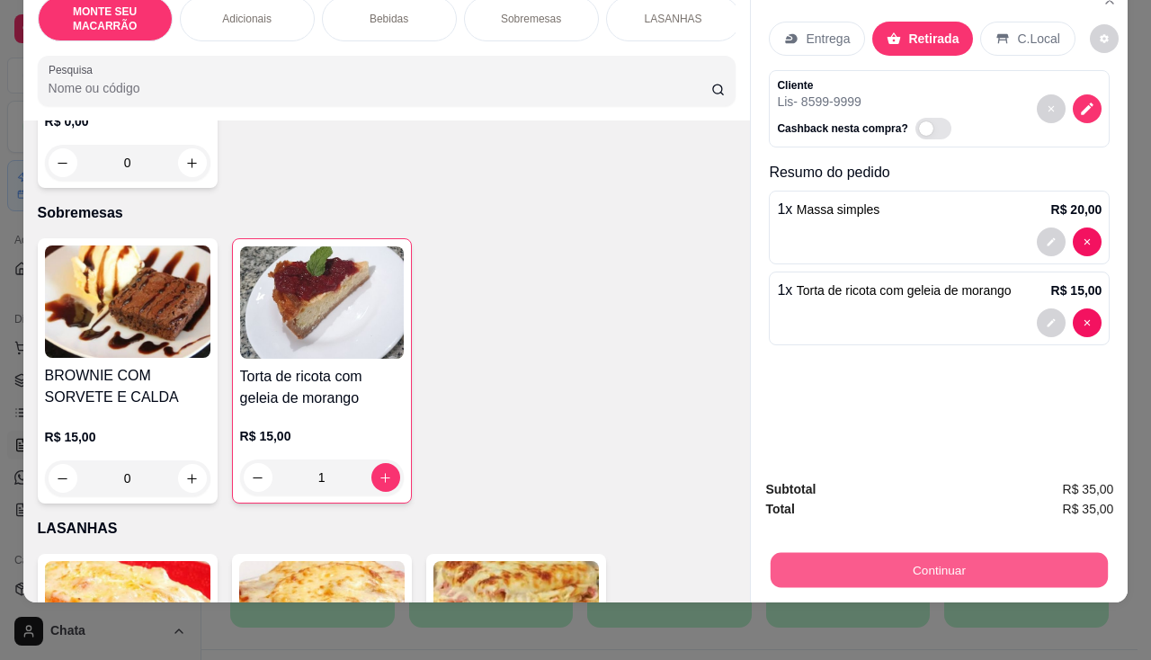
click at [976, 575] on button "Continuar" at bounding box center [939, 570] width 337 height 35
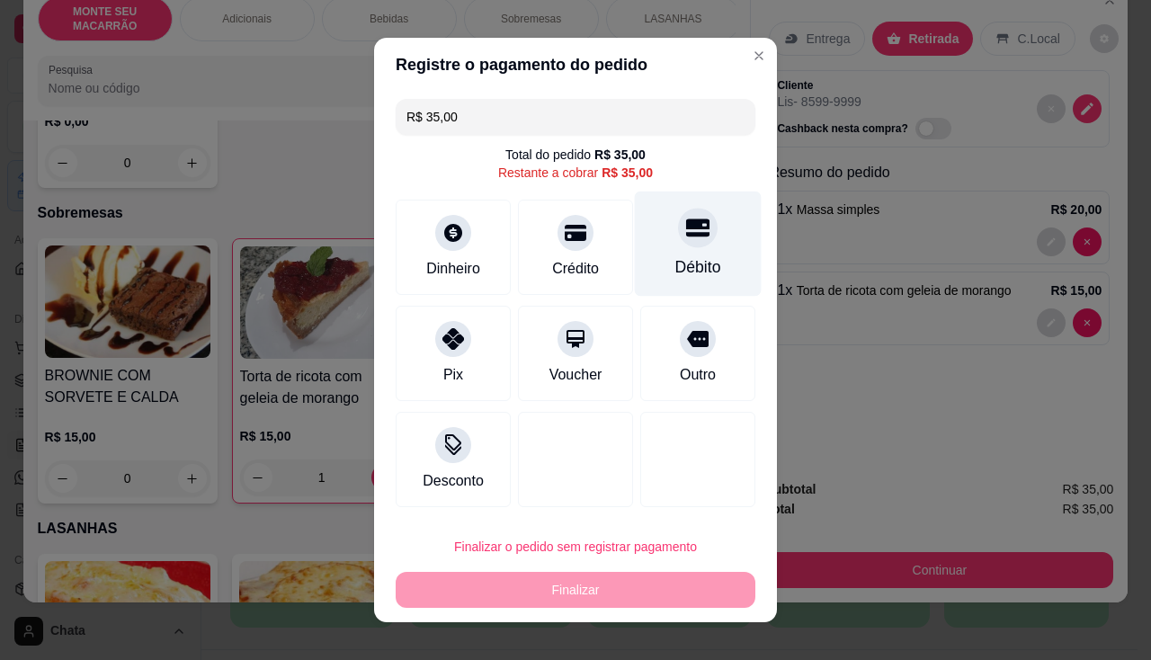
scroll to position [20, 0]
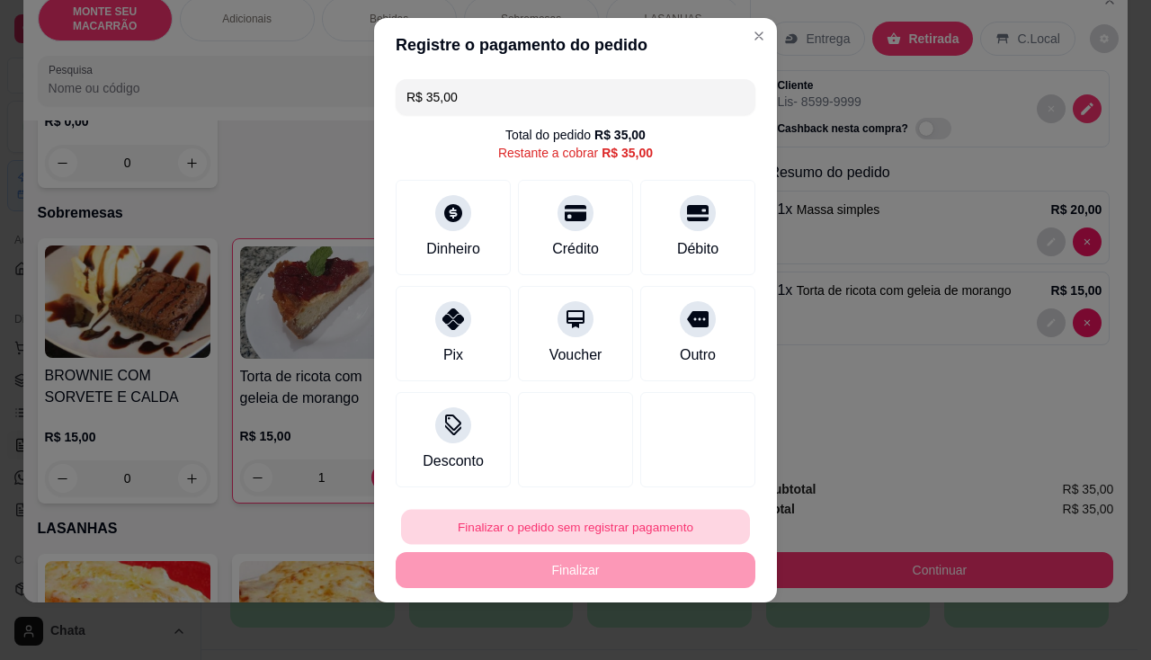
click at [449, 533] on button "Finalizar o pedido sem registrar pagamento" at bounding box center [575, 527] width 349 height 35
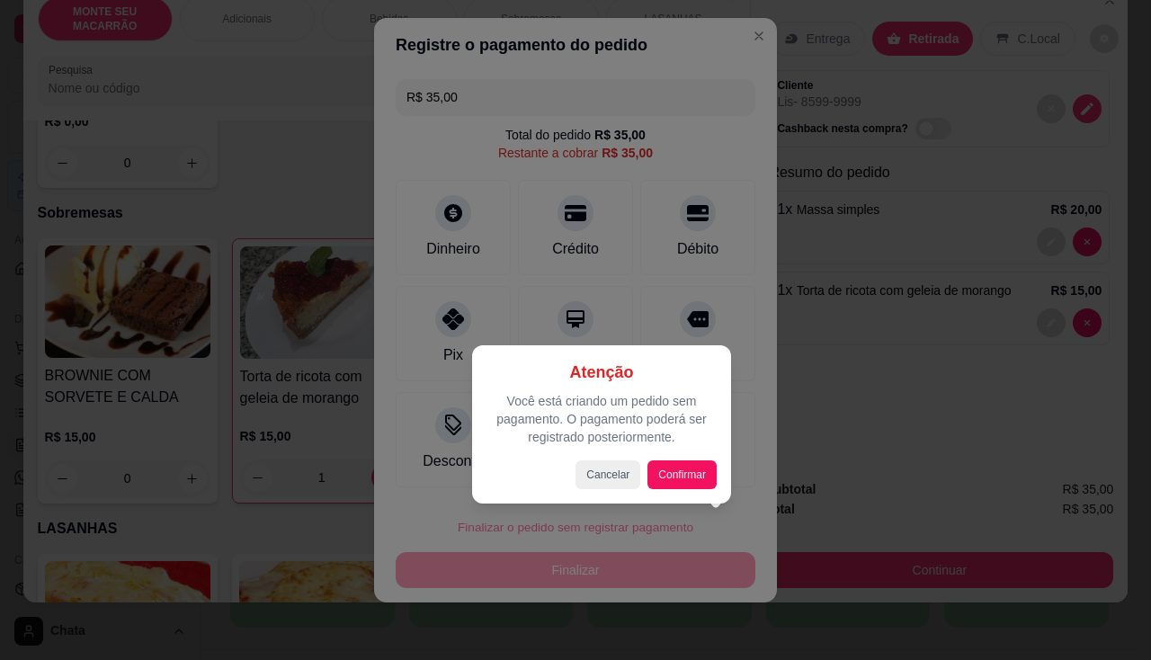
click at [707, 495] on div "Atenção Você está criando um pedido sem pagamento. O pagamento poderá ser regis…" at bounding box center [601, 424] width 259 height 158
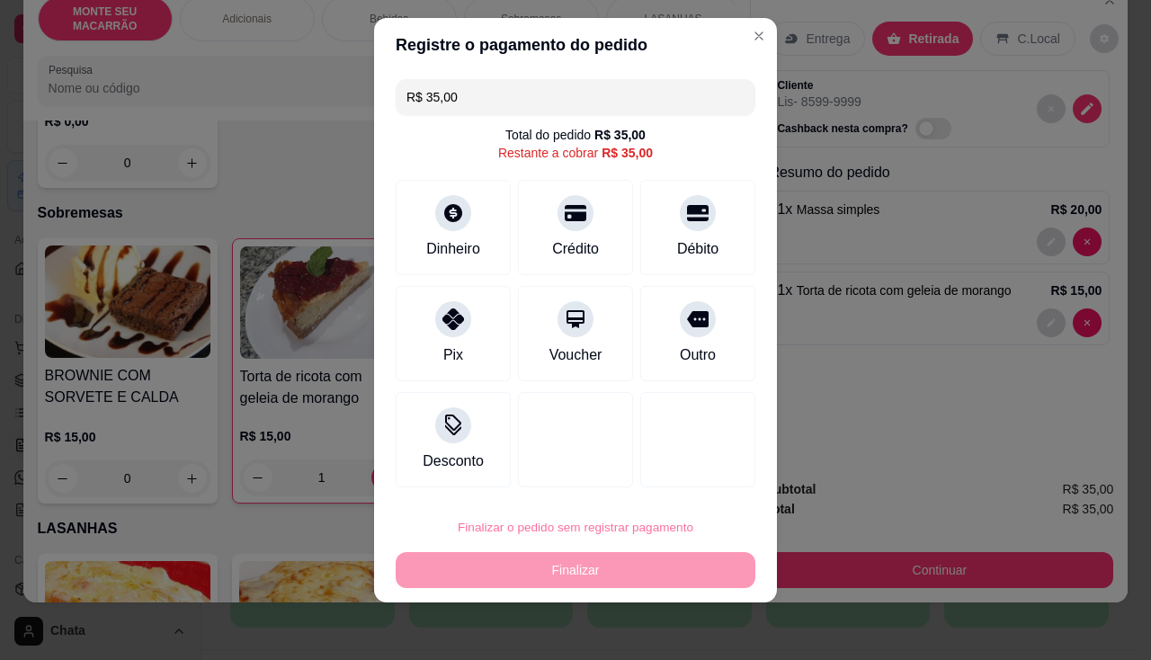
click at [711, 475] on button "Confirmar" at bounding box center [679, 475] width 64 height 27
type input "0"
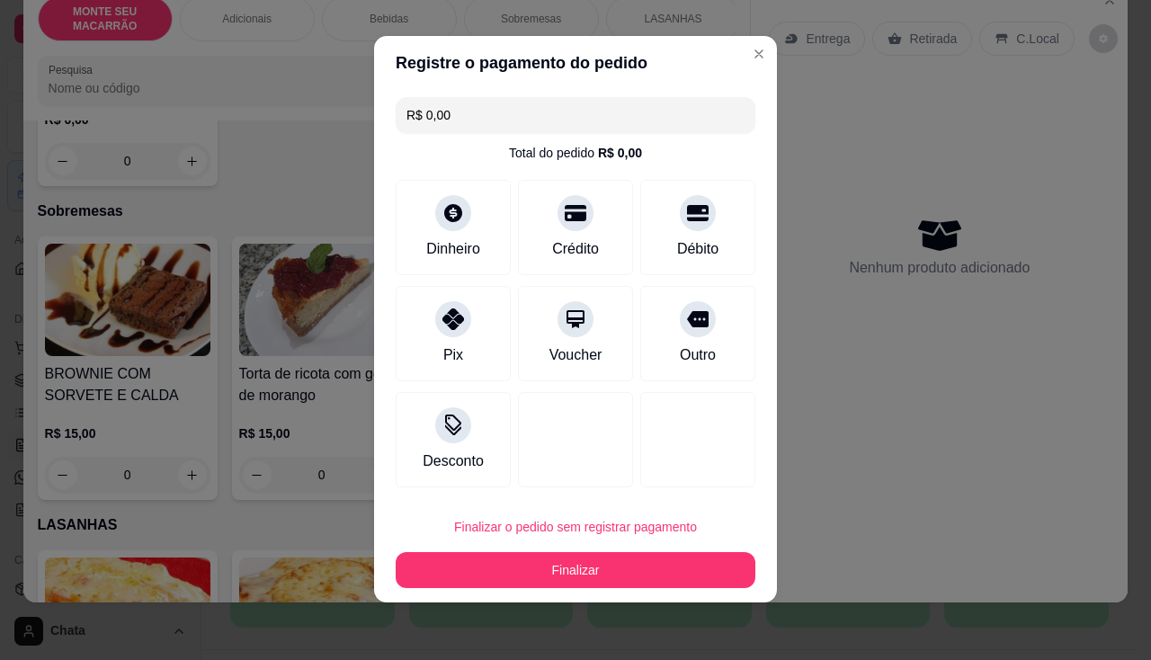
type input "R$ 0,00"
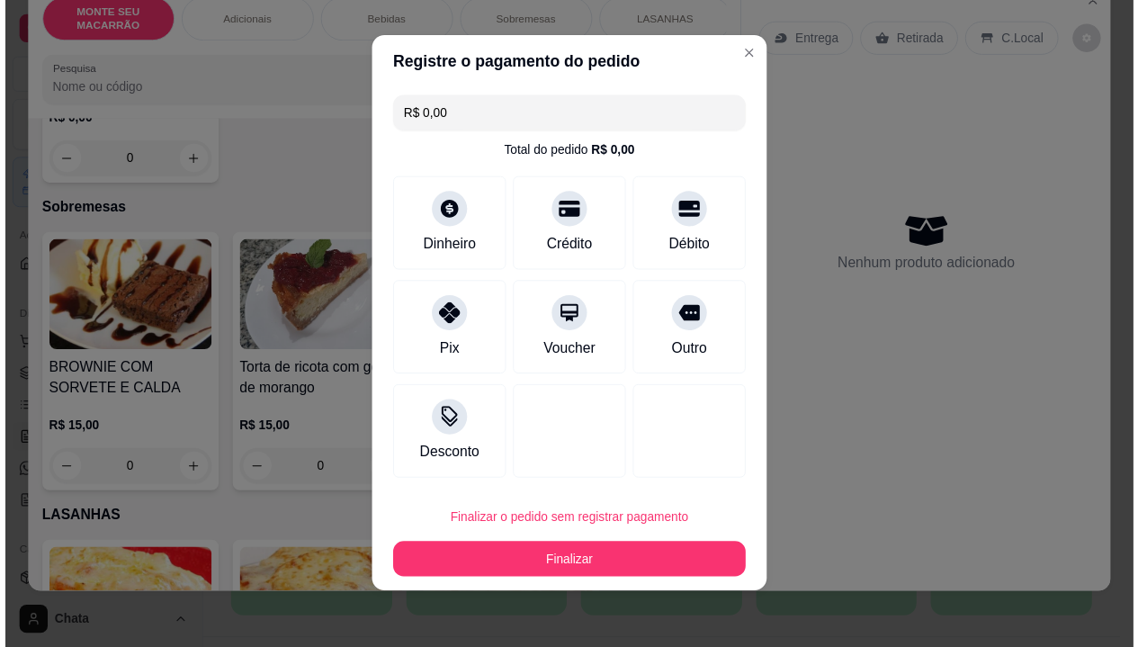
scroll to position [898, 0]
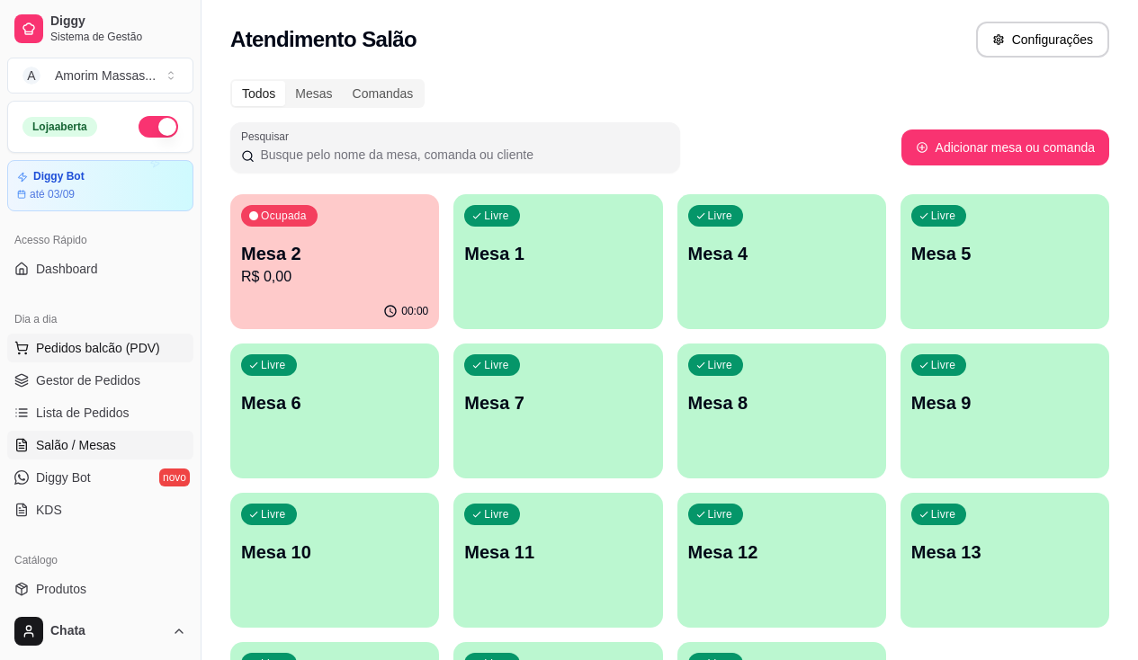
click at [84, 354] on span "Pedidos balcão (PDV)" at bounding box center [98, 348] width 124 height 18
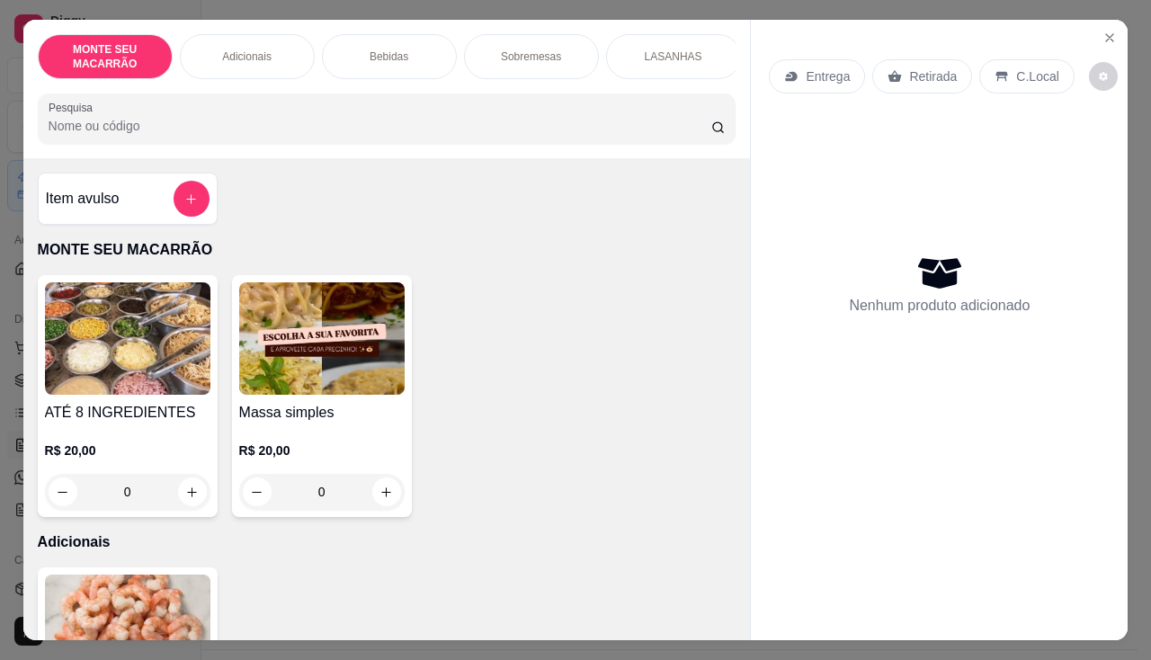
click at [389, 484] on div "0" at bounding box center [322, 492] width 166 height 36
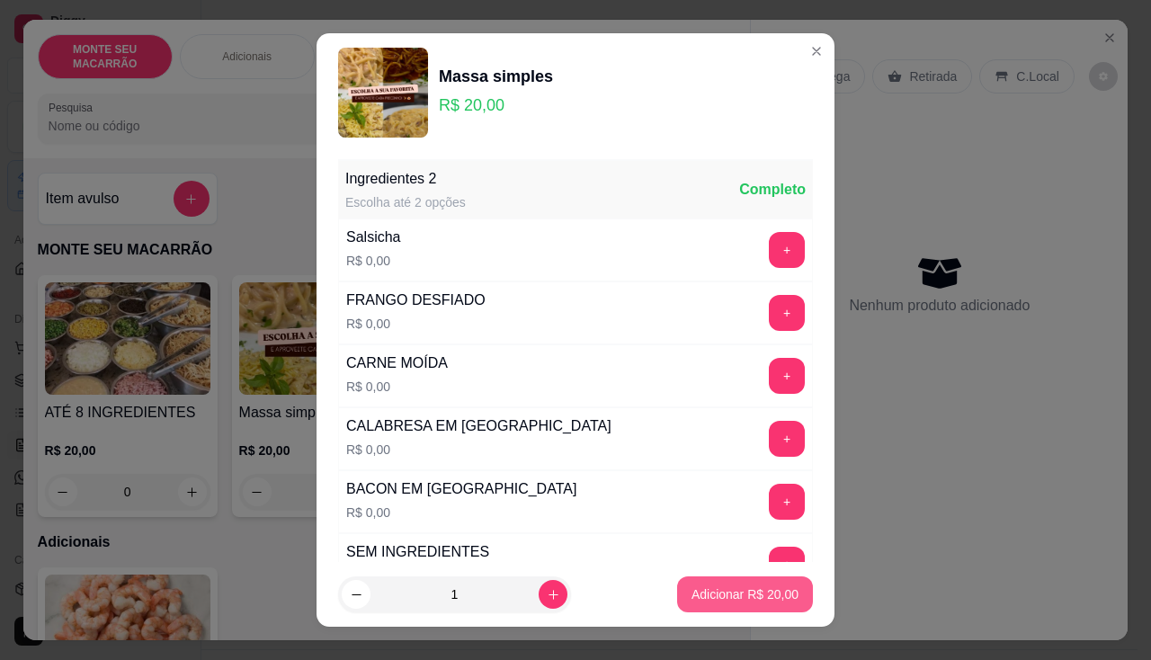
click at [738, 598] on p "Adicionar R$ 20,00" at bounding box center [745, 595] width 107 height 18
type input "1"
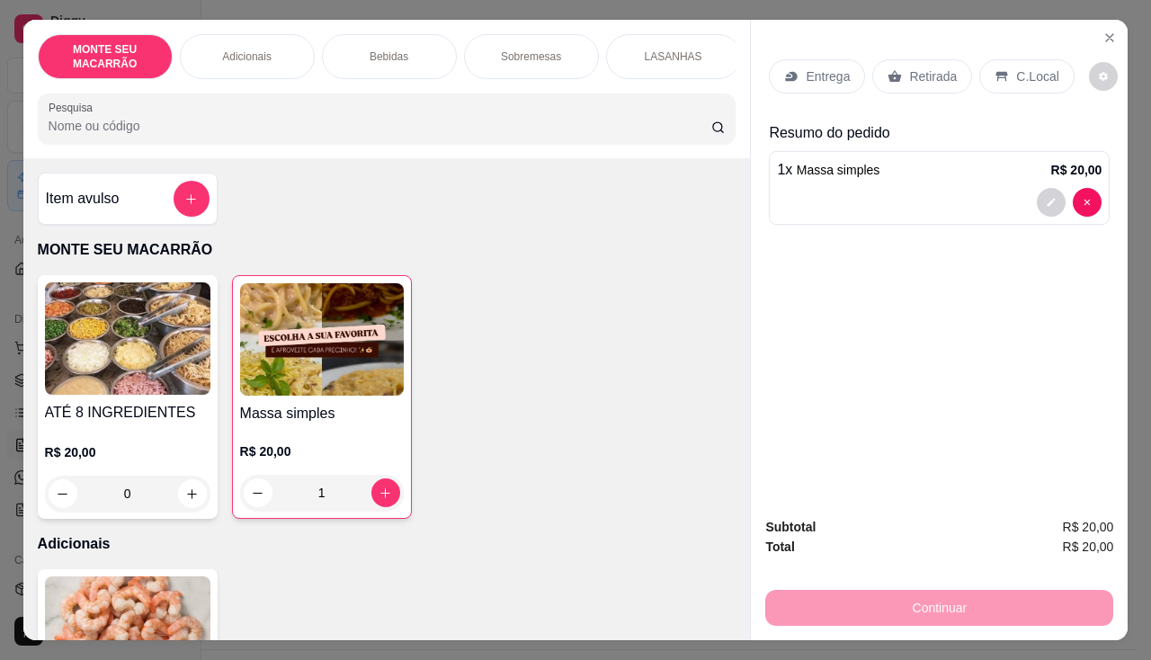
click at [875, 67] on div "Retirada" at bounding box center [923, 76] width 100 height 34
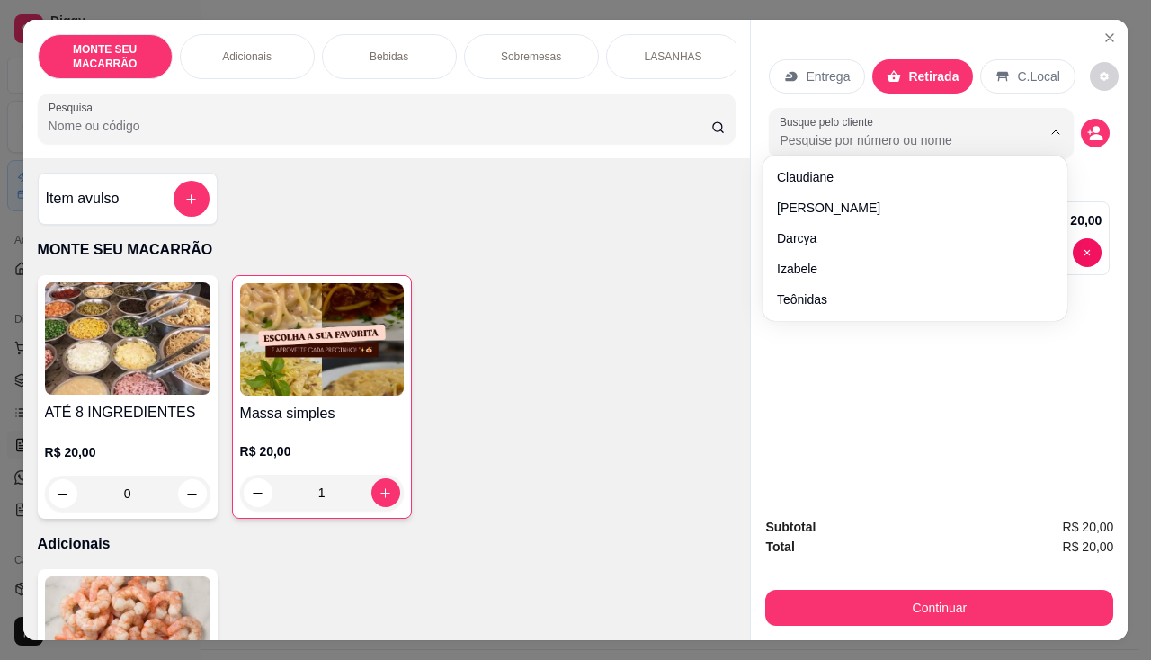
click at [895, 133] on input "Busque pelo cliente" at bounding box center [896, 140] width 233 height 18
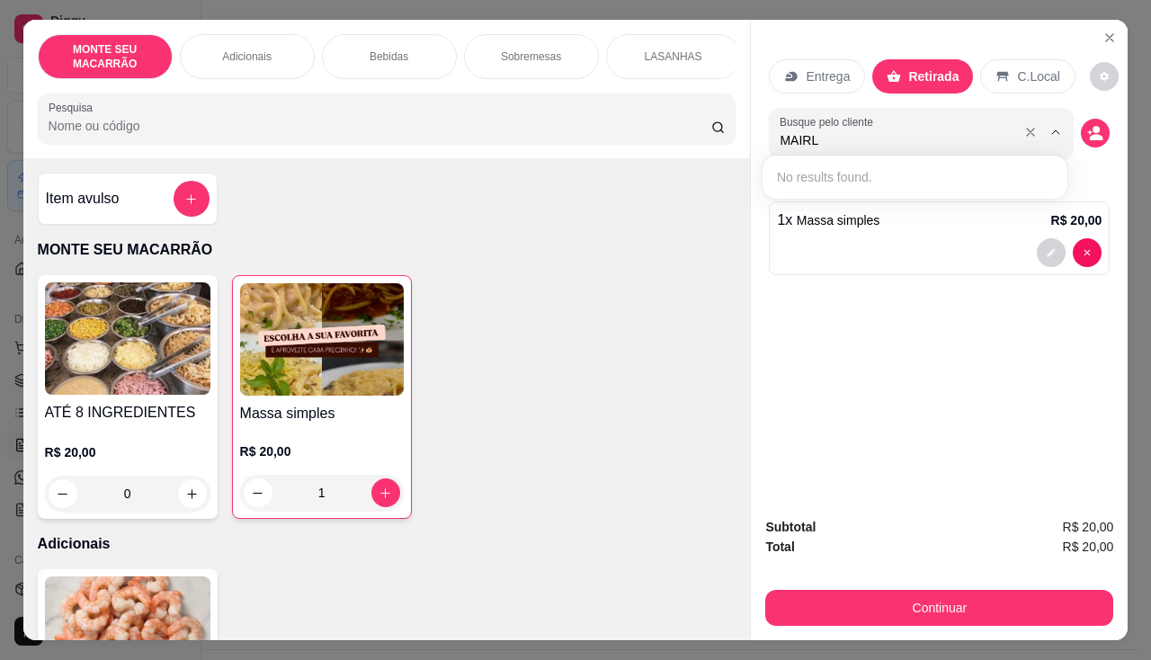
type input "MAIRLA"
click at [1094, 126] on circle "decrease-product-quantity" at bounding box center [1097, 129] width 7 height 7
click at [1088, 125] on icon "decrease-product-quantity" at bounding box center [1096, 133] width 16 height 16
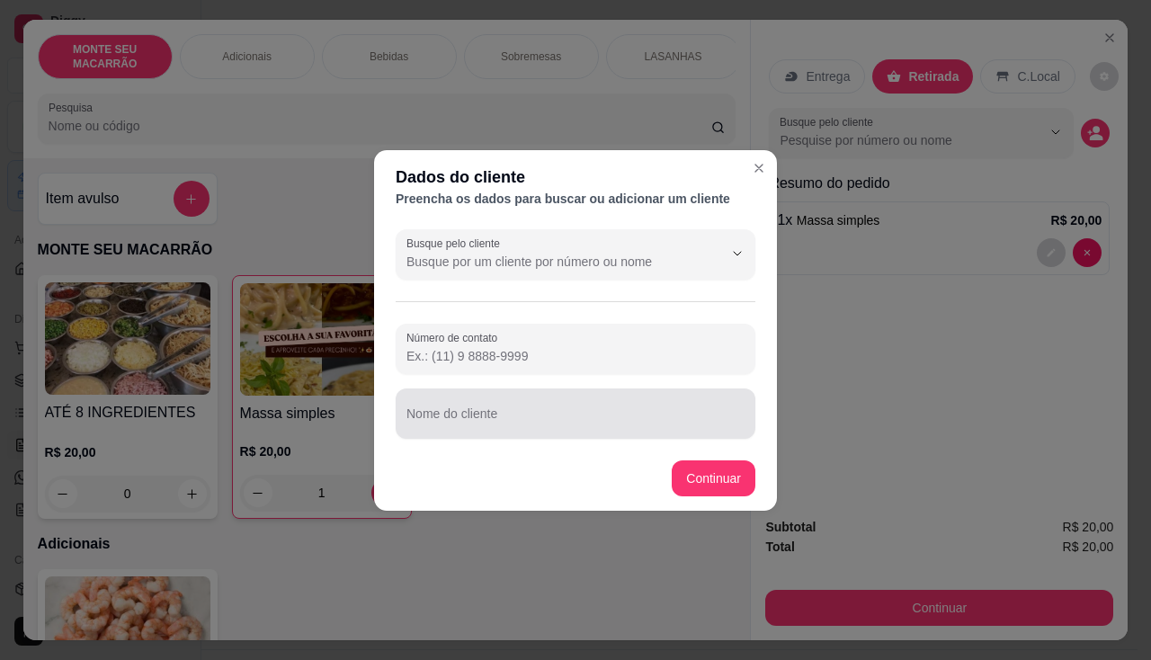
click at [495, 425] on input "Nome do cliente" at bounding box center [576, 421] width 338 height 18
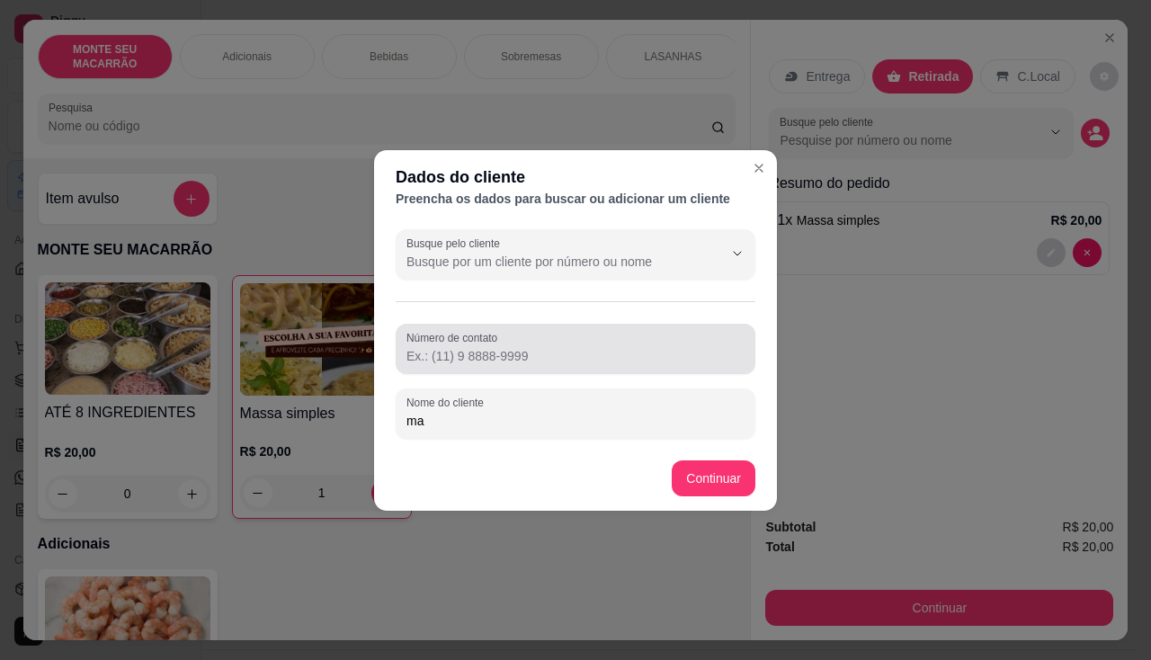
type input "m"
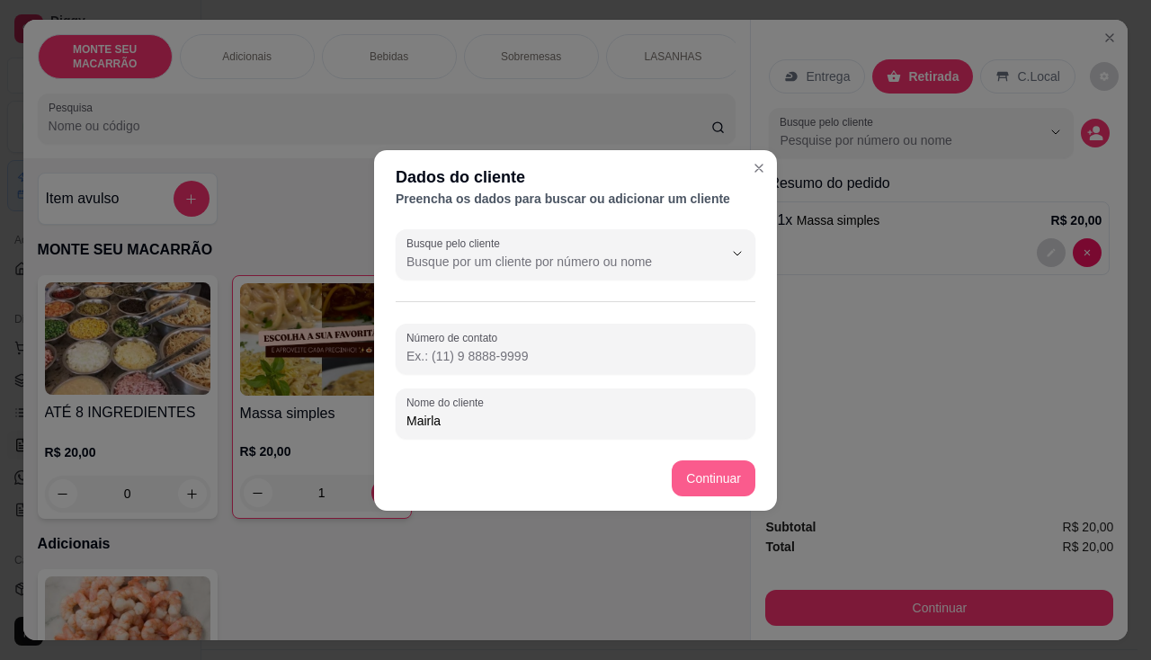
type input "Mairla"
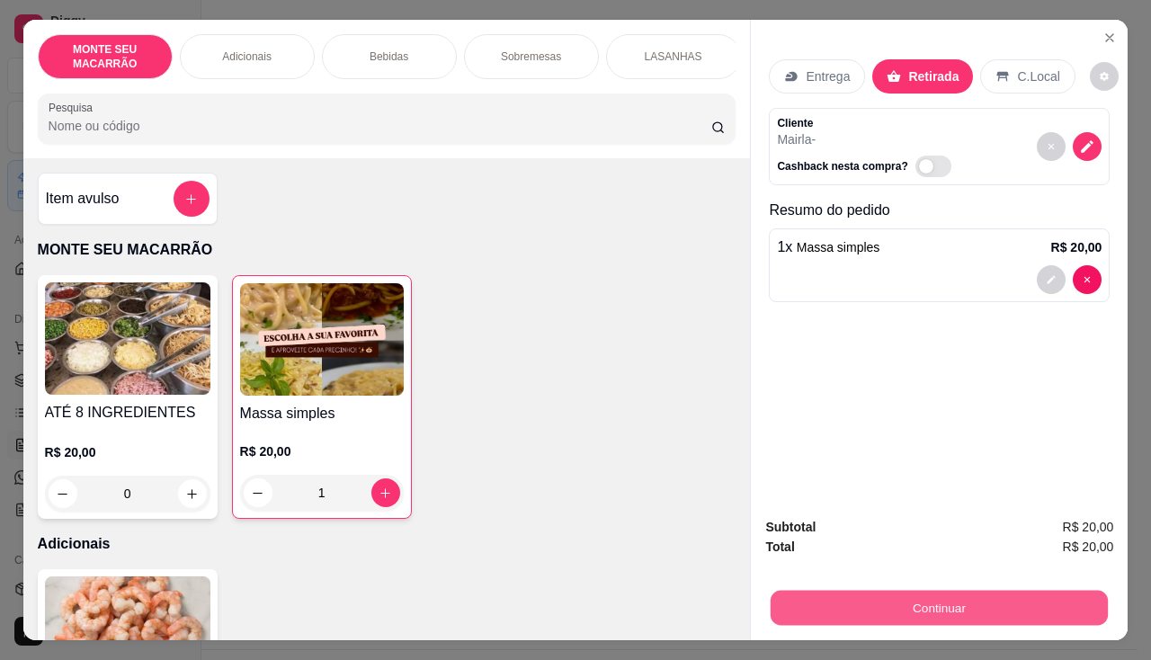
click at [1090, 609] on button "Continuar" at bounding box center [939, 608] width 337 height 35
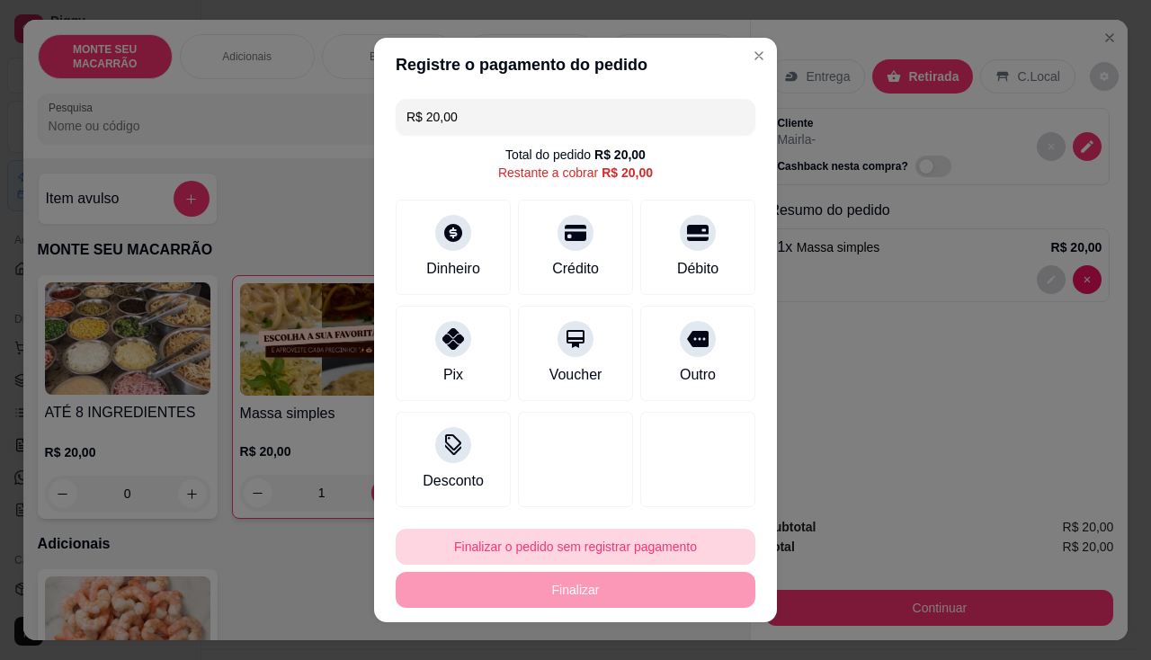
click at [502, 564] on button "Finalizar o pedido sem registrar pagamento" at bounding box center [576, 547] width 360 height 36
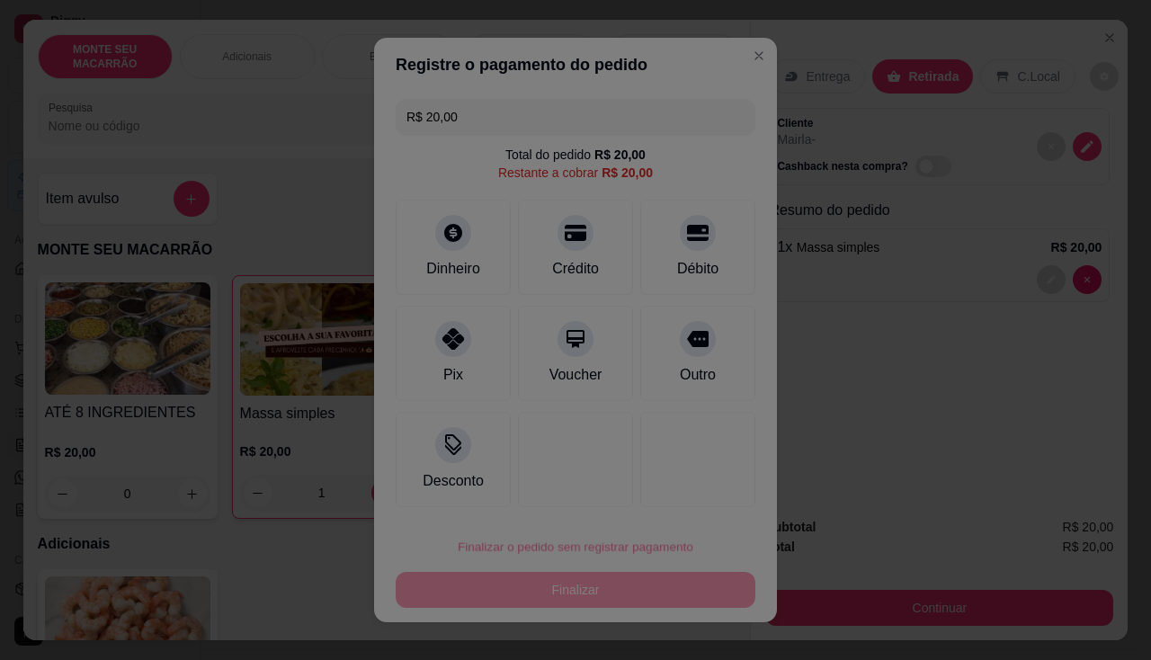
click at [502, 548] on div at bounding box center [575, 330] width 1151 height 660
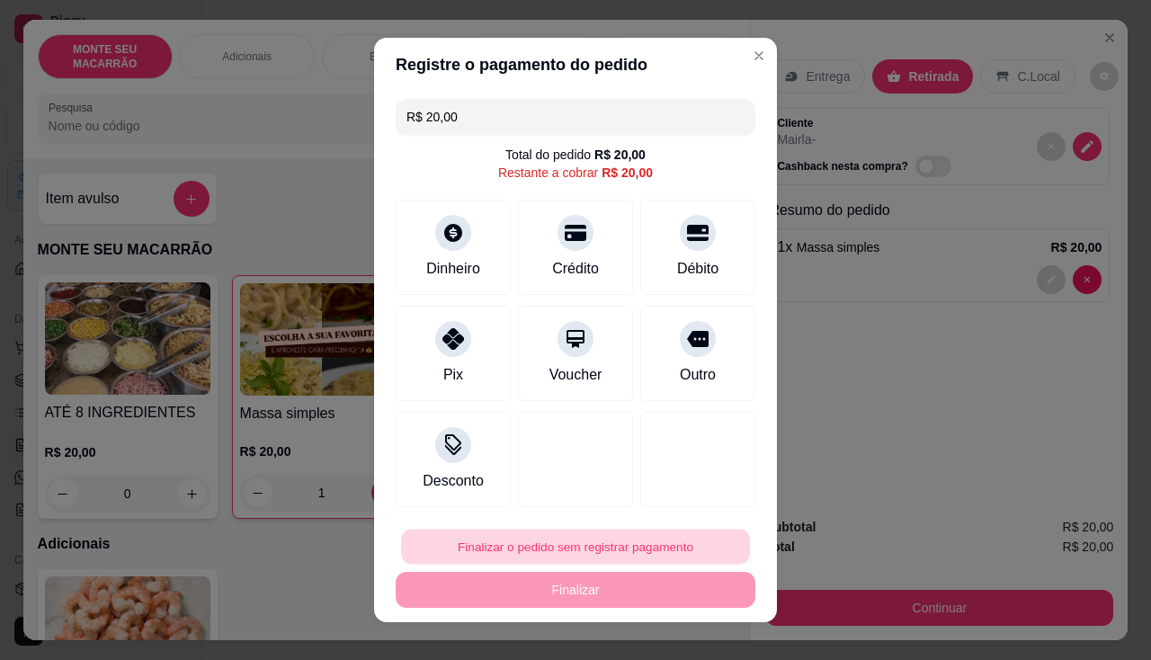
click at [571, 544] on button "Finalizar o pedido sem registrar pagamento" at bounding box center [575, 547] width 349 height 35
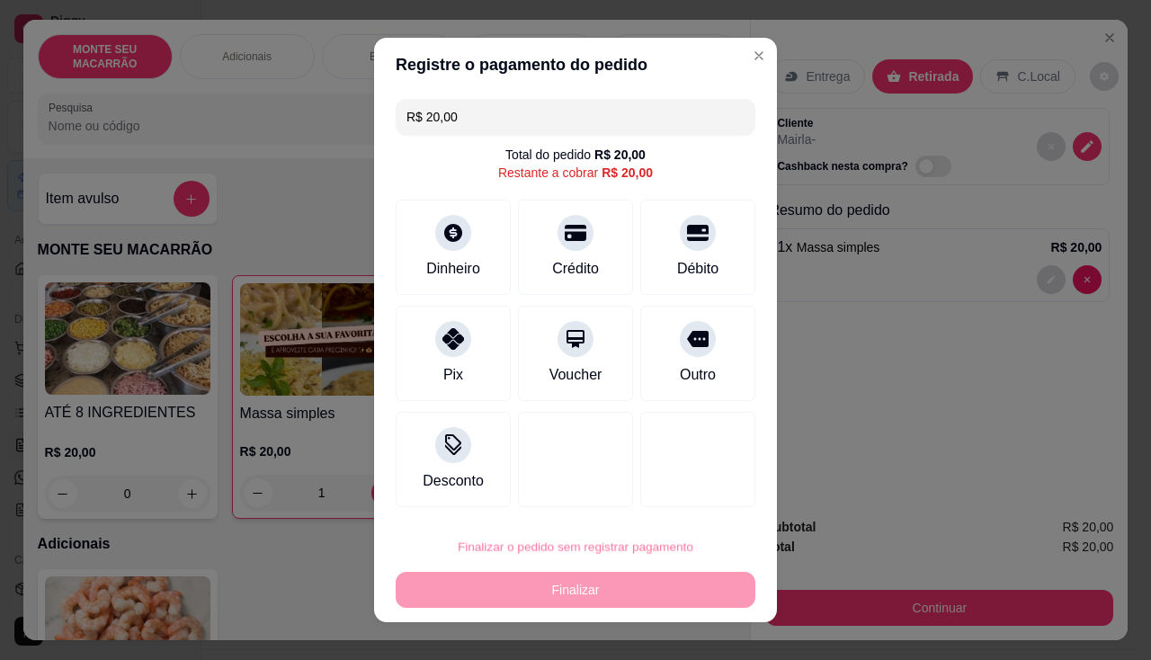
click at [695, 484] on button "Confirmar" at bounding box center [680, 496] width 67 height 28
type input "0"
type input "R$ 0,00"
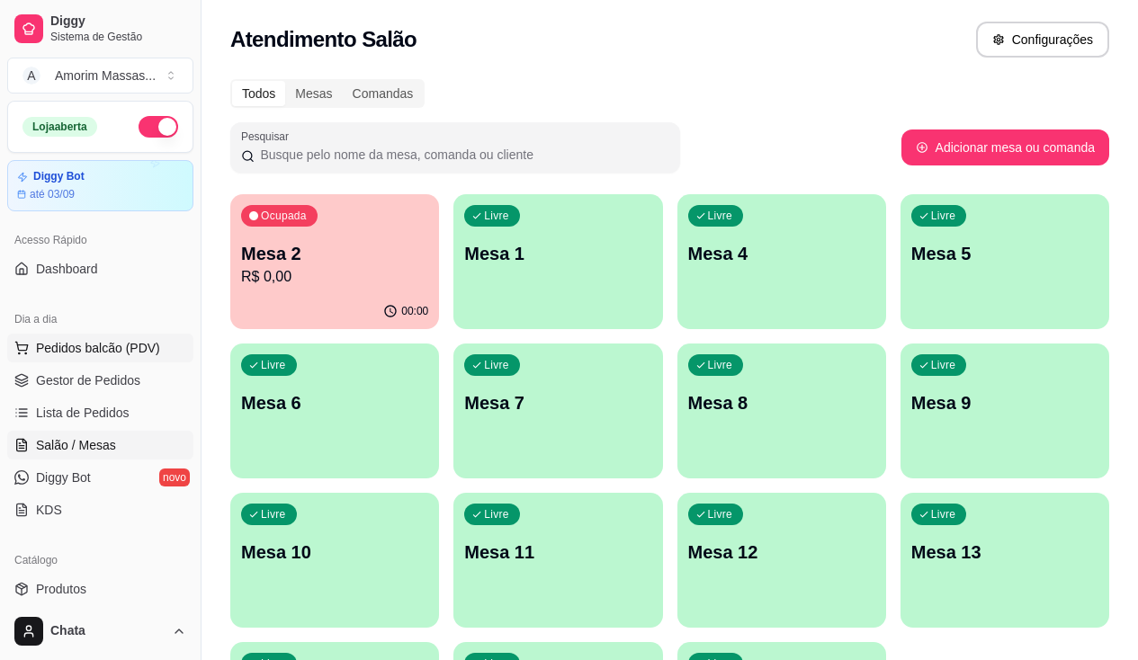
click at [126, 350] on span "Pedidos balcão (PDV)" at bounding box center [98, 348] width 124 height 18
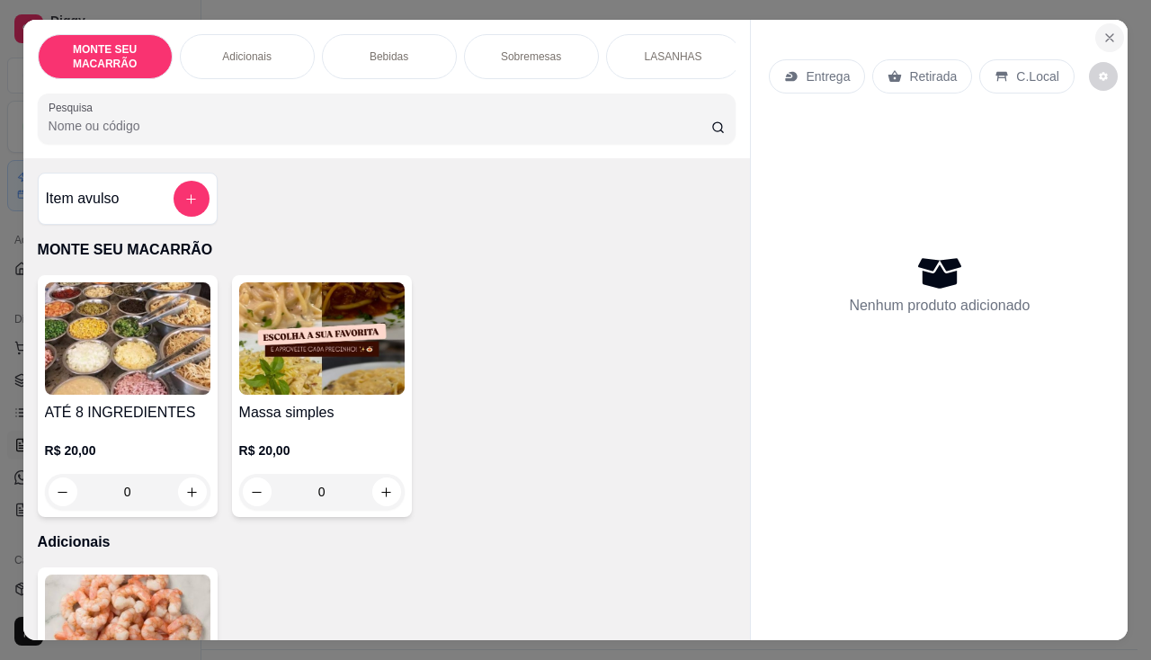
click at [1103, 32] on icon "Close" at bounding box center [1110, 38] width 14 height 14
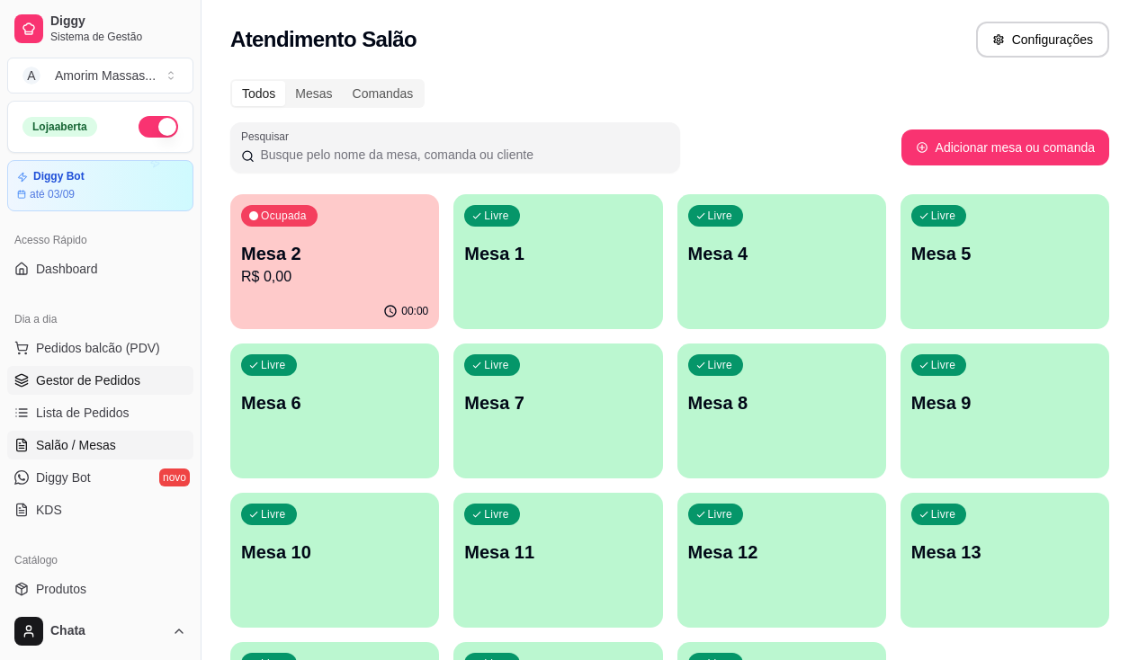
click at [103, 370] on link "Gestor de Pedidos" at bounding box center [100, 380] width 186 height 29
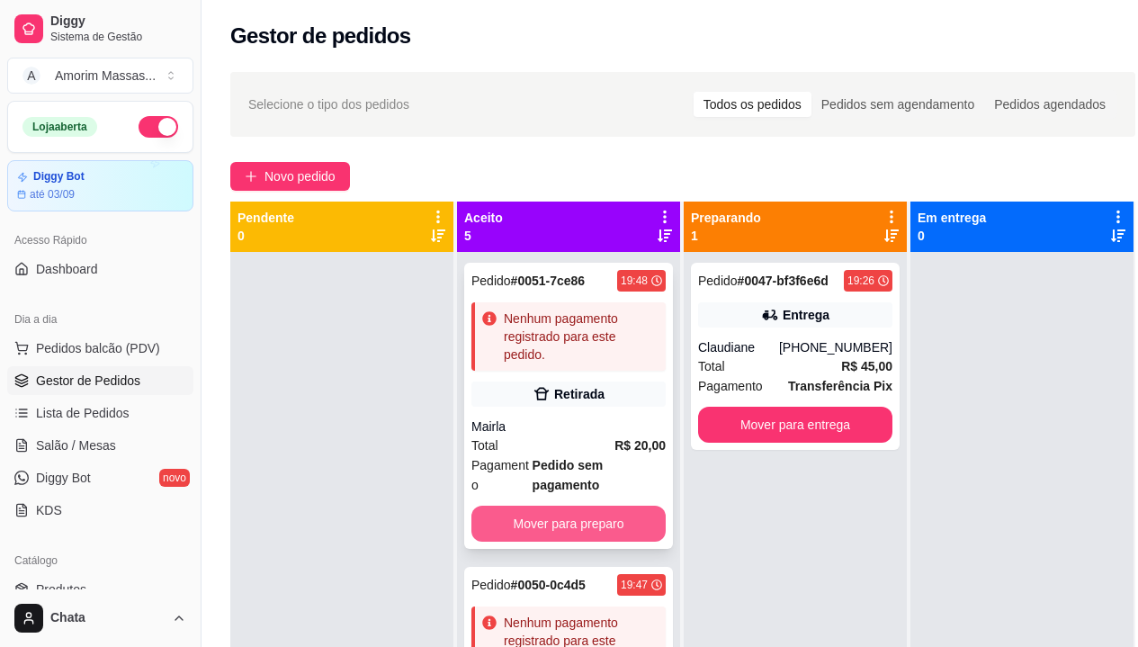
click at [598, 510] on button "Mover para preparo" at bounding box center [568, 524] width 194 height 36
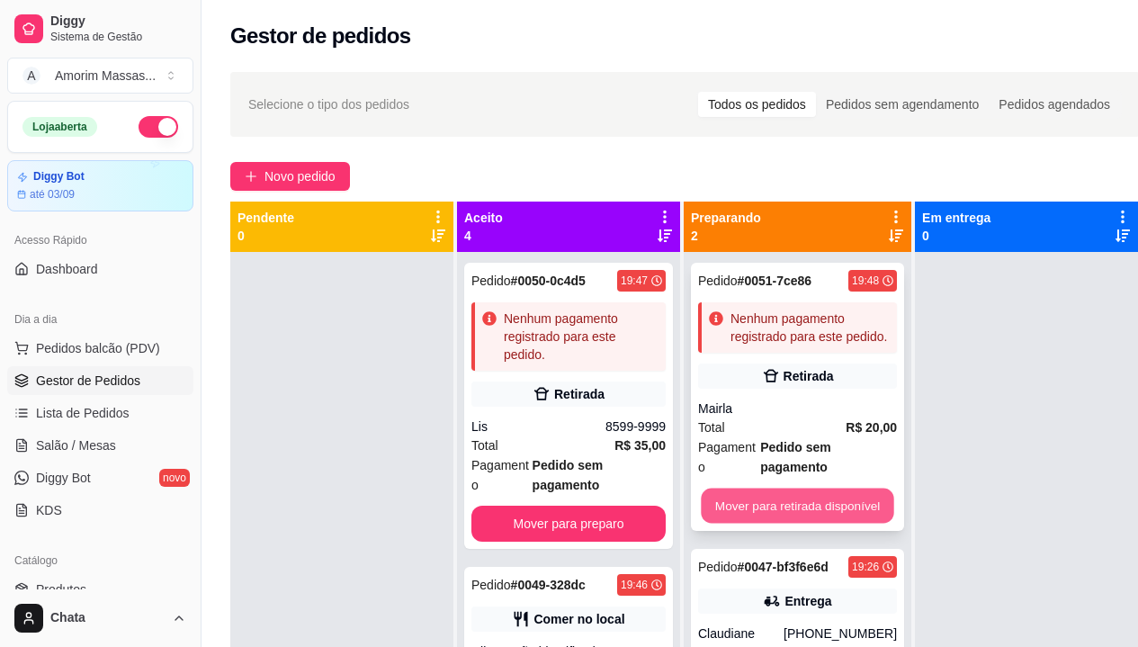
click at [834, 488] on button "Mover para retirada disponível" at bounding box center [797, 505] width 193 height 35
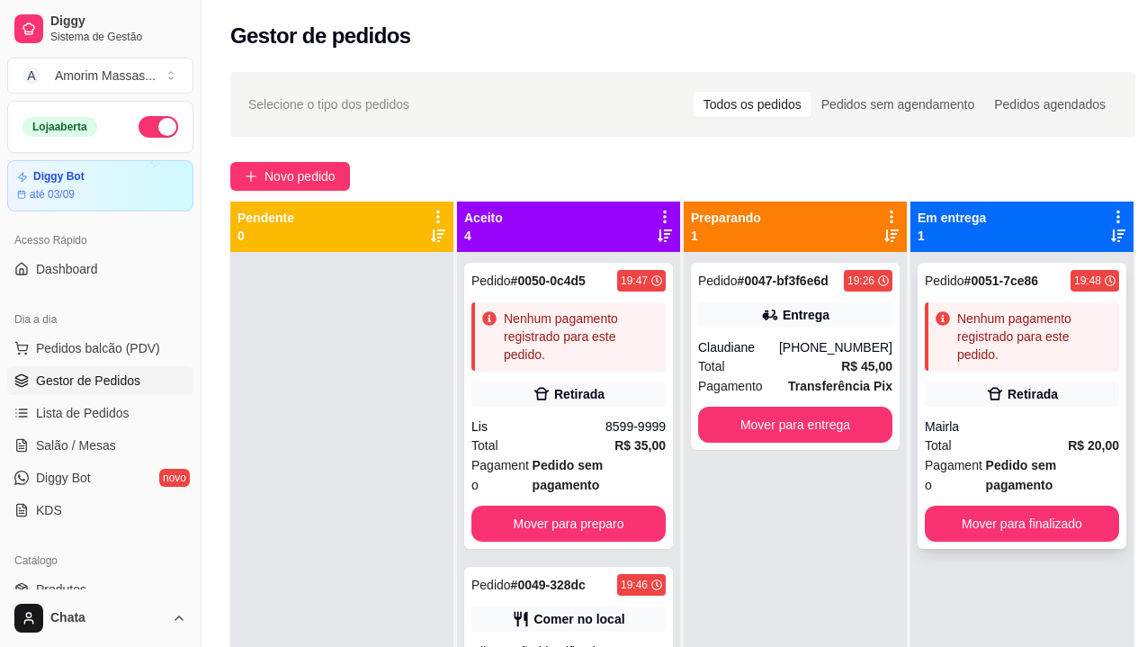
click at [1024, 336] on div "Nenhum pagamento registrado para este pedido." at bounding box center [1034, 336] width 155 height 54
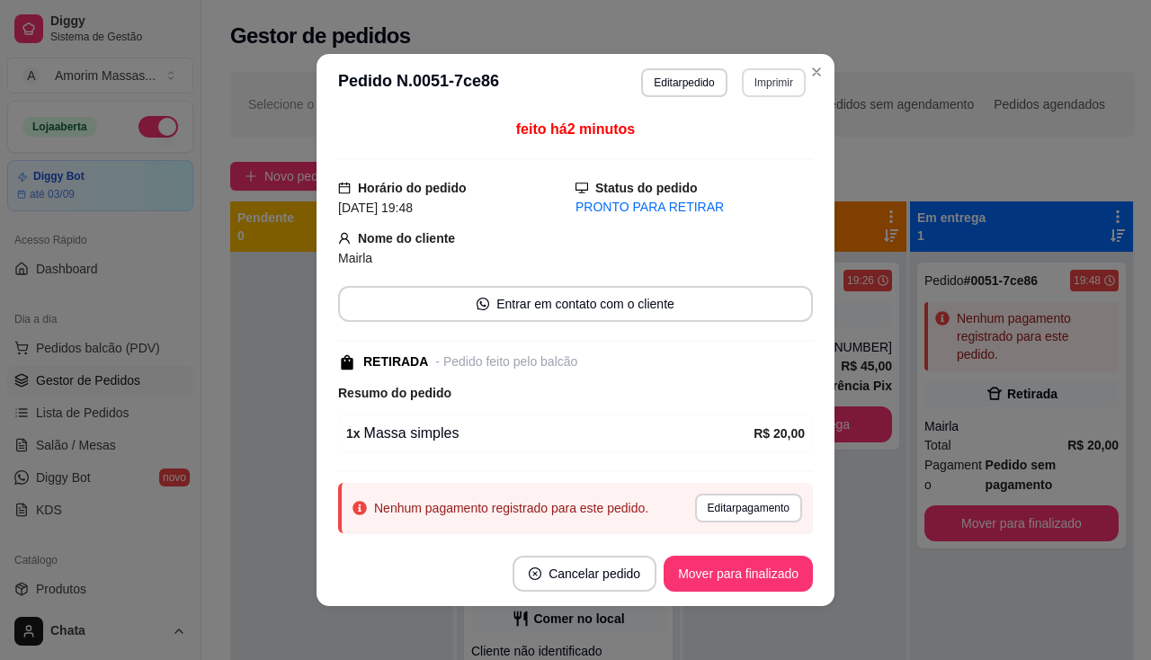
click at [789, 71] on button "Imprimir" at bounding box center [774, 82] width 64 height 29
click at [782, 142] on button "IMPRESSORA" at bounding box center [735, 145] width 130 height 29
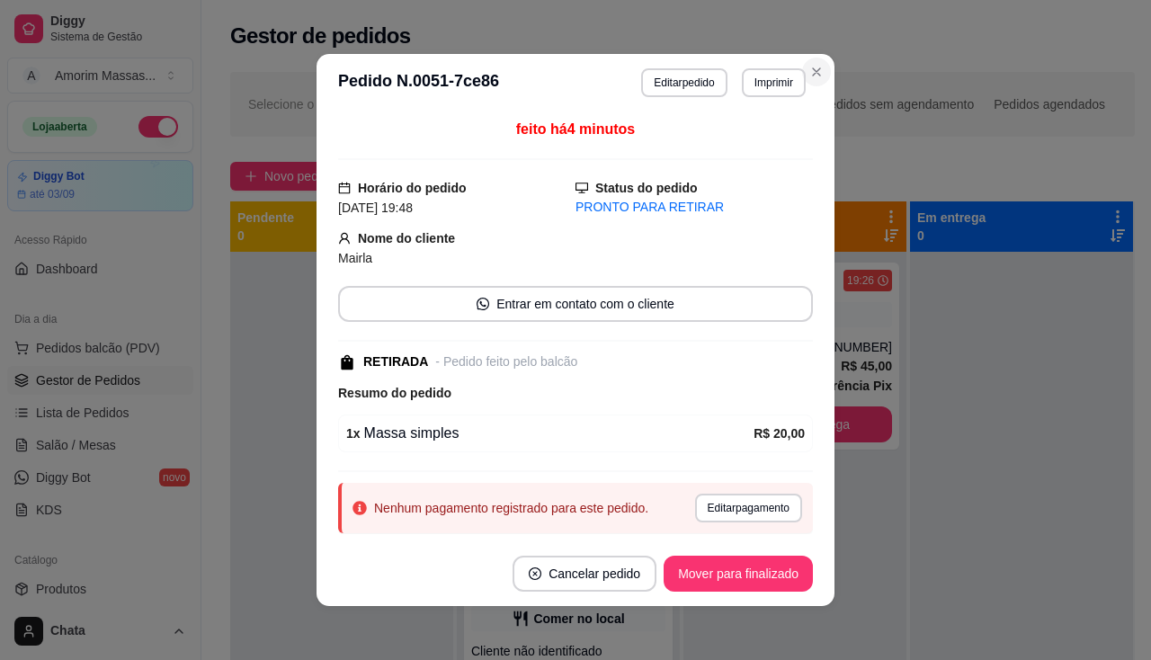
click at [807, 58] on section "**********" at bounding box center [576, 330] width 518 height 552
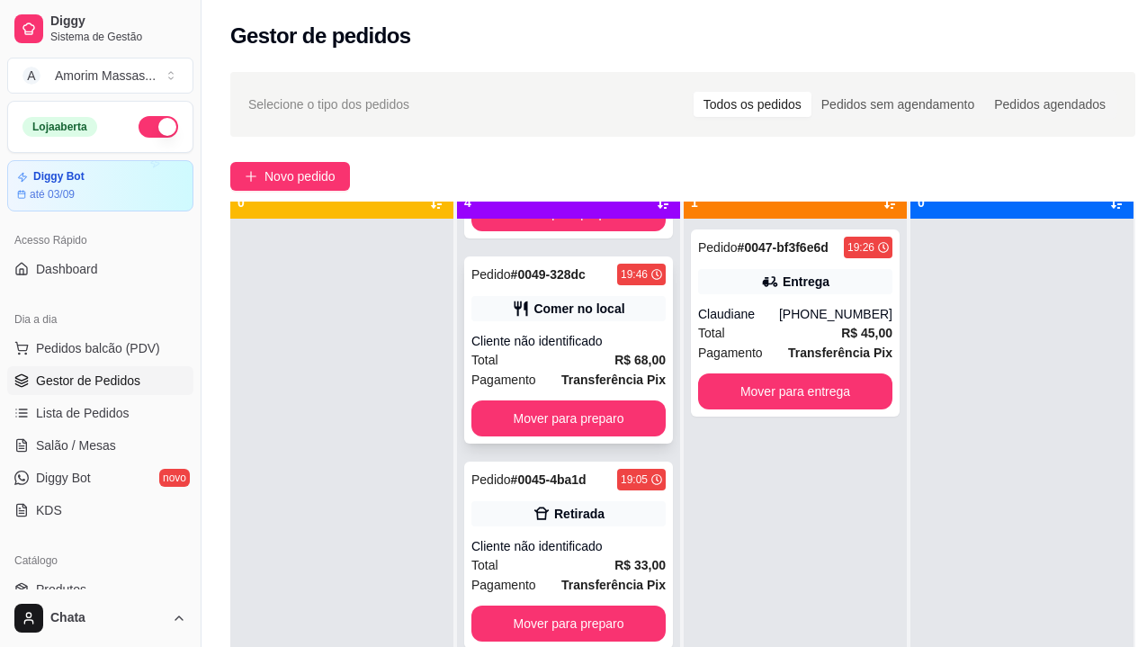
scroll to position [50, 0]
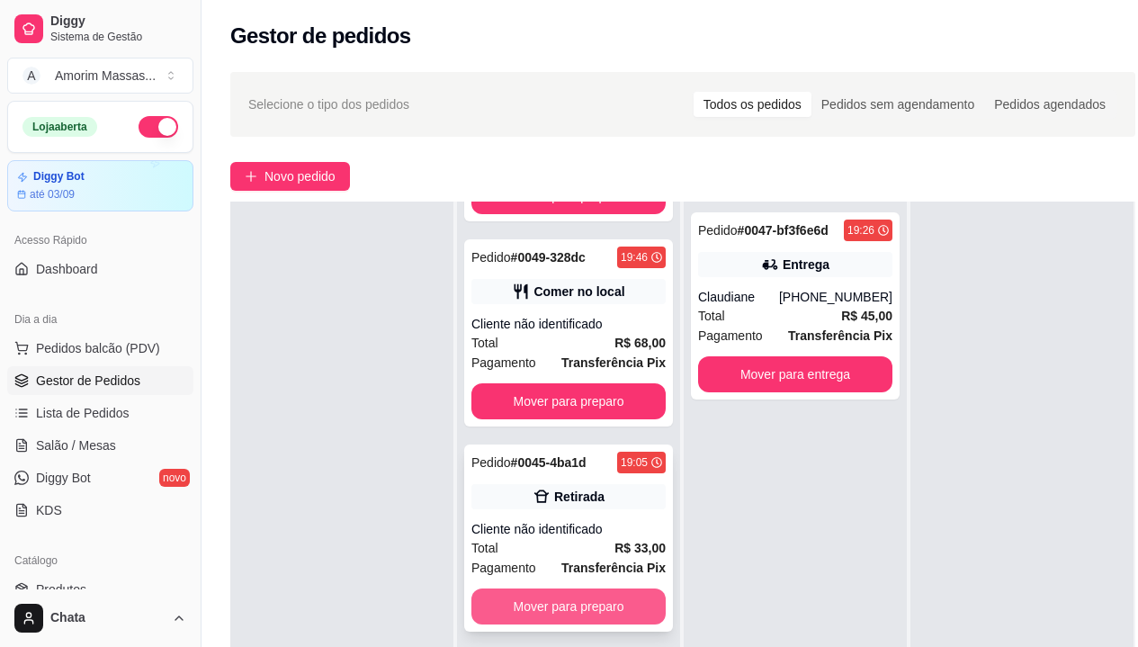
click at [620, 623] on button "Mover para preparo" at bounding box center [568, 606] width 194 height 36
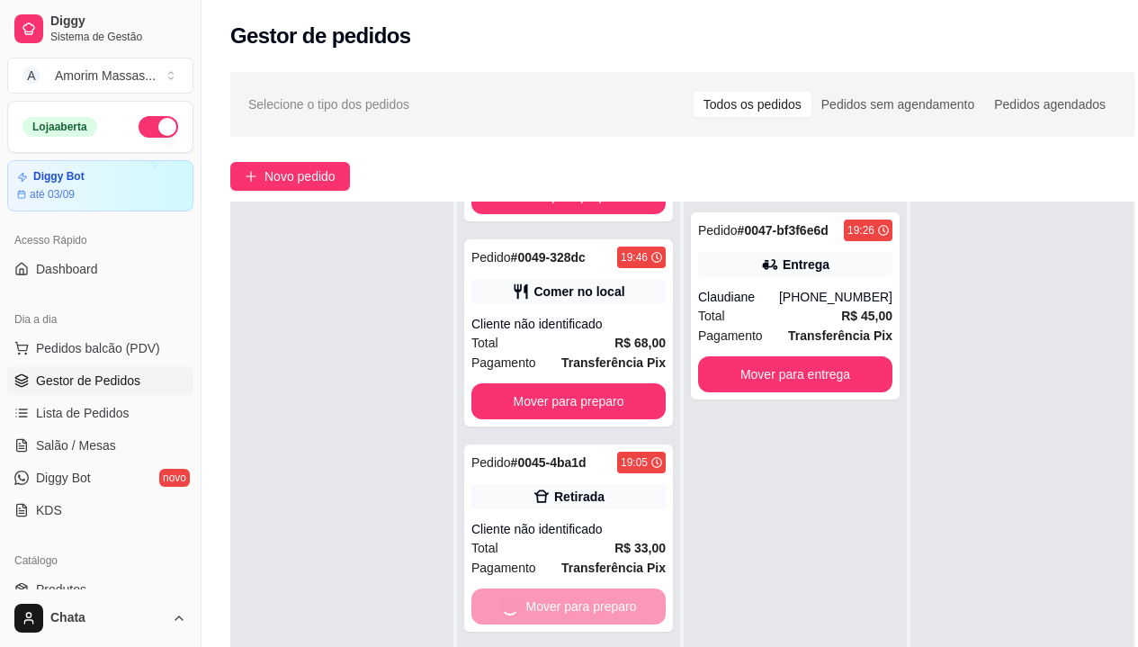
scroll to position [72, 0]
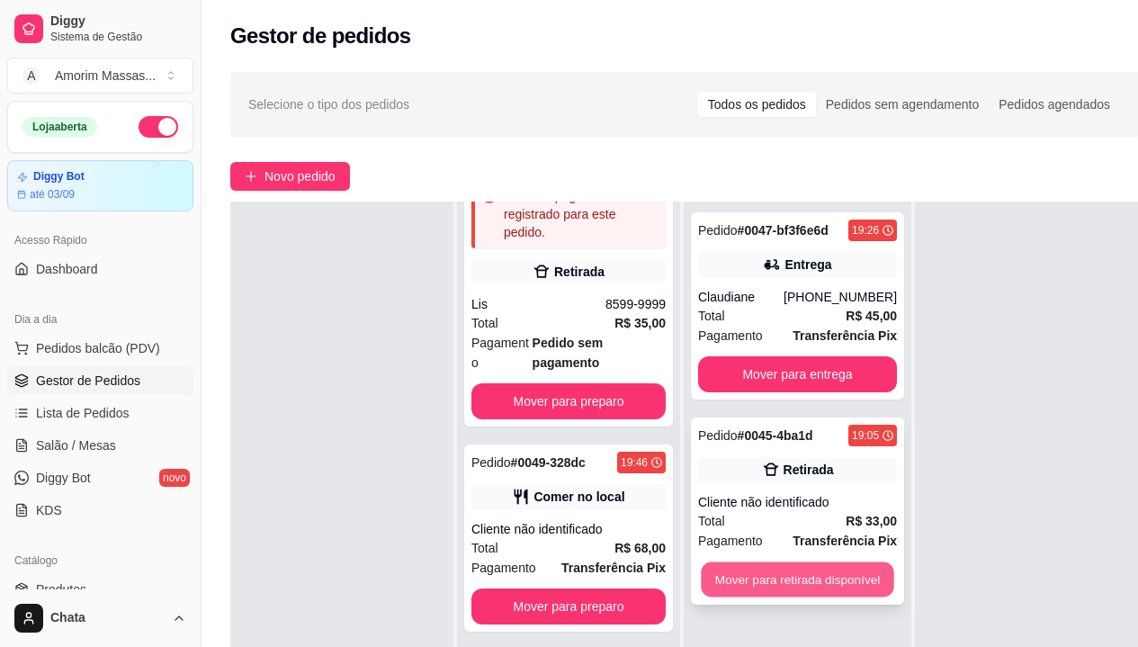
click at [825, 578] on button "Mover para retirada disponível" at bounding box center [797, 579] width 193 height 35
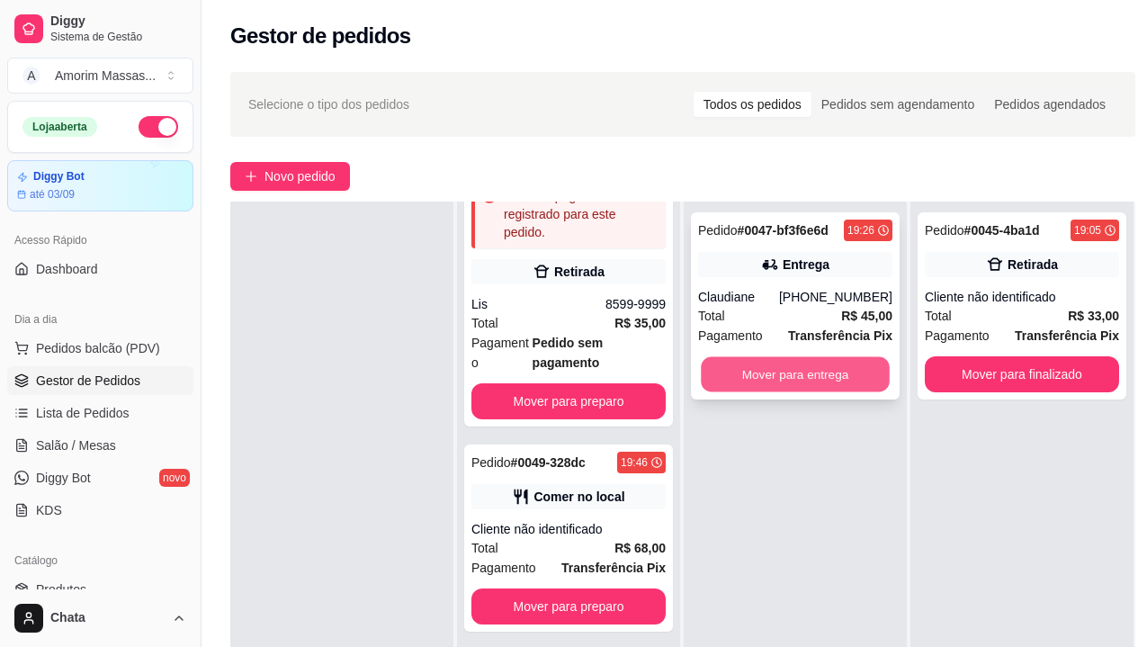
click at [835, 385] on button "Mover para entrega" at bounding box center [795, 374] width 189 height 35
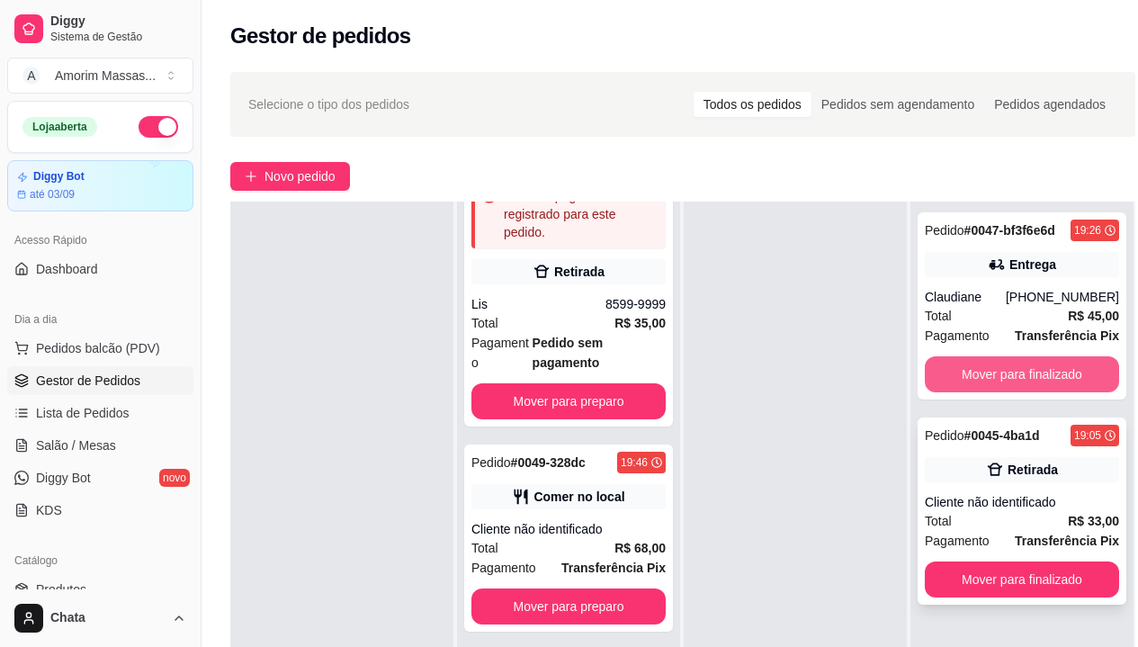
click at [1013, 372] on button "Mover para finalizado" at bounding box center [1022, 374] width 194 height 36
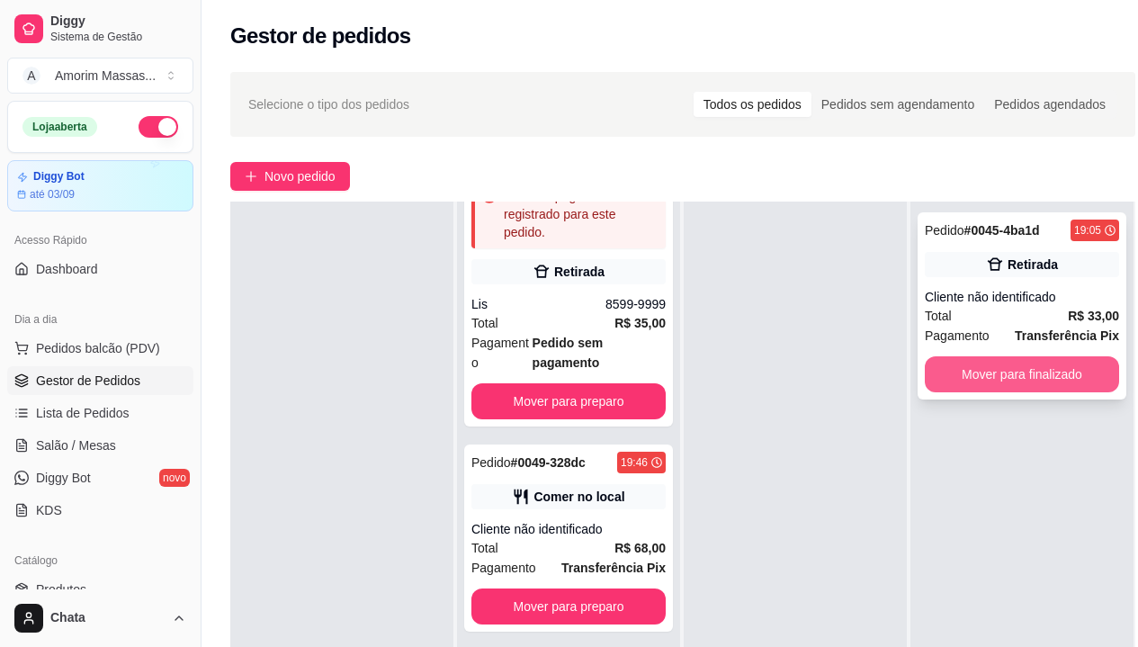
click at [979, 375] on button "Mover para finalizado" at bounding box center [1022, 374] width 194 height 36
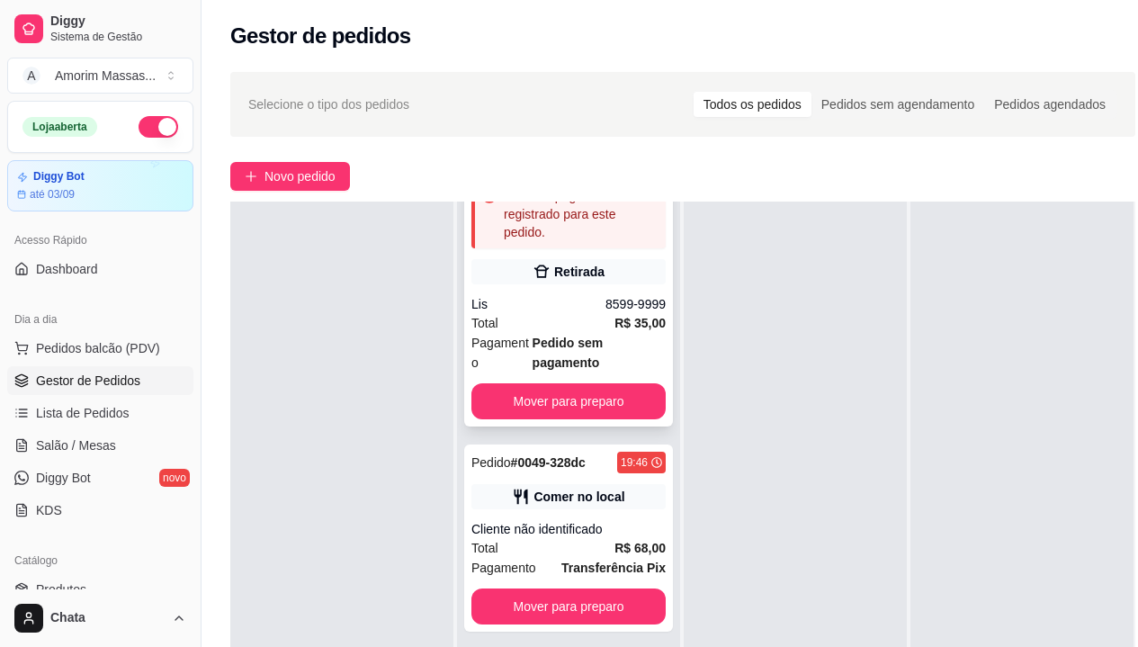
click at [601, 416] on button "Mover para preparo" at bounding box center [568, 401] width 194 height 36
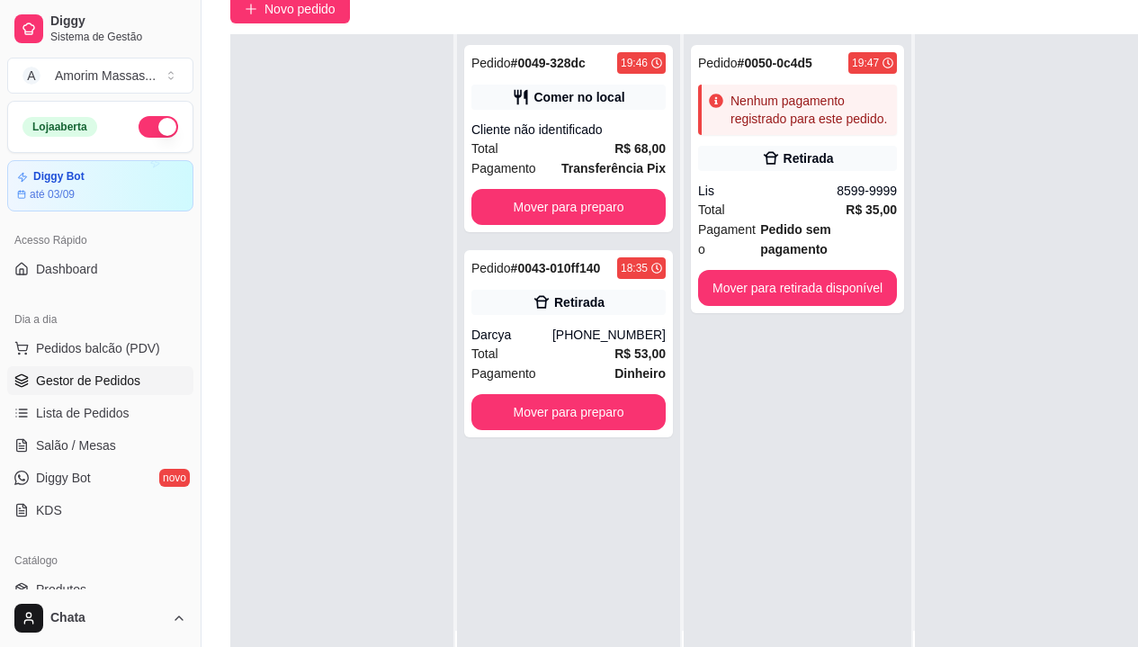
scroll to position [180, 0]
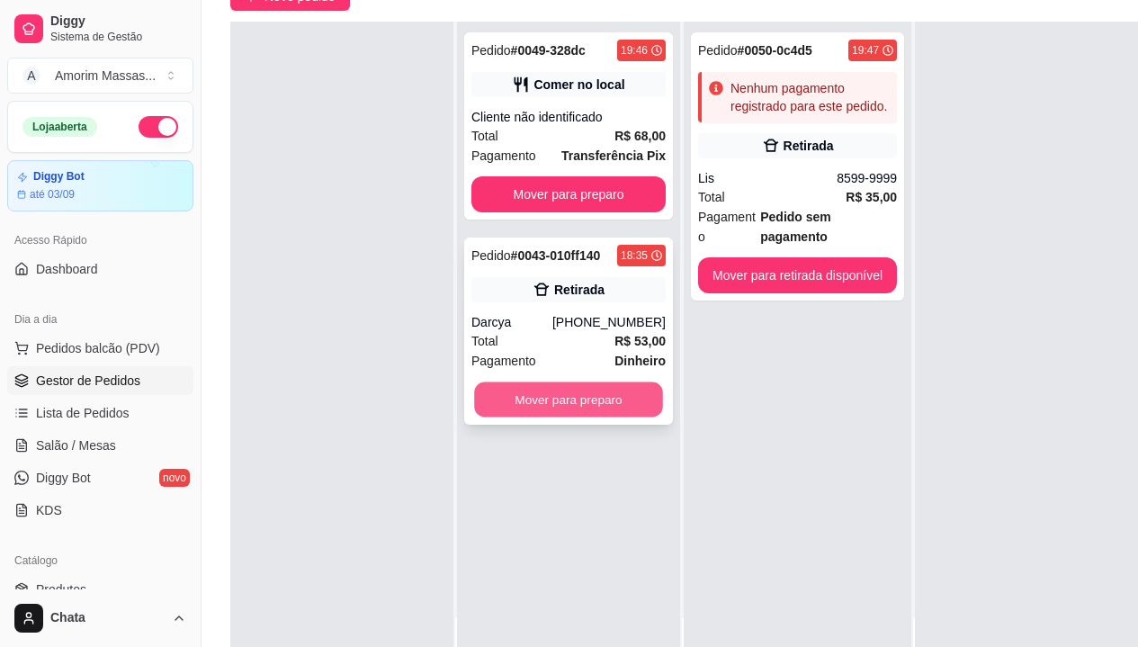
click at [637, 400] on button "Mover para preparo" at bounding box center [568, 399] width 189 height 35
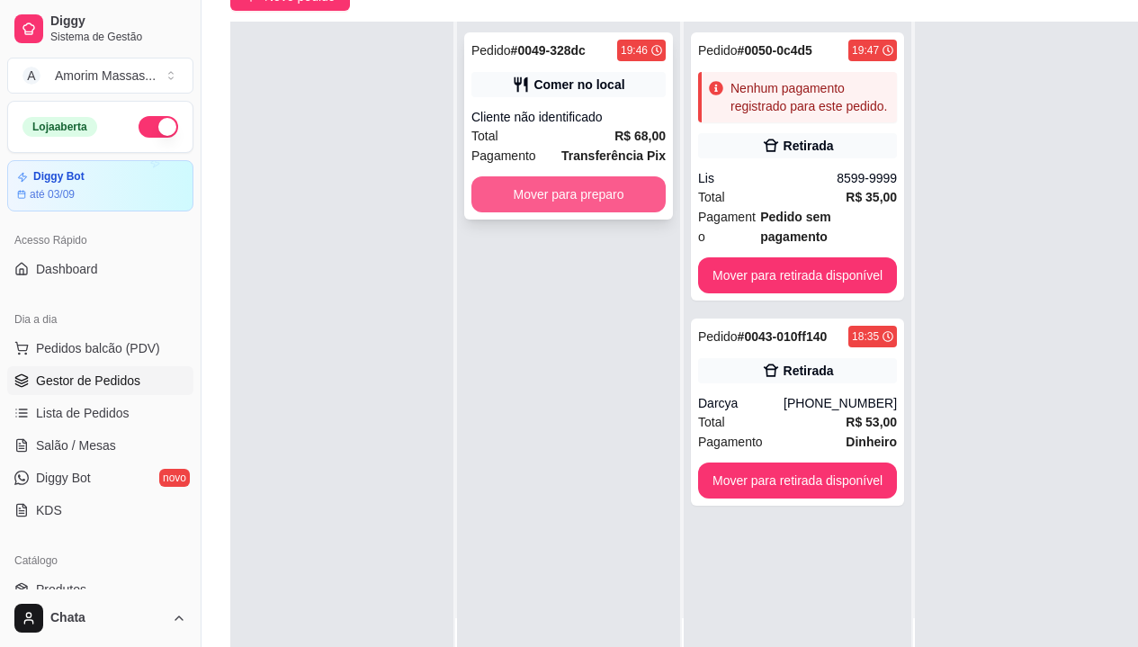
click at [608, 204] on button "Mover para preparo" at bounding box center [568, 194] width 194 height 36
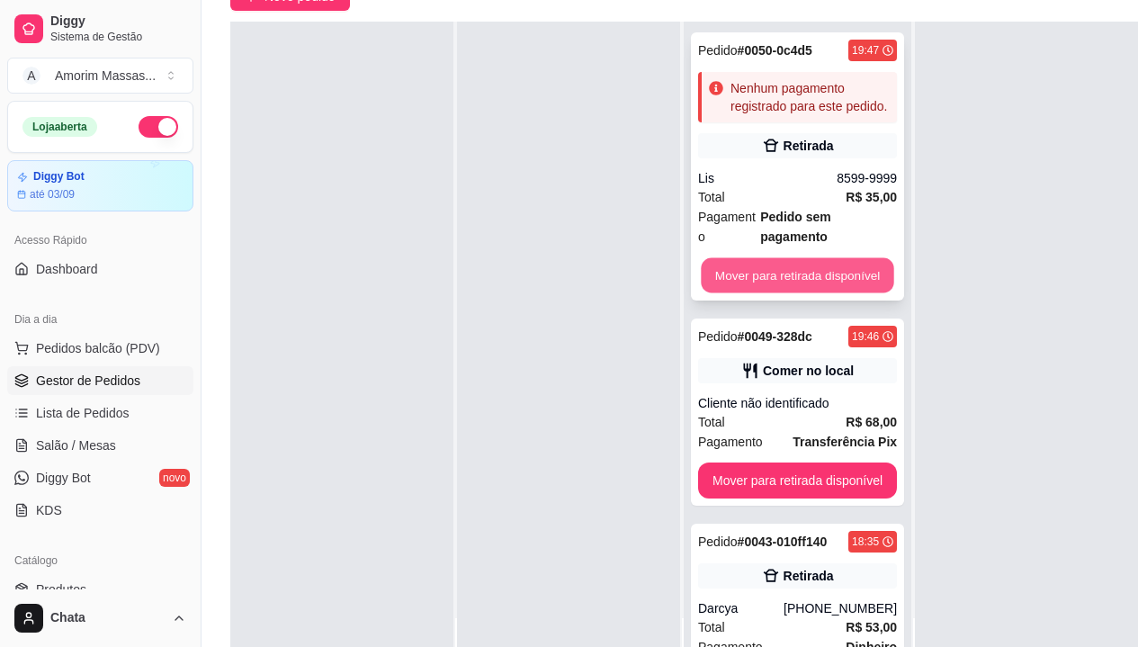
click at [816, 258] on button "Mover para retirada disponível" at bounding box center [797, 275] width 193 height 35
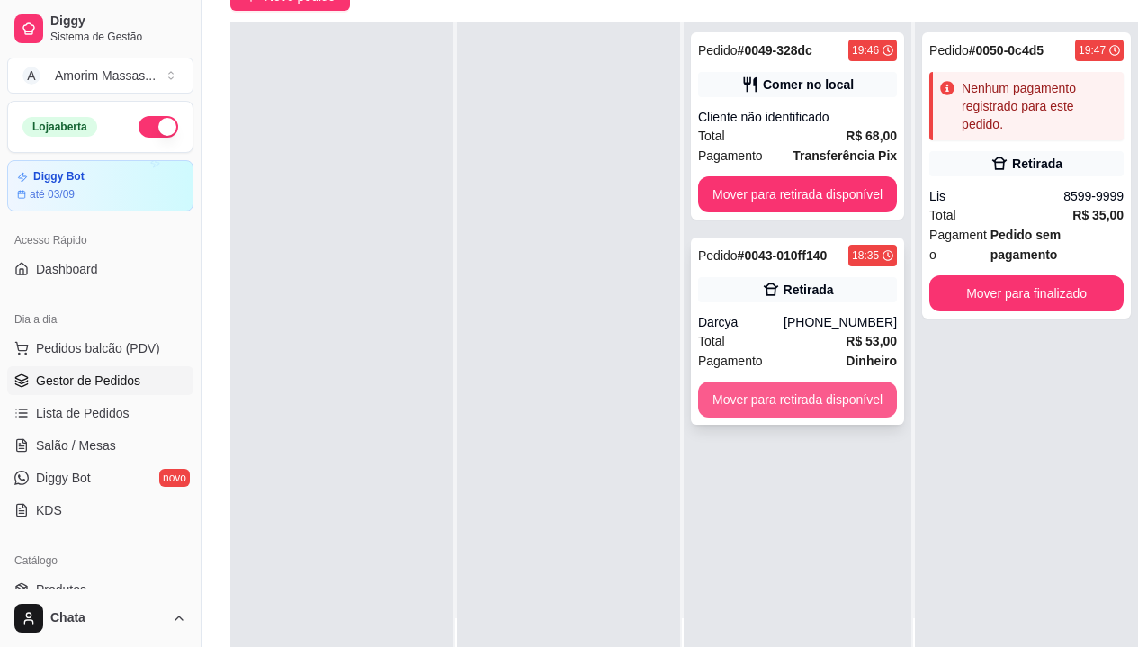
click at [808, 400] on button "Mover para retirada disponível" at bounding box center [797, 399] width 199 height 36
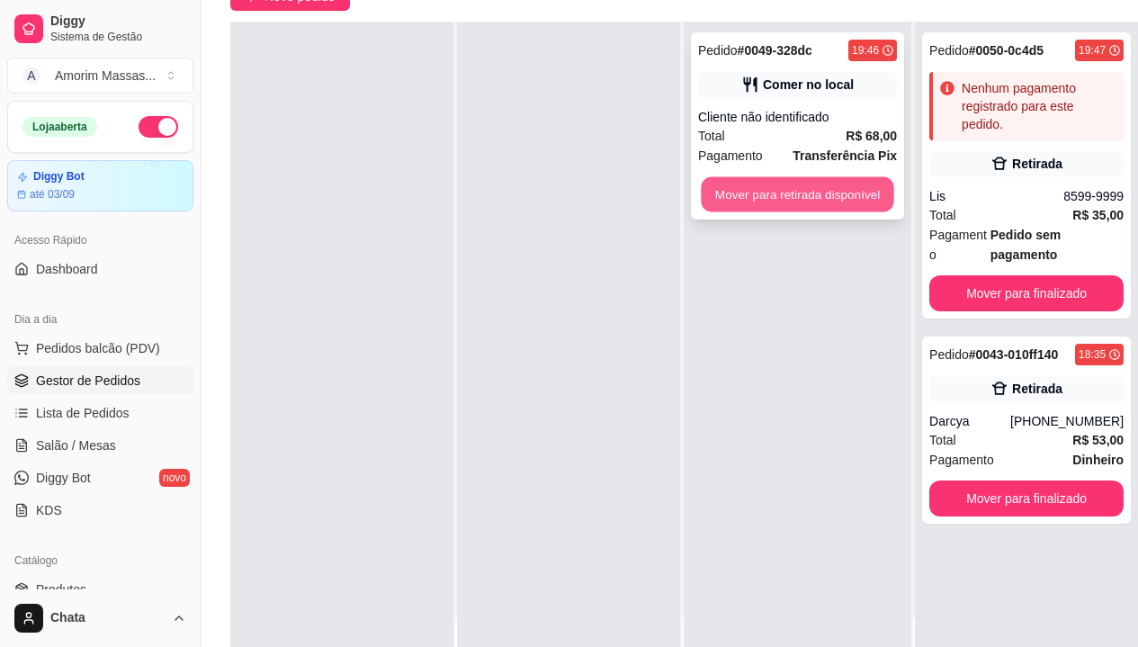
click at [761, 198] on button "Mover para retirada disponível" at bounding box center [797, 194] width 193 height 35
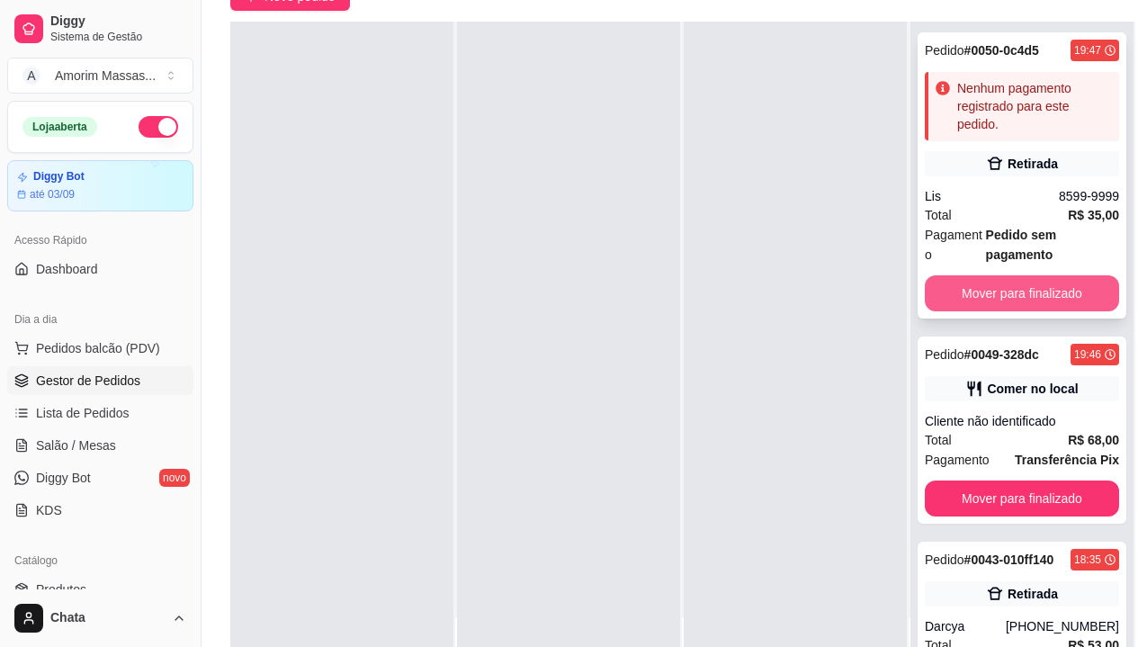
click at [1070, 291] on button "Mover para finalizado" at bounding box center [1022, 293] width 194 height 36
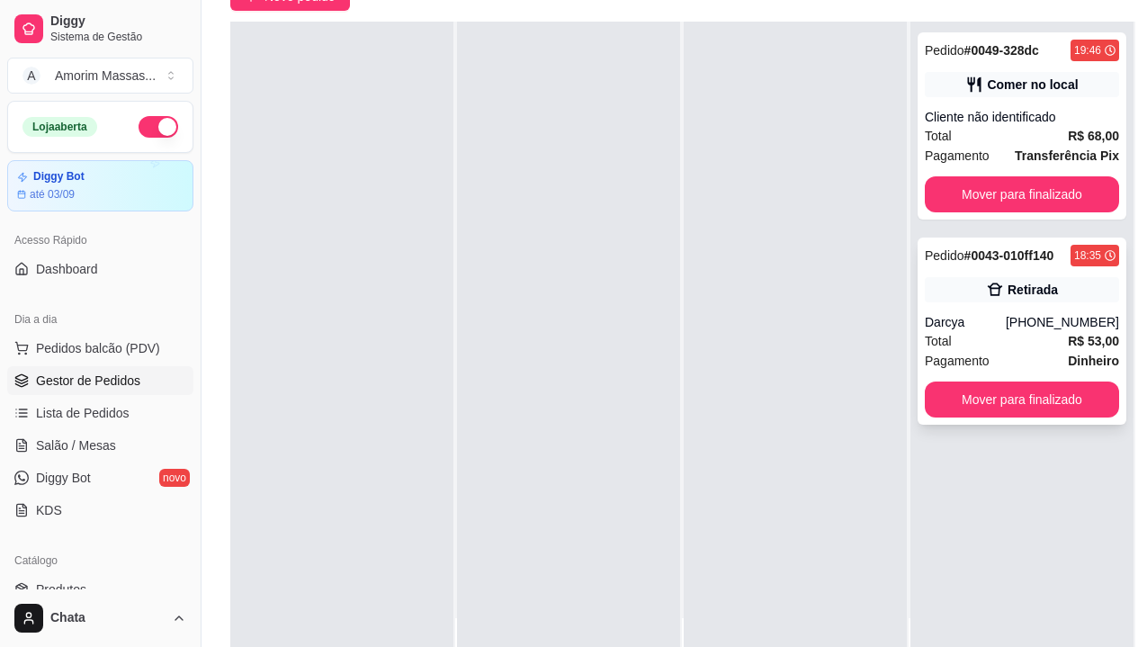
click at [978, 393] on button "Mover para finalizado" at bounding box center [1022, 399] width 194 height 36
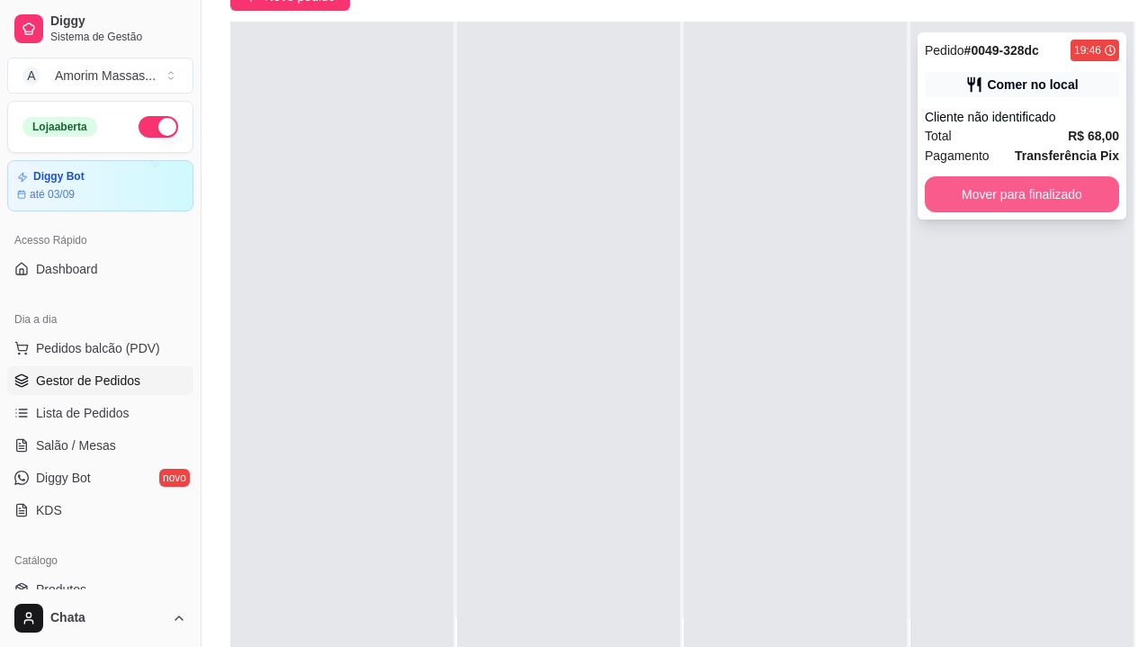
click at [1050, 203] on button "Mover para finalizado" at bounding box center [1022, 194] width 194 height 36
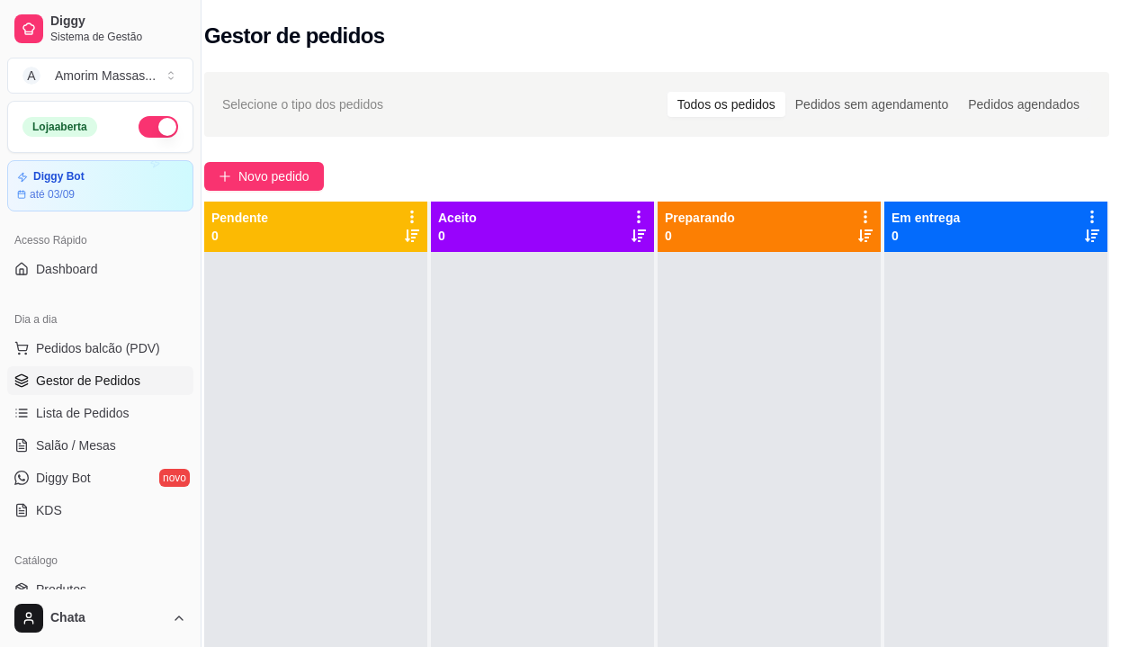
scroll to position [0, 40]
click at [255, 171] on span "Novo pedido" at bounding box center [273, 176] width 71 height 20
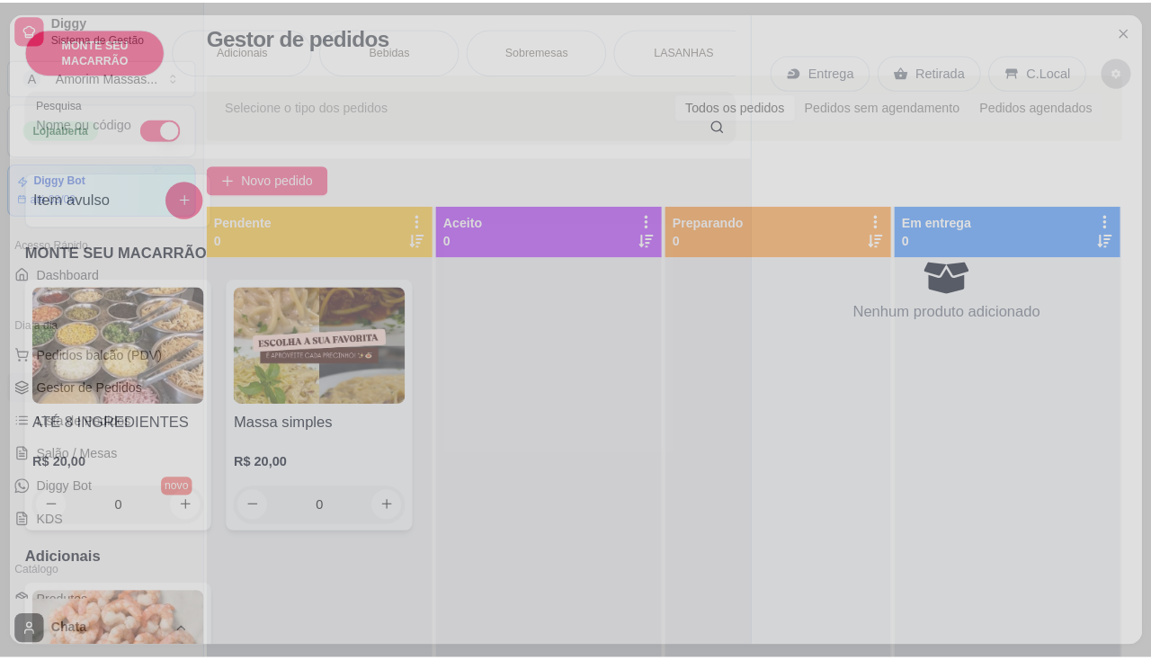
scroll to position [0, 26]
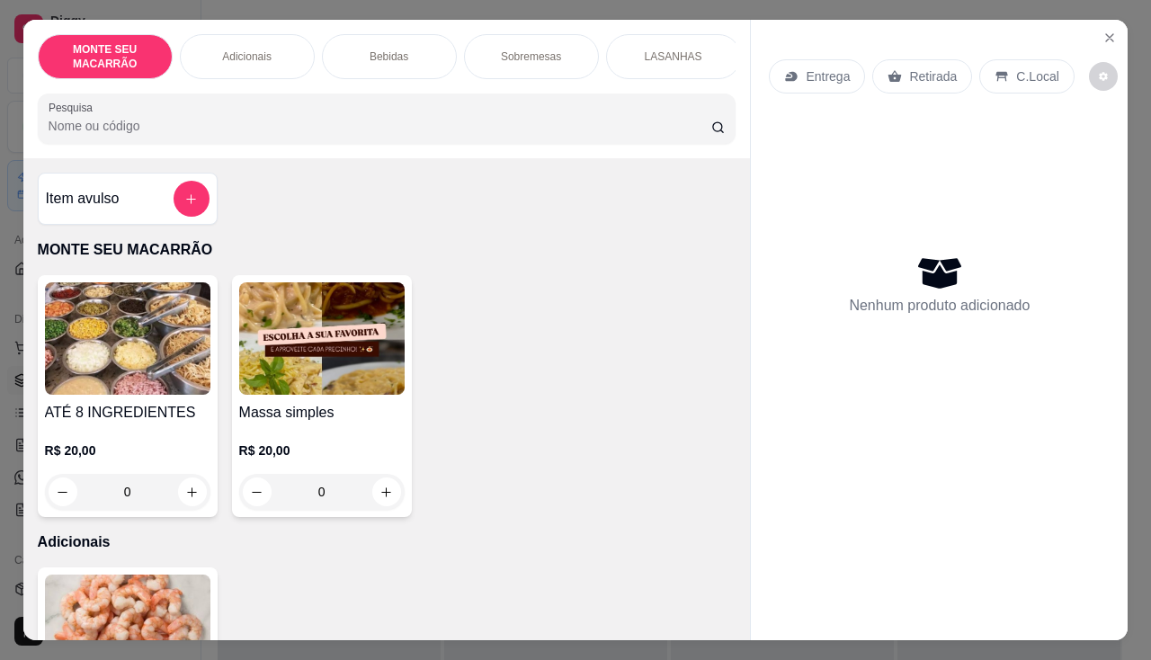
click at [402, 504] on div "Massa simples R$ 20,00 0" at bounding box center [322, 396] width 180 height 242
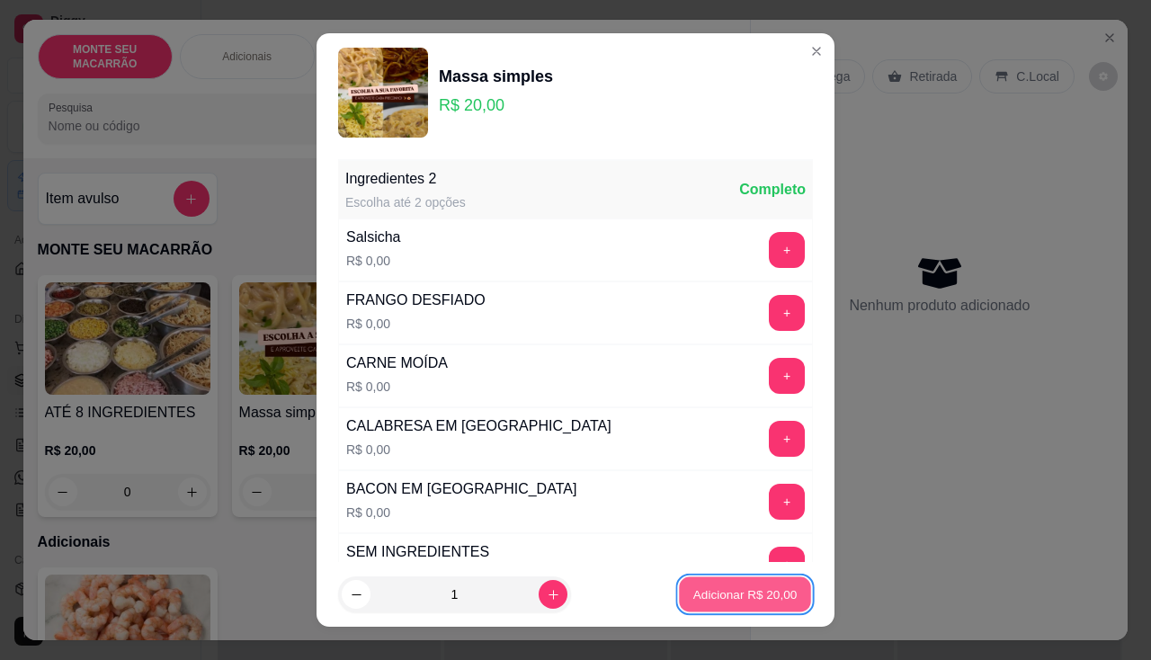
click at [768, 607] on button "Adicionar R$ 20,00" at bounding box center [745, 595] width 132 height 35
type input "1"
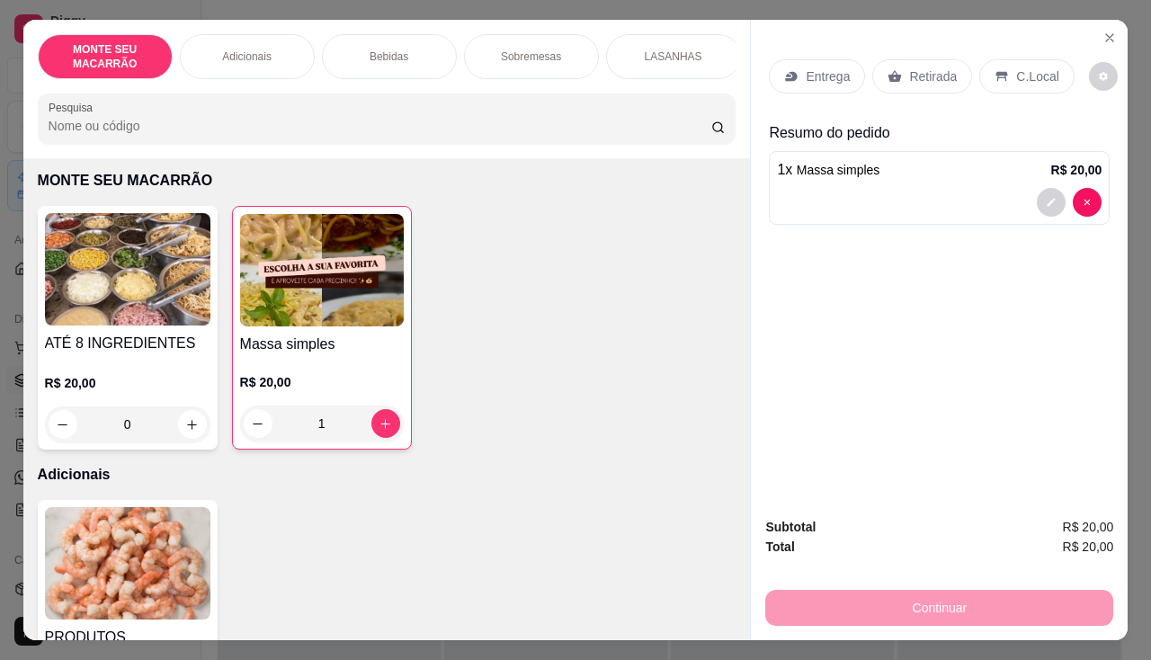
scroll to position [180, 0]
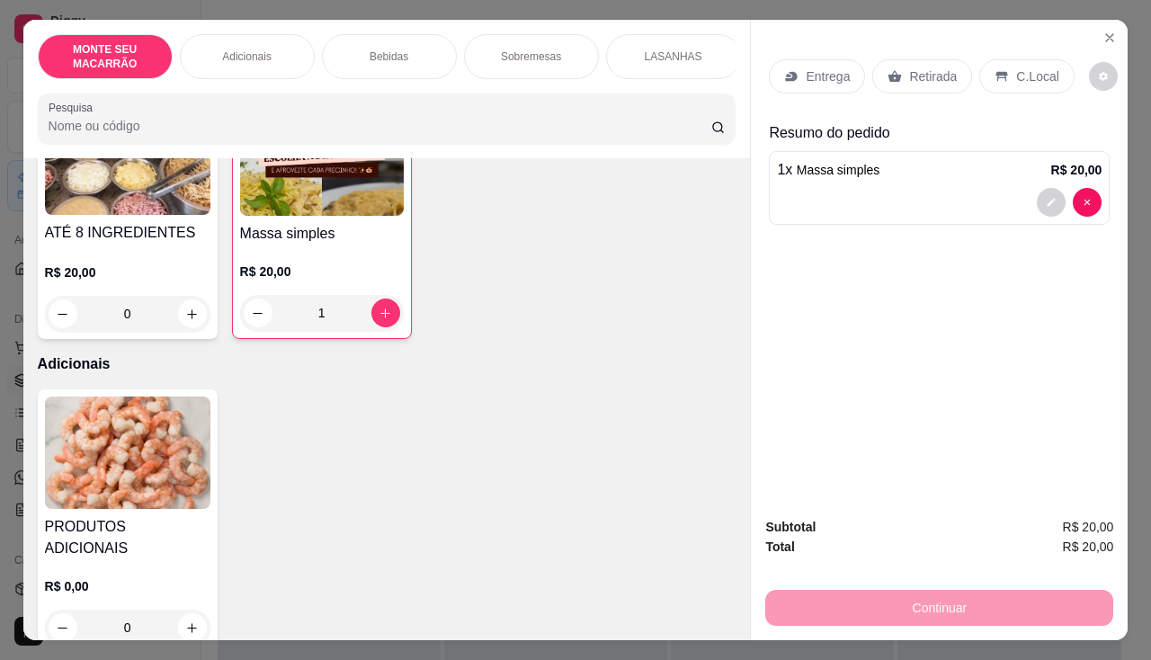
click at [937, 67] on p "Retirada" at bounding box center [933, 76] width 48 height 18
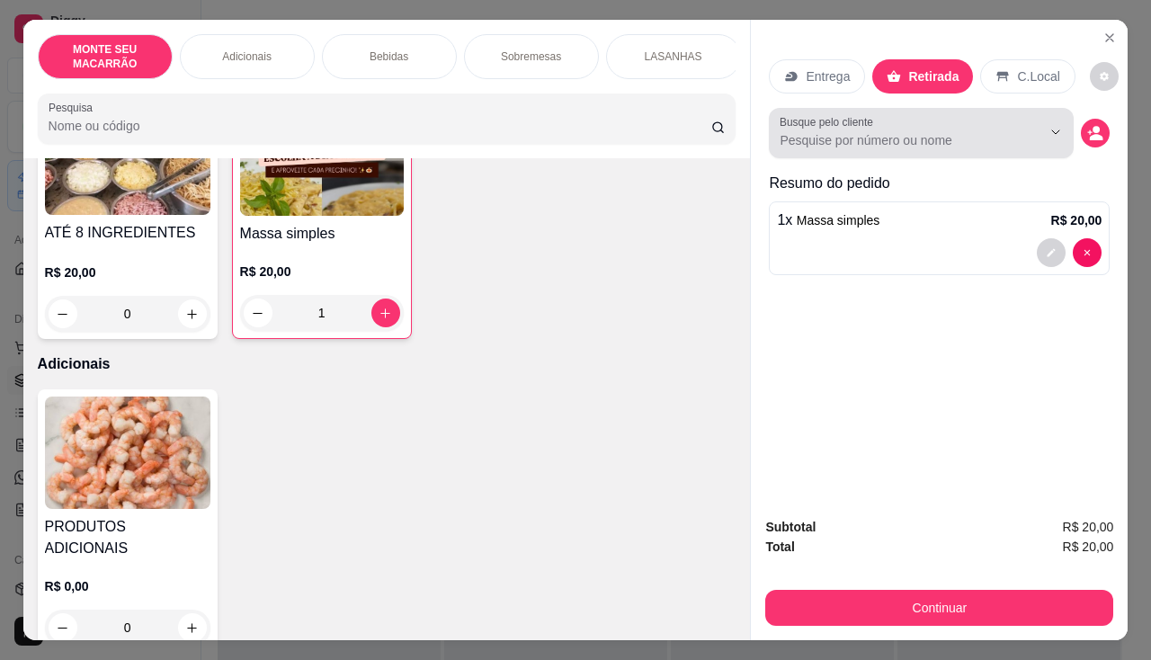
click at [887, 146] on div "Busque pelo cliente" at bounding box center [921, 133] width 305 height 50
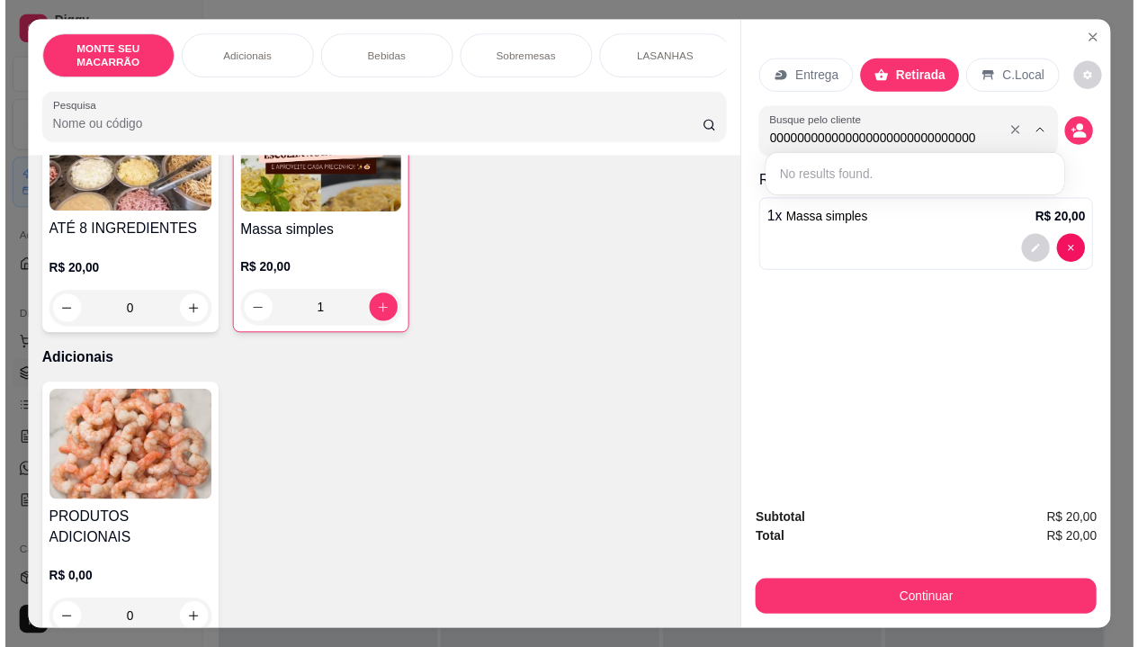
scroll to position [0, 0]
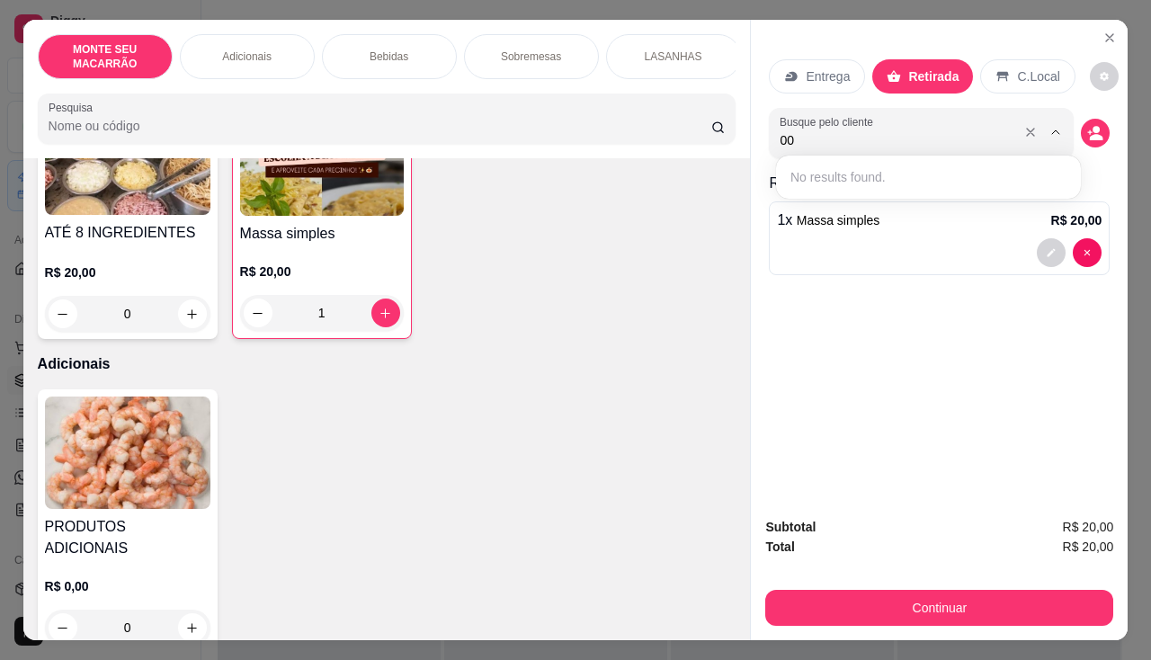
type input "0"
type input "ROSANGELA"
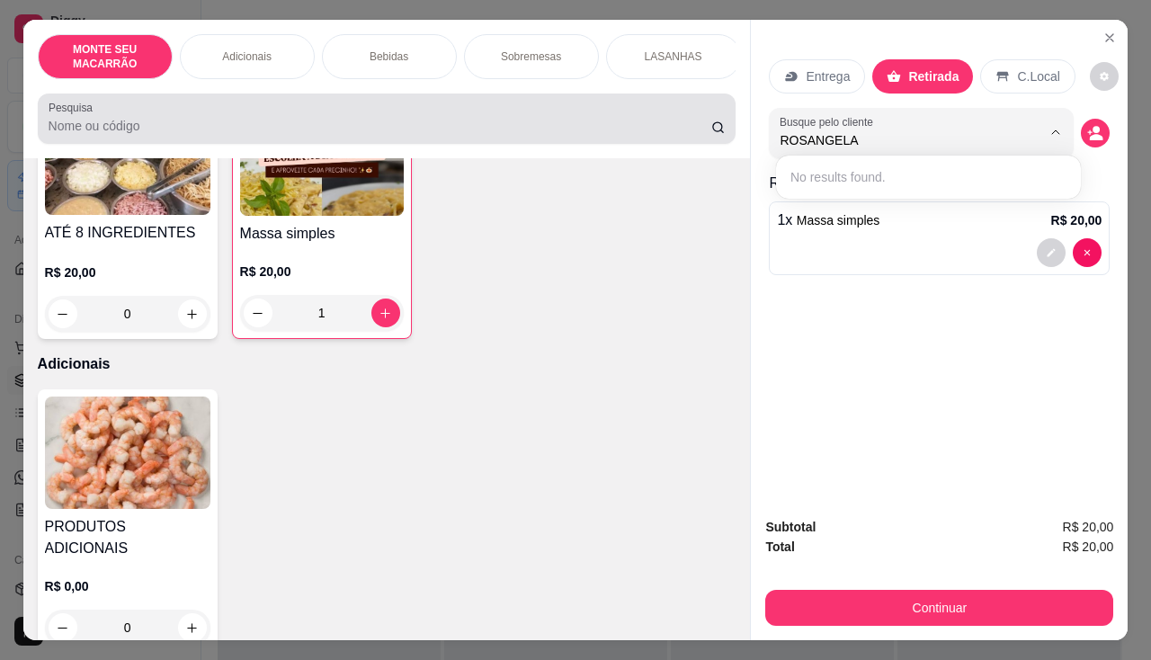
drag, startPoint x: 909, startPoint y: 125, endPoint x: 596, endPoint y: 119, distance: 313.1
click at [601, 122] on div "MONTE SEU MACARRÃO Adicionais Bebidas Sobremesas LASANHAS Pesquisa Item avulso …" at bounding box center [576, 330] width 1106 height 621
type input "6"
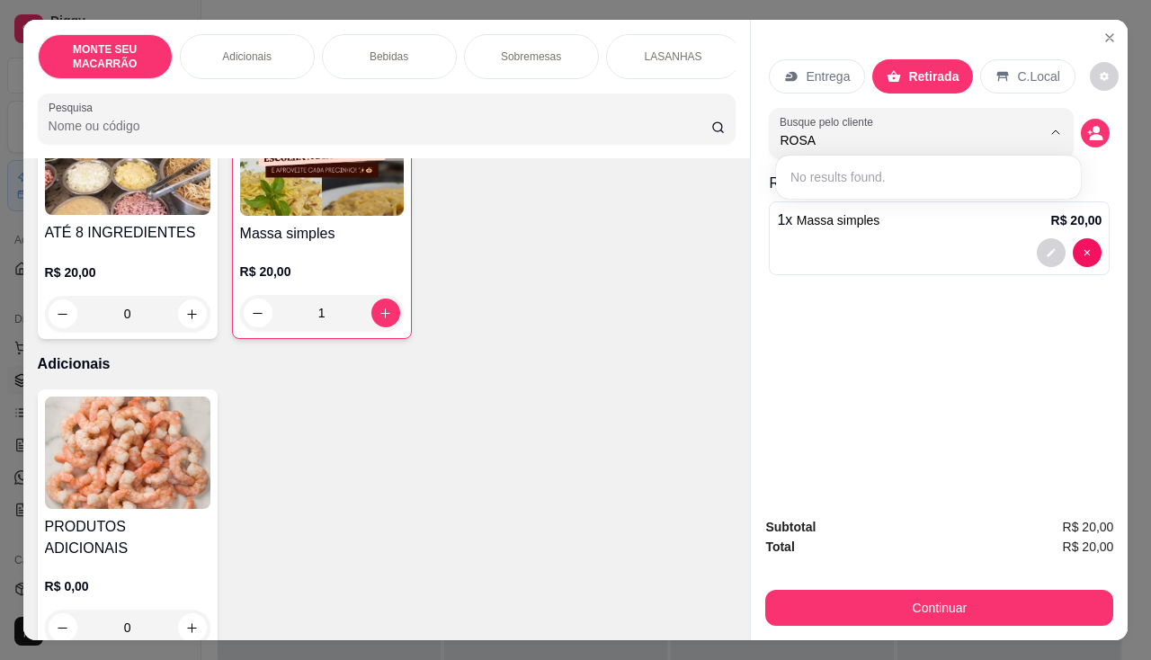
type input "ROS"
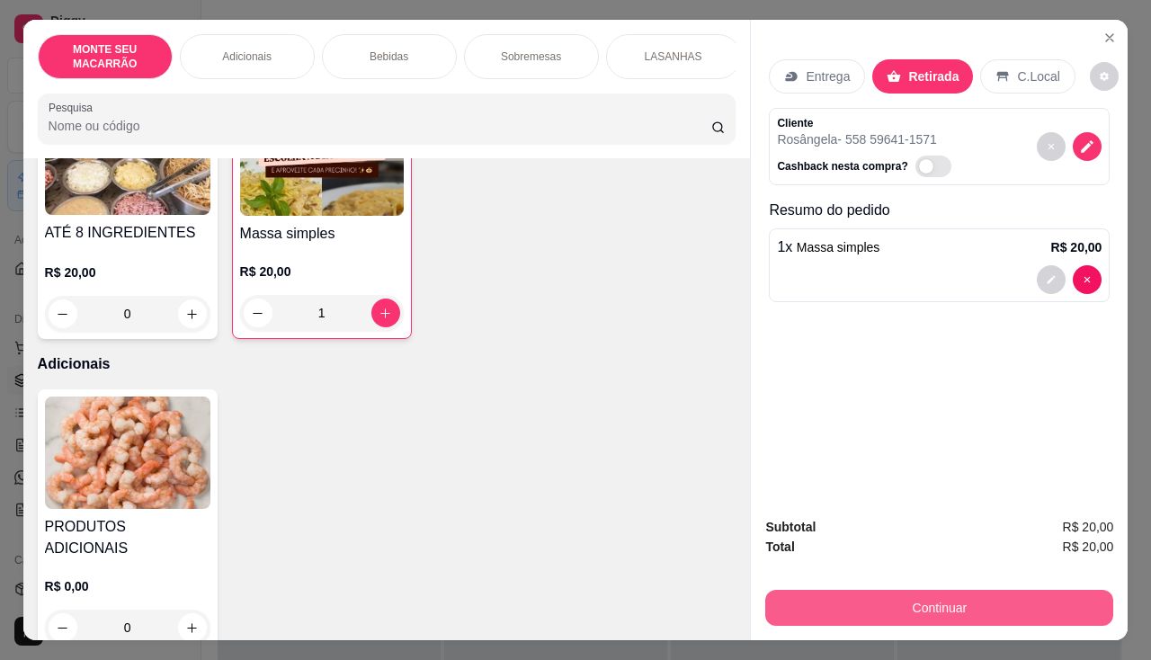
click at [940, 614] on button "Continuar" at bounding box center [940, 608] width 348 height 36
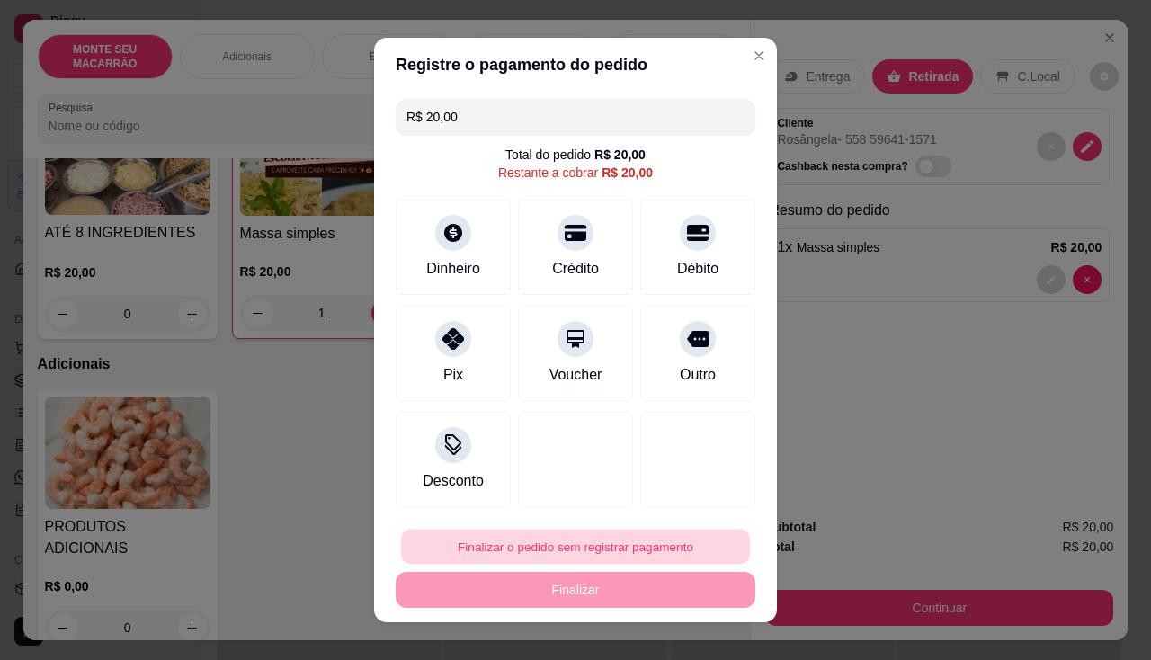
click at [515, 532] on button "Finalizar o pedido sem registrar pagamento" at bounding box center [575, 547] width 349 height 35
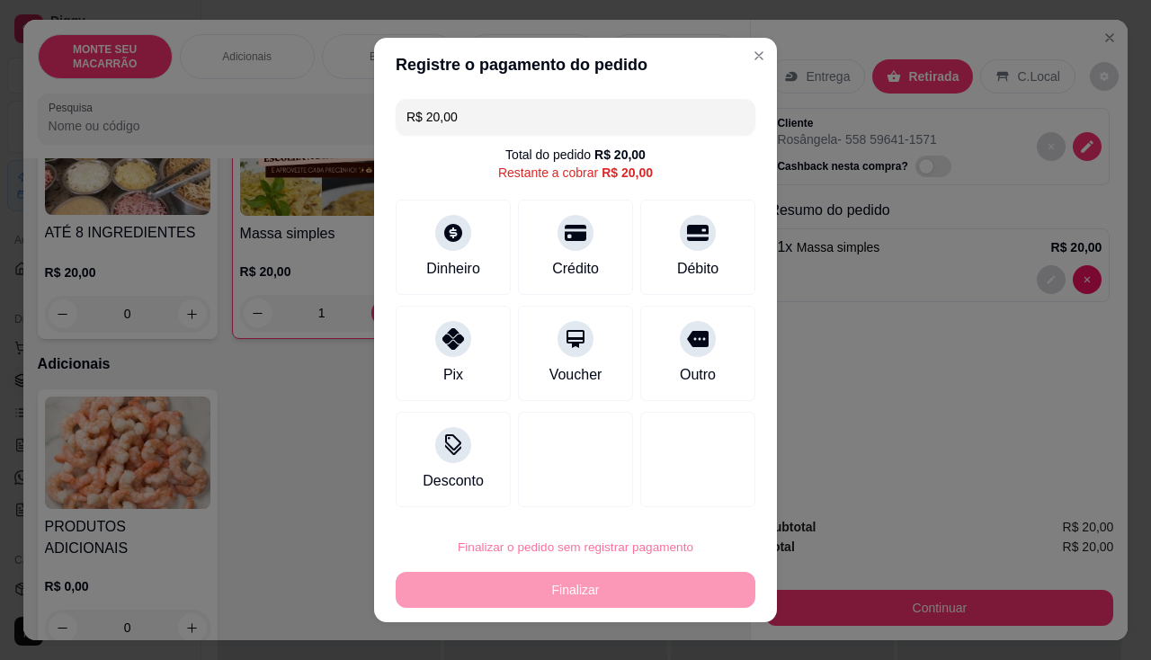
click at [676, 500] on button "Confirmar" at bounding box center [693, 496] width 67 height 28
click at [643, 600] on div "Finalizar o pedido sem registrar pagamento Finalizar" at bounding box center [576, 568] width 360 height 79
type input "0"
type input "R$ 0,00"
